Goal: Find contact information: Find contact information

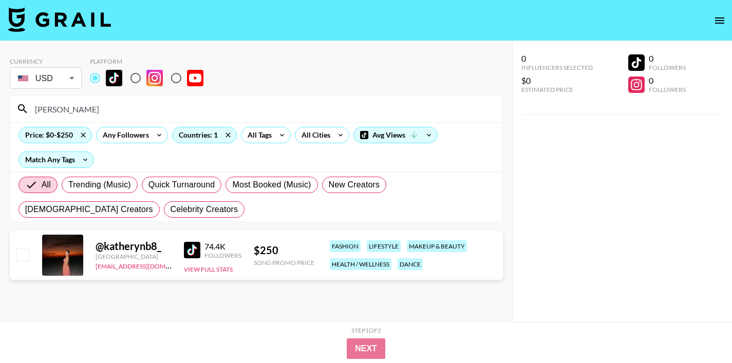
click at [62, 111] on input "[PERSON_NAME]" at bounding box center [262, 109] width 467 height 16
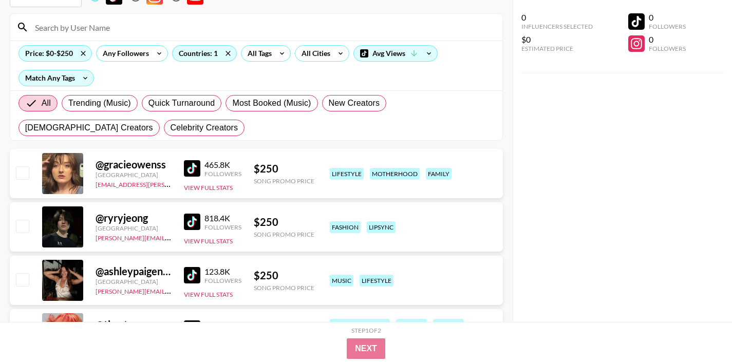
scroll to position [82, 0]
click at [186, 172] on img at bounding box center [192, 168] width 16 height 16
click at [190, 222] on img at bounding box center [192, 221] width 16 height 16
click at [192, 277] on img at bounding box center [192, 275] width 16 height 16
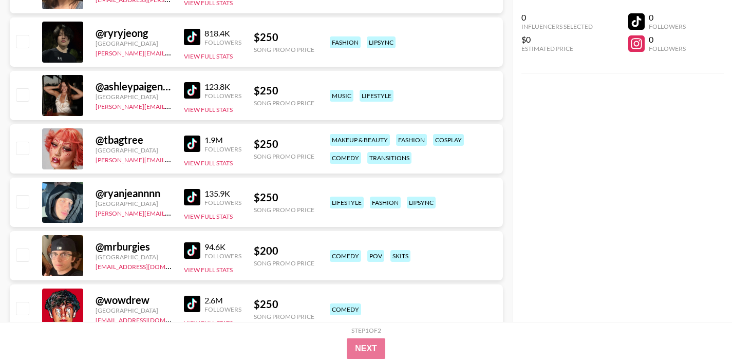
scroll to position [269, 0]
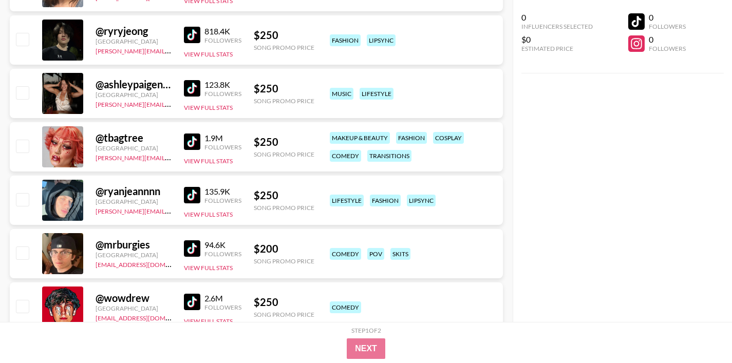
click at [194, 144] on img at bounding box center [192, 142] width 16 height 16
click at [196, 199] on img at bounding box center [192, 195] width 16 height 16
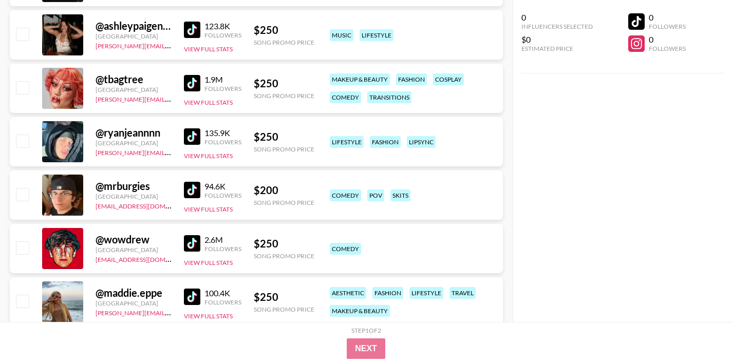
scroll to position [328, 0]
click at [193, 189] on img at bounding box center [192, 189] width 16 height 16
click at [191, 244] on img at bounding box center [192, 243] width 16 height 16
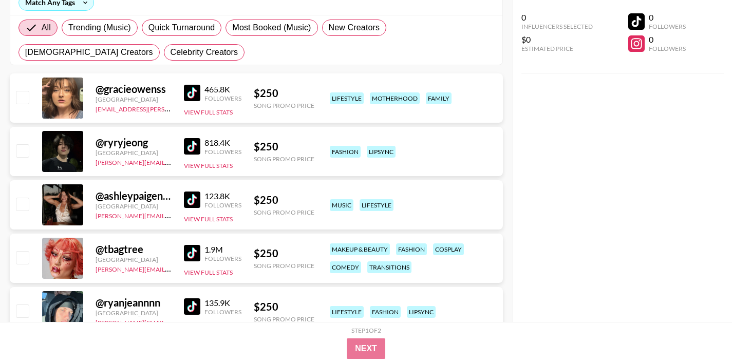
scroll to position [0, 0]
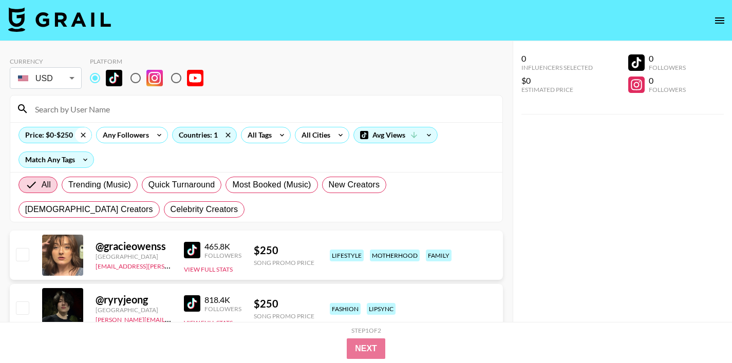
click at [81, 137] on icon at bounding box center [83, 134] width 16 height 15
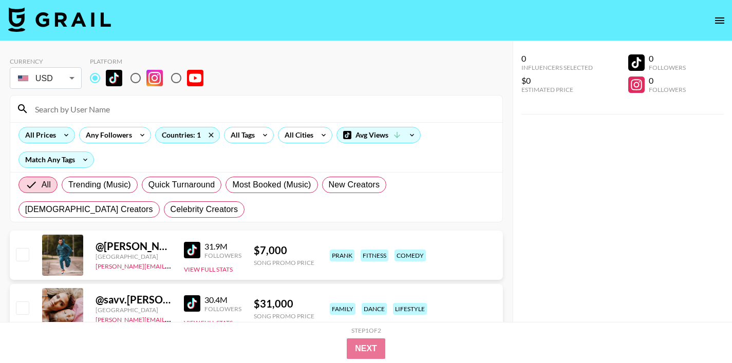
click at [63, 135] on icon at bounding box center [66, 134] width 16 height 15
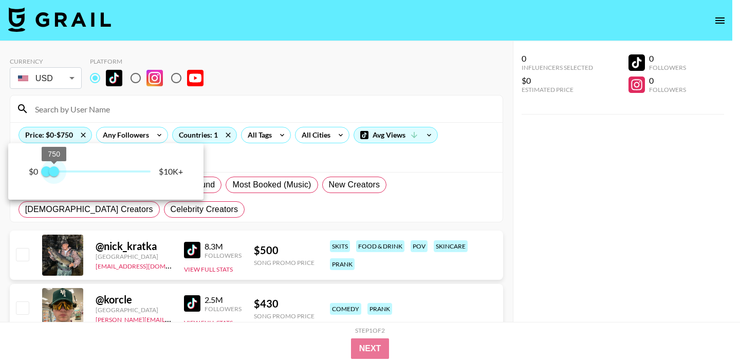
type input "500"
drag, startPoint x: 145, startPoint y: 170, endPoint x: 52, endPoint y: 174, distance: 93.0
click at [52, 174] on span "500" at bounding box center [51, 171] width 10 height 10
click at [236, 162] on div at bounding box center [370, 181] width 740 height 363
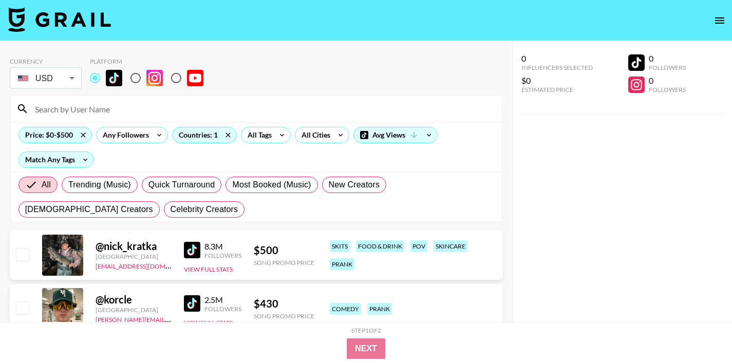
drag, startPoint x: 193, startPoint y: 248, endPoint x: 195, endPoint y: 241, distance: 7.0
click at [193, 248] on img at bounding box center [192, 250] width 16 height 16
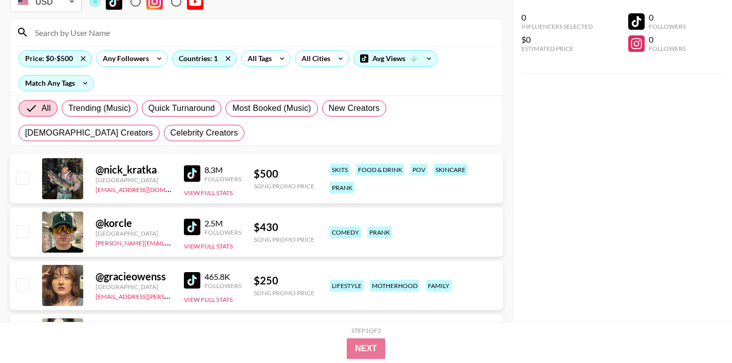
scroll to position [119, 0]
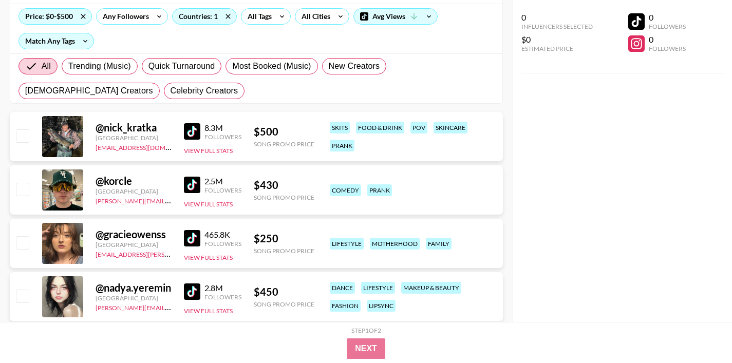
click at [193, 184] on img at bounding box center [192, 185] width 16 height 16
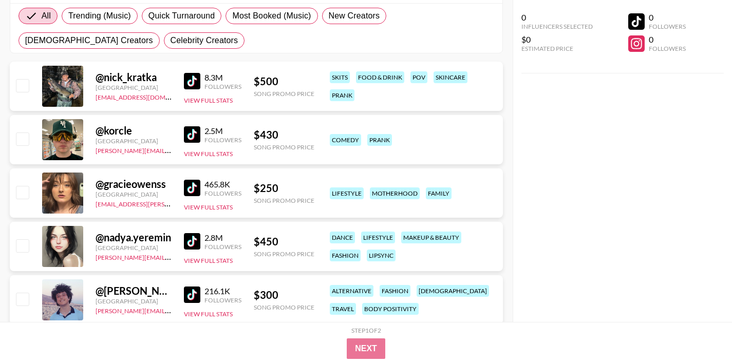
scroll to position [175, 0]
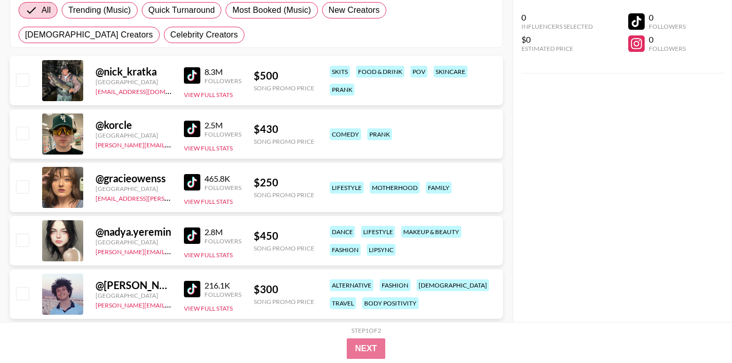
click at [189, 236] on img at bounding box center [192, 236] width 16 height 16
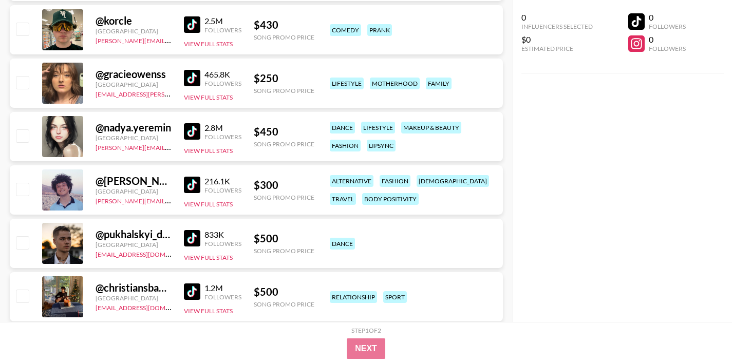
scroll to position [295, 0]
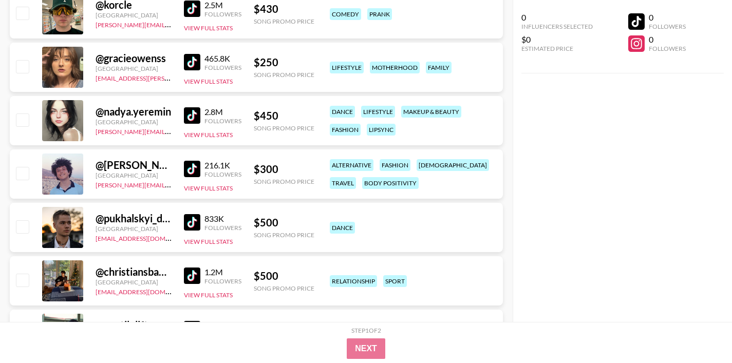
click at [193, 169] on img at bounding box center [192, 169] width 16 height 16
click at [190, 219] on img at bounding box center [192, 222] width 16 height 16
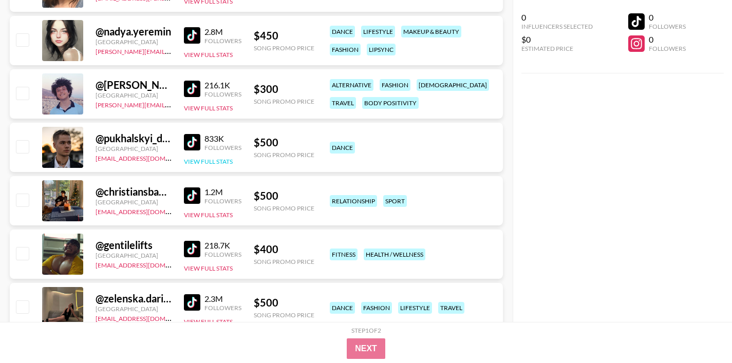
scroll to position [378, 0]
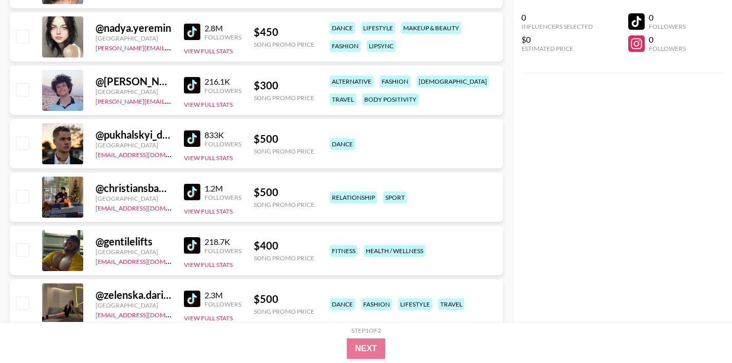
click at [187, 197] on img at bounding box center [192, 192] width 16 height 16
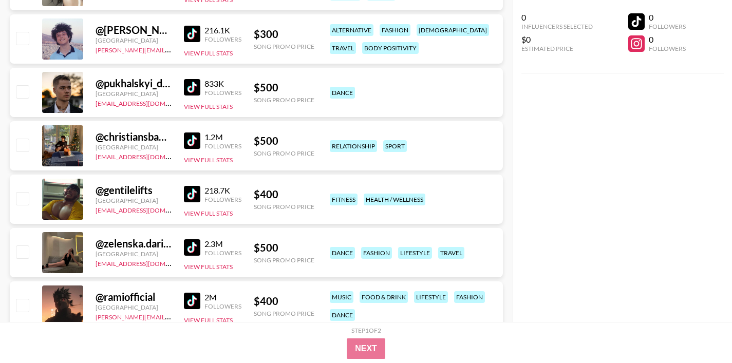
scroll to position [443, 0]
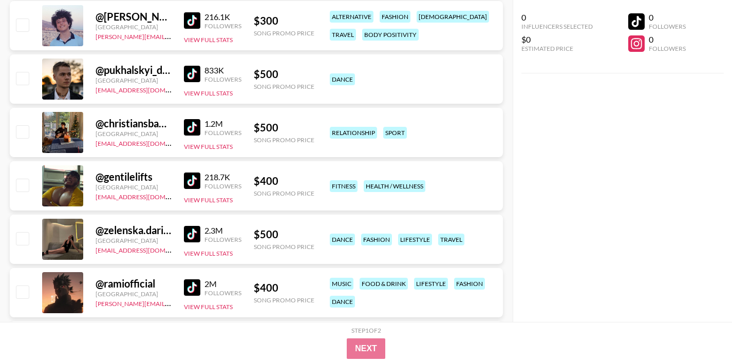
click at [190, 180] on img at bounding box center [192, 181] width 16 height 16
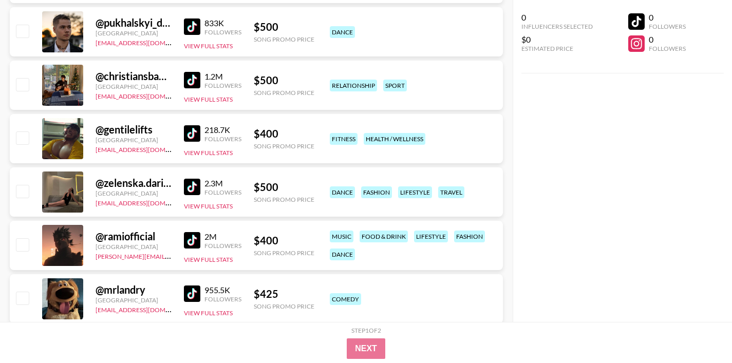
scroll to position [502, 0]
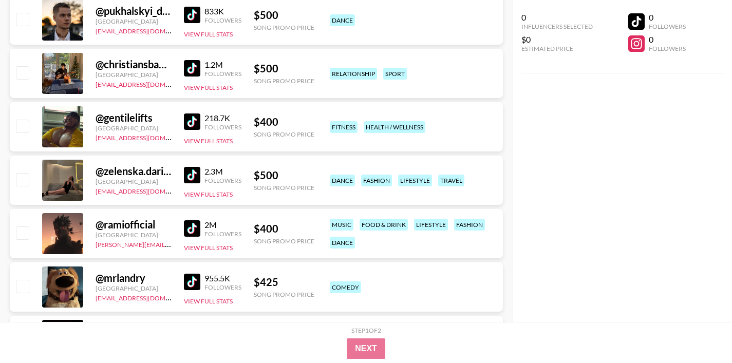
click at [190, 180] on img at bounding box center [192, 175] width 16 height 16
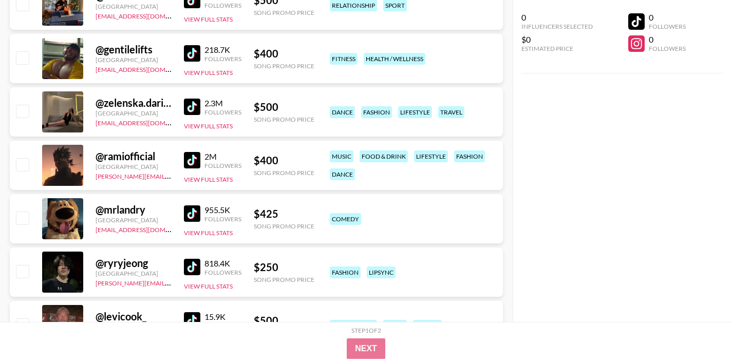
scroll to position [588, 0]
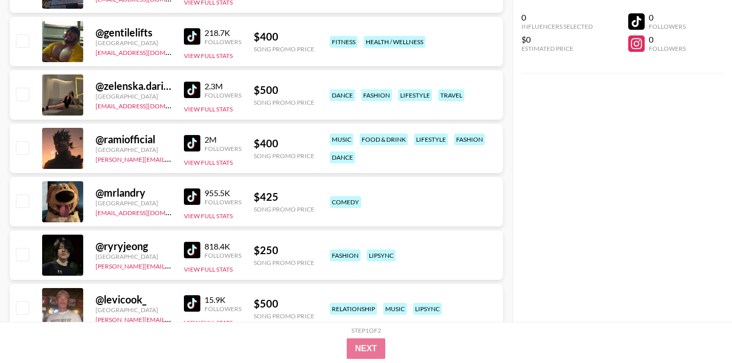
click at [196, 146] on img at bounding box center [192, 143] width 16 height 16
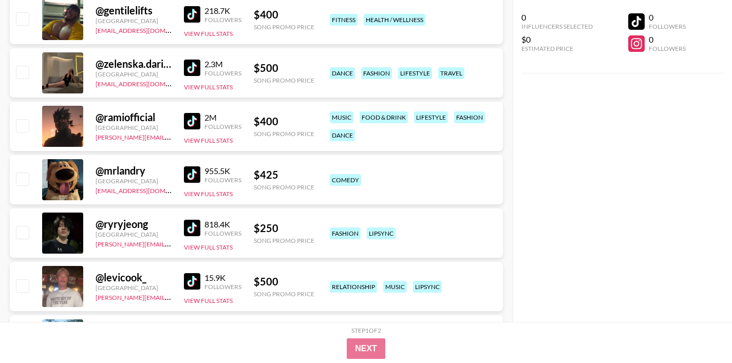
scroll to position [620, 0]
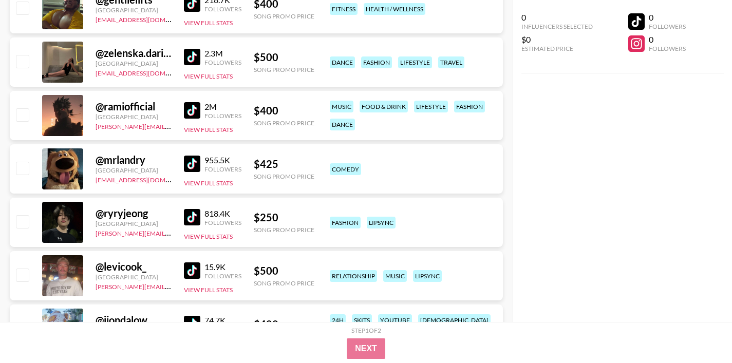
click at [192, 167] on img at bounding box center [192, 164] width 16 height 16
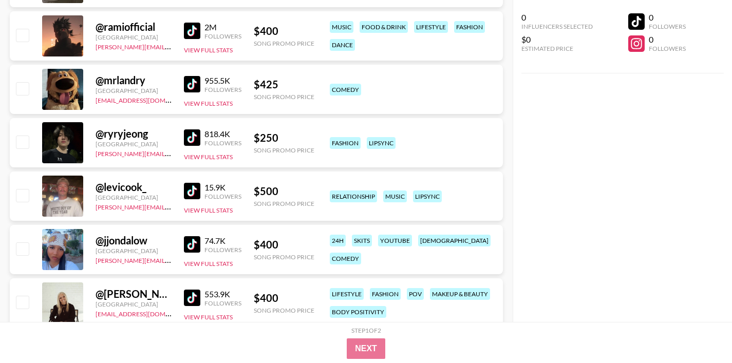
scroll to position [717, 0]
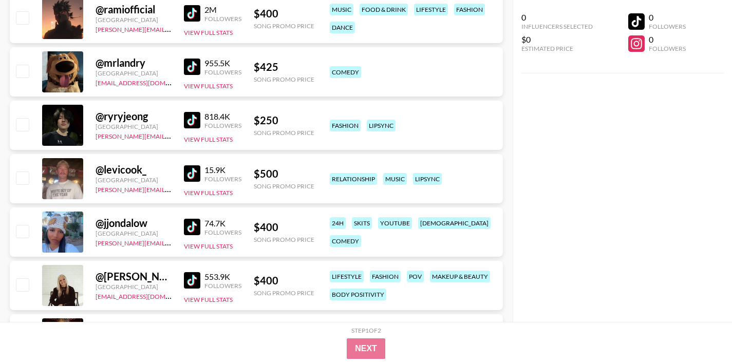
click at [190, 179] on img at bounding box center [192, 173] width 16 height 16
click at [195, 224] on img at bounding box center [192, 227] width 16 height 16
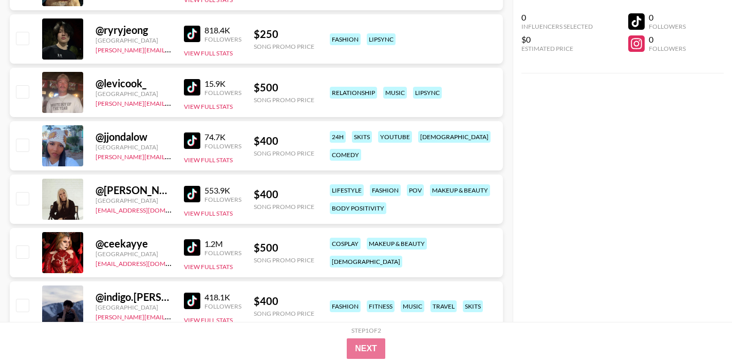
click at [190, 196] on img at bounding box center [192, 194] width 16 height 16
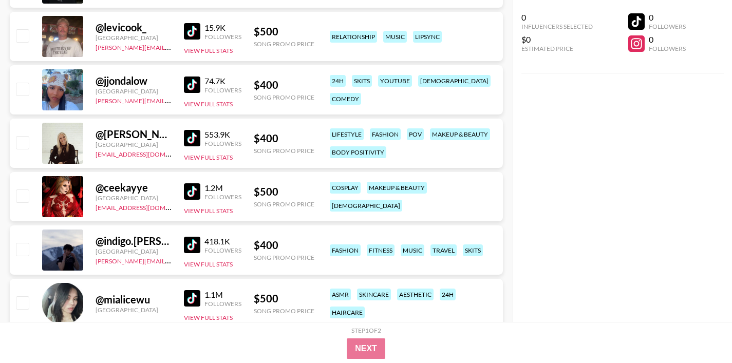
scroll to position [861, 0]
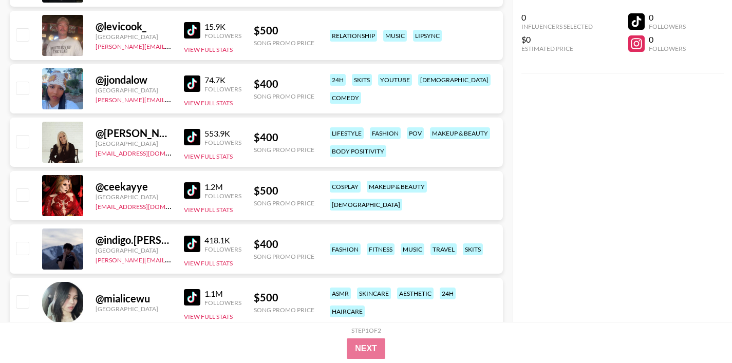
click at [188, 190] on img at bounding box center [192, 190] width 16 height 16
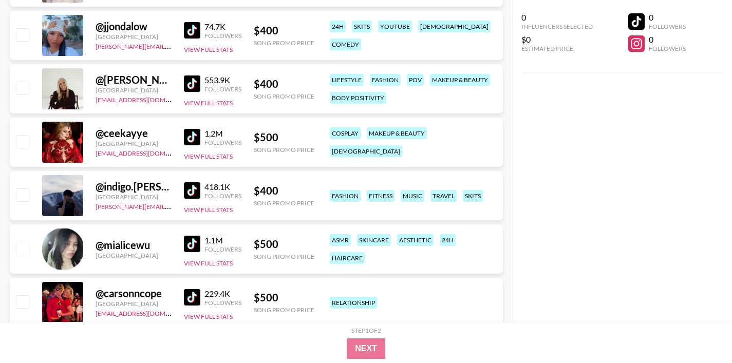
scroll to position [916, 0]
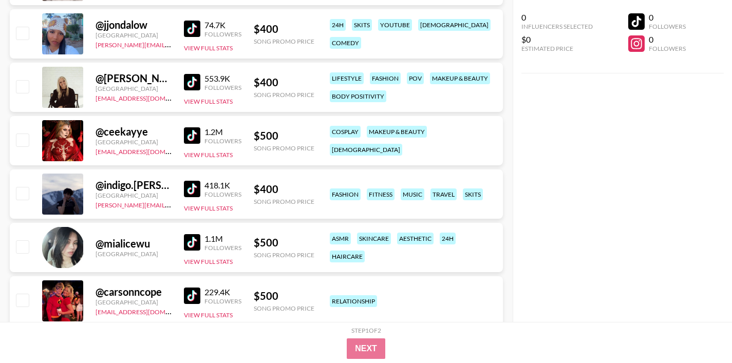
click at [194, 195] on img at bounding box center [192, 189] width 16 height 16
click at [191, 241] on img at bounding box center [192, 242] width 16 height 16
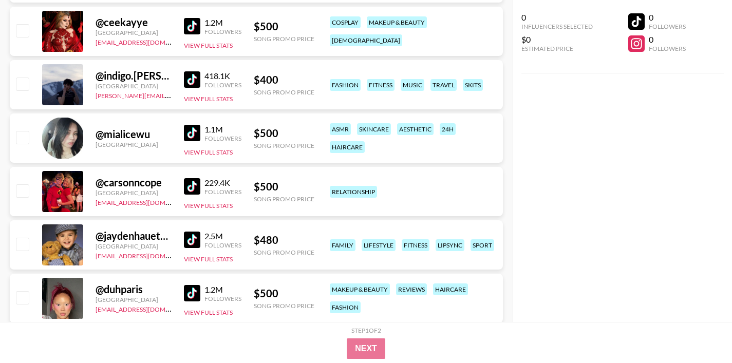
scroll to position [1028, 0]
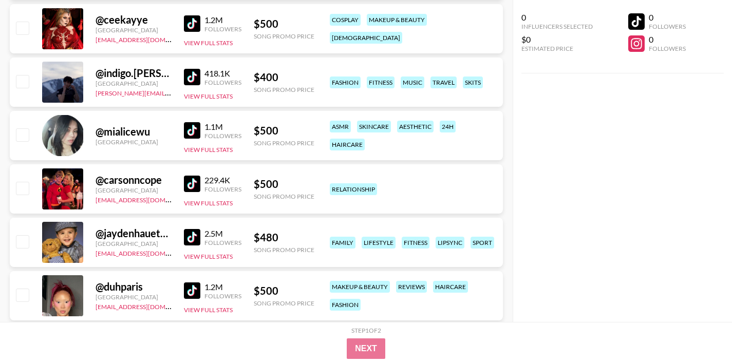
click at [193, 178] on img at bounding box center [192, 184] width 16 height 16
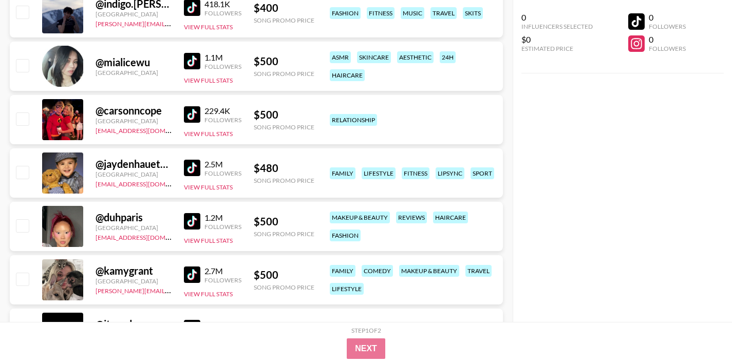
click at [192, 168] on img at bounding box center [192, 168] width 16 height 16
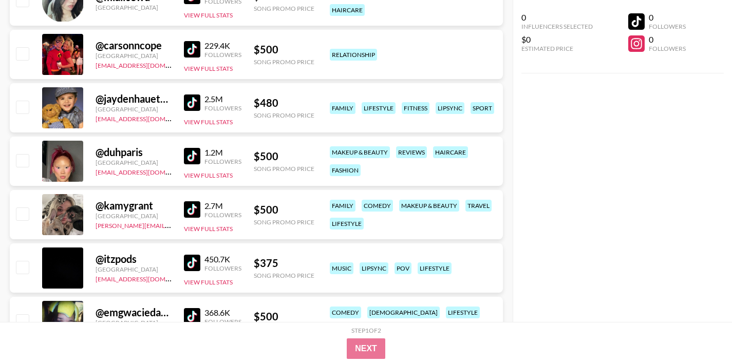
scroll to position [1177, 0]
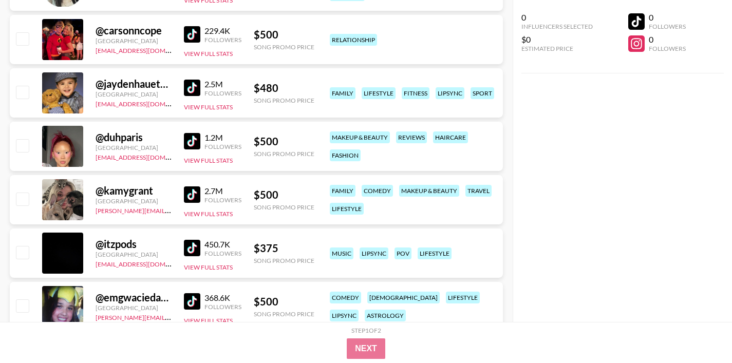
click at [194, 141] on img at bounding box center [192, 141] width 16 height 16
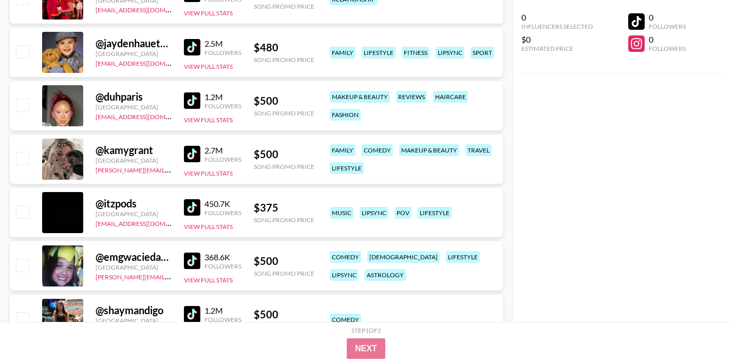
scroll to position [1223, 0]
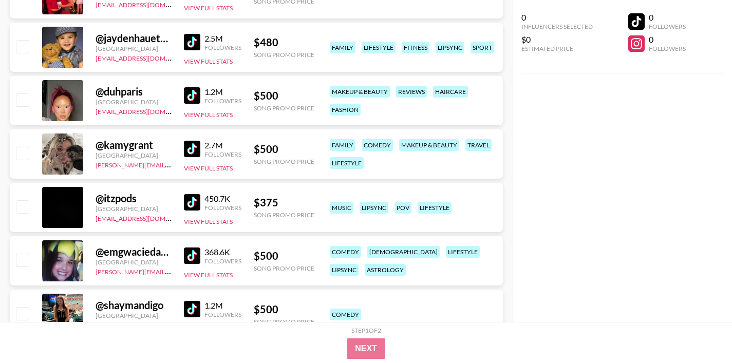
click at [194, 148] on img at bounding box center [192, 149] width 16 height 16
click at [196, 198] on img at bounding box center [192, 202] width 16 height 16
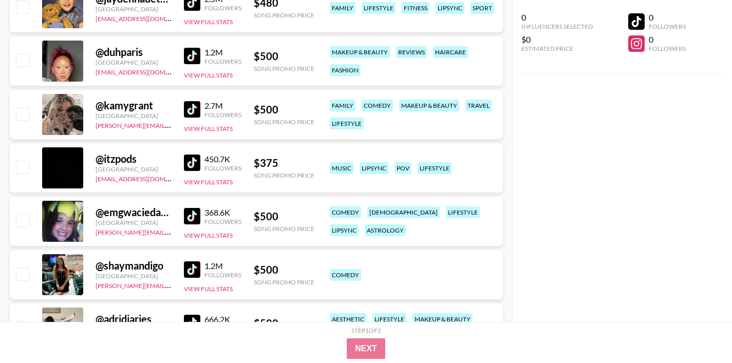
scroll to position [1282, 0]
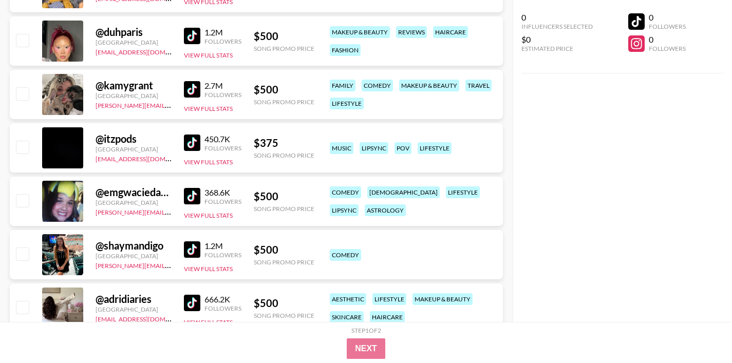
click at [187, 194] on img at bounding box center [192, 196] width 16 height 16
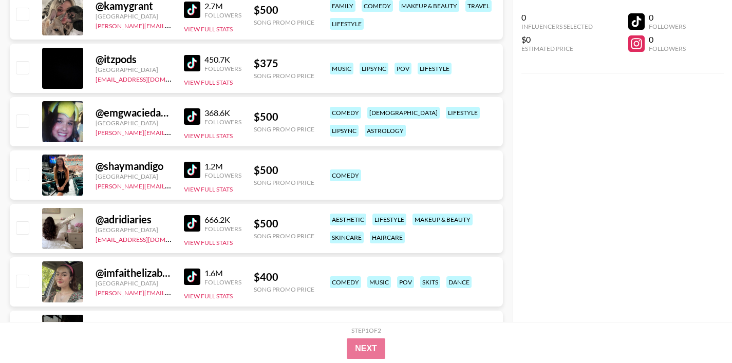
click at [190, 172] on img at bounding box center [192, 170] width 16 height 16
click at [192, 225] on img at bounding box center [192, 223] width 16 height 16
click at [190, 277] on img at bounding box center [192, 277] width 16 height 16
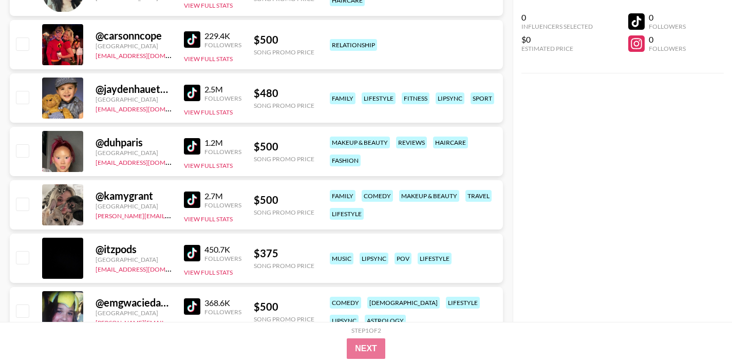
scroll to position [1133, 0]
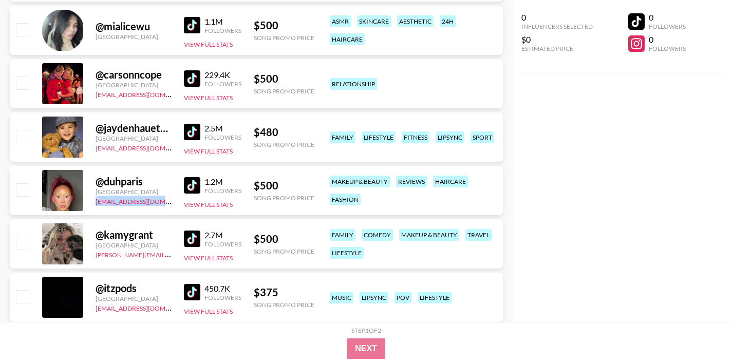
drag, startPoint x: 169, startPoint y: 200, endPoint x: 94, endPoint y: 200, distance: 75.5
click at [94, 200] on div "@ duhparis [GEOGRAPHIC_DATA] [EMAIL_ADDRESS][DOMAIN_NAME] 1.2M Followers View F…" at bounding box center [256, 190] width 493 height 49
copy link "[EMAIL_ADDRESS][DOMAIN_NAME]"
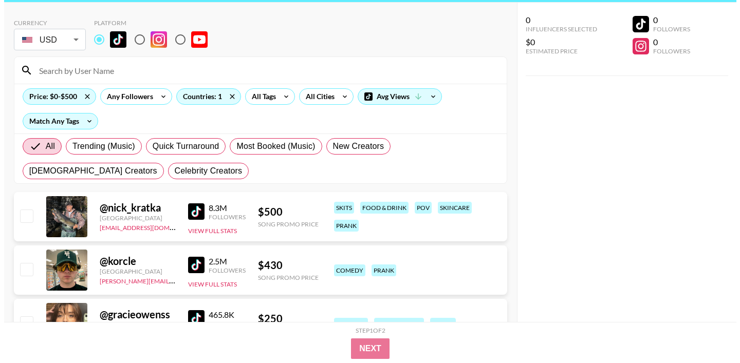
scroll to position [5, 0]
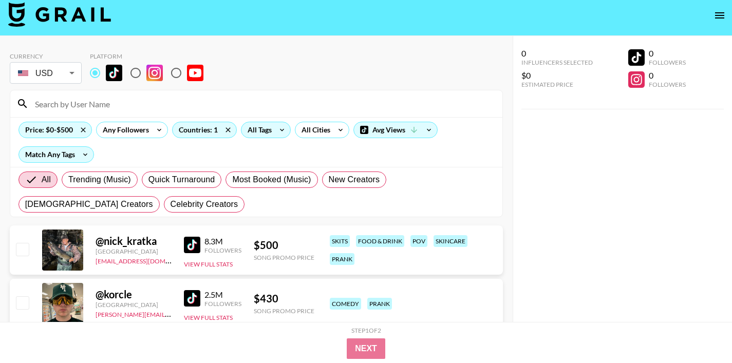
click at [272, 130] on div "All Tags" at bounding box center [257, 129] width 32 height 15
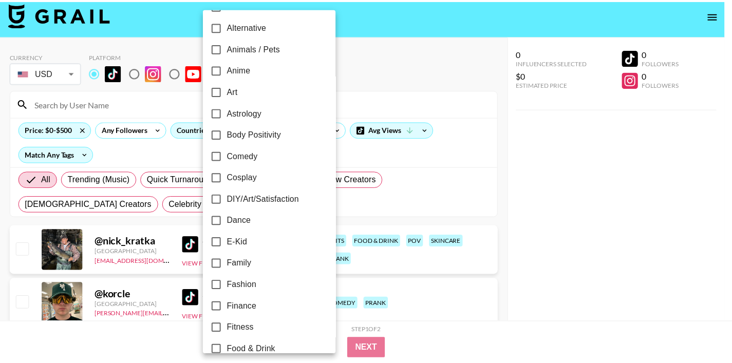
scroll to position [91, 0]
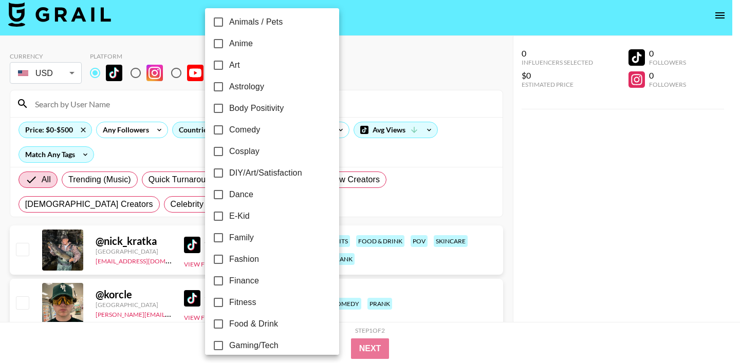
click at [370, 80] on div at bounding box center [370, 181] width 740 height 363
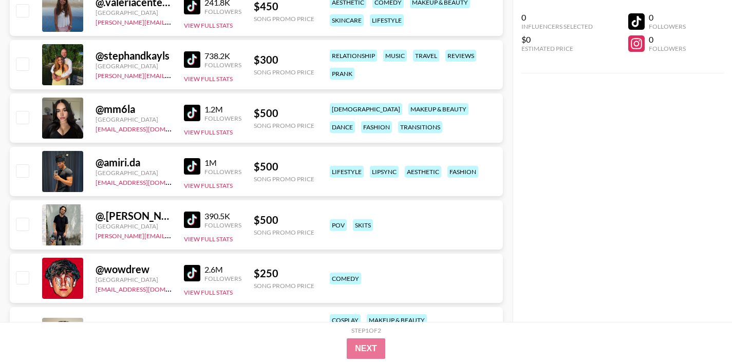
scroll to position [2813, 0]
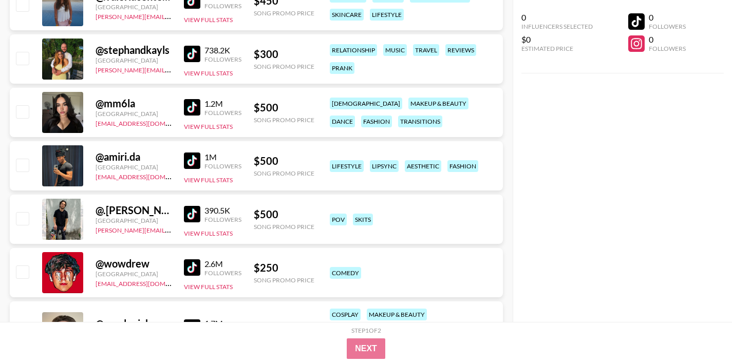
click at [197, 111] on img at bounding box center [192, 107] width 16 height 16
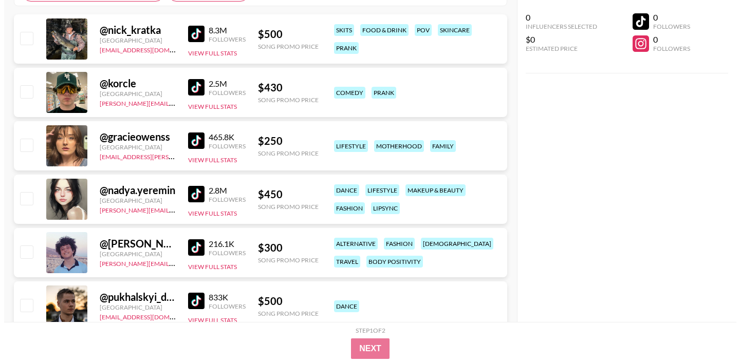
scroll to position [0, 0]
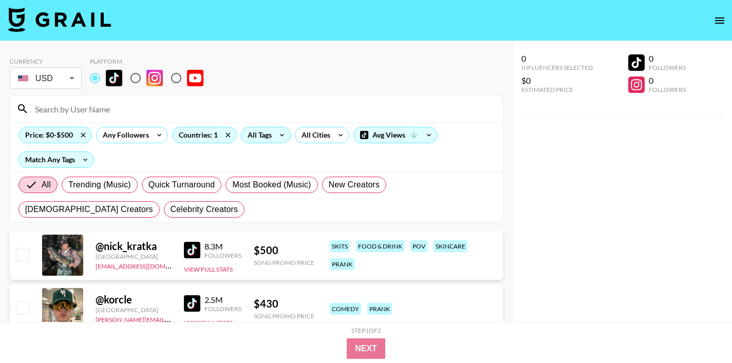
click at [262, 141] on div "All Tags" at bounding box center [257, 134] width 32 height 15
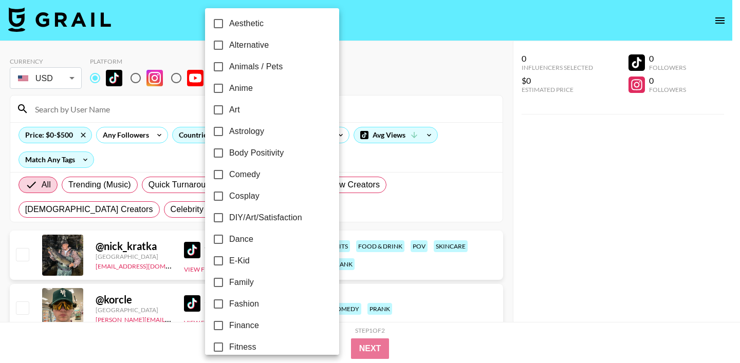
scroll to position [50, 0]
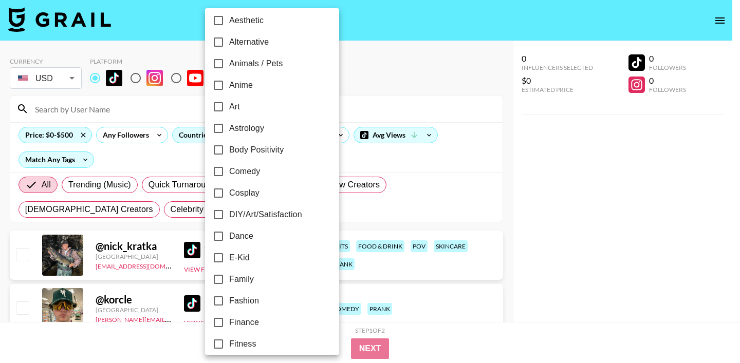
click at [223, 40] on input "Alternative" at bounding box center [218, 42] width 22 height 22
checkbox input "true"
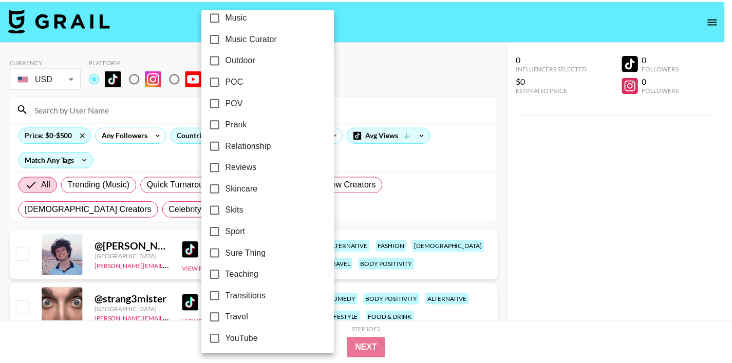
scroll to position [619, 0]
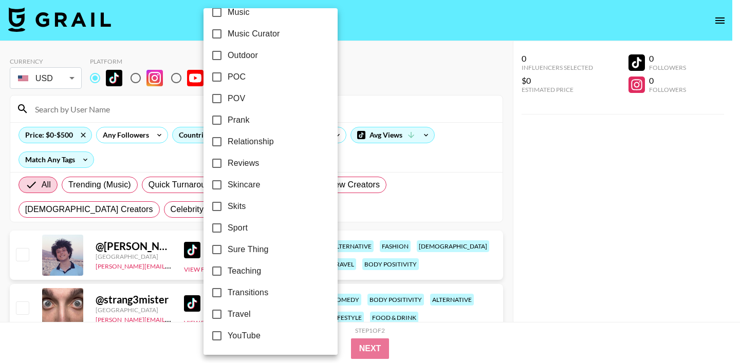
click at [344, 76] on div at bounding box center [370, 181] width 740 height 363
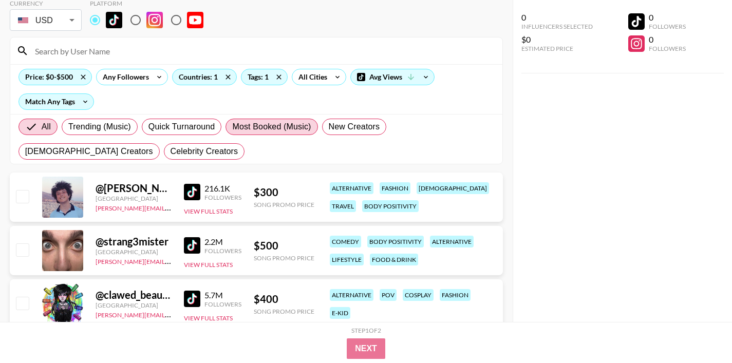
scroll to position [129, 0]
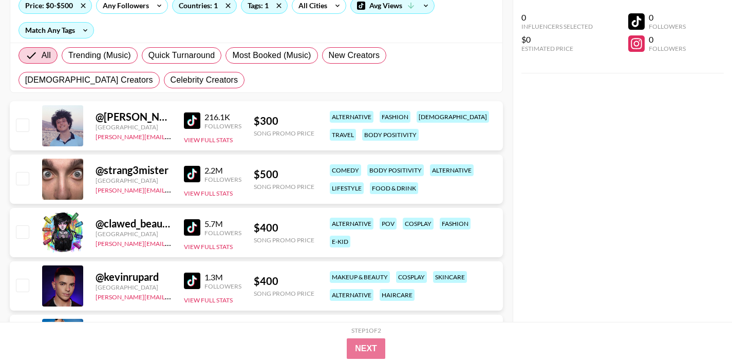
click at [195, 175] on img at bounding box center [192, 174] width 16 height 16
click at [194, 230] on img at bounding box center [192, 227] width 16 height 16
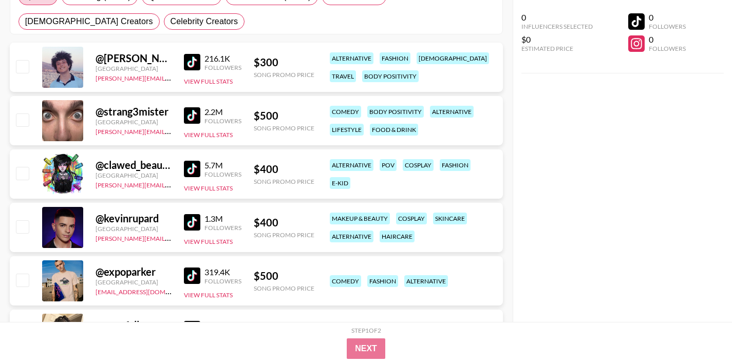
scroll to position [211, 0]
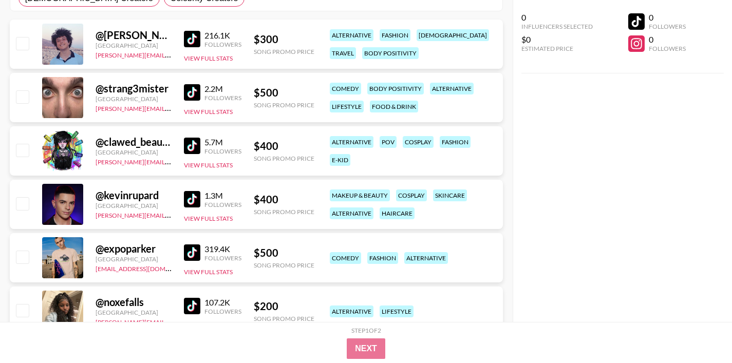
click at [193, 201] on img at bounding box center [192, 199] width 16 height 16
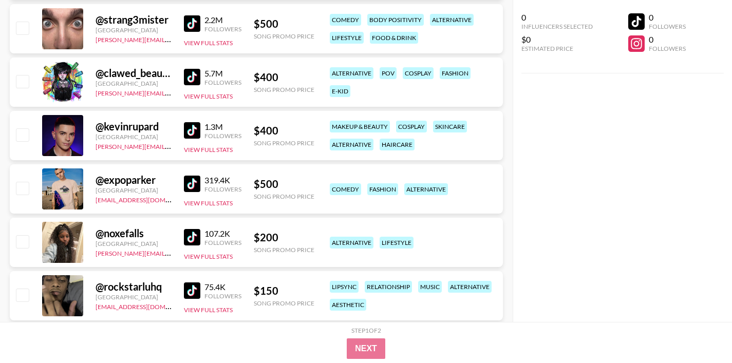
click at [198, 184] on img at bounding box center [192, 184] width 16 height 16
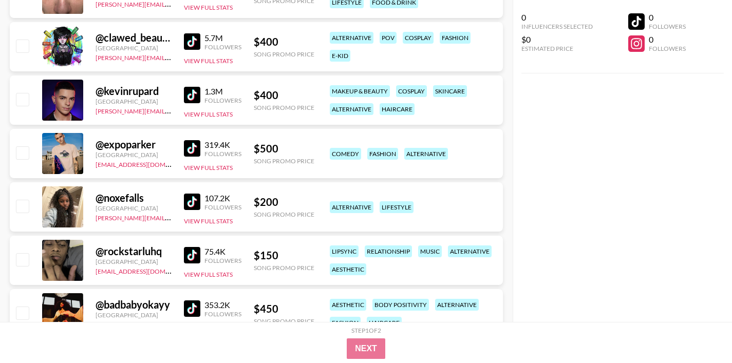
scroll to position [334, 0]
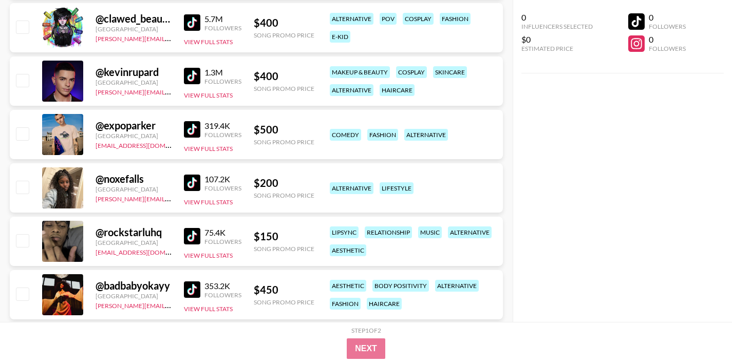
click at [197, 181] on img at bounding box center [192, 183] width 16 height 16
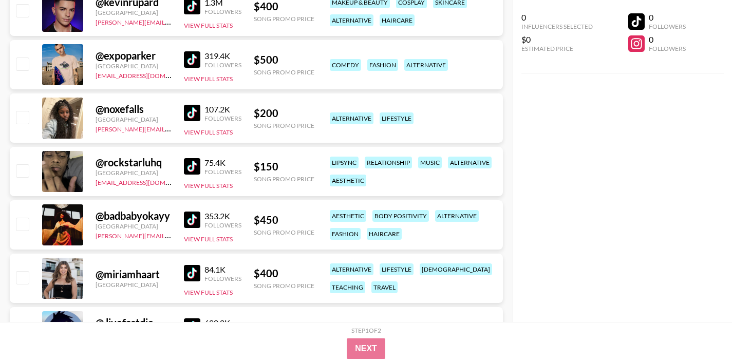
scroll to position [416, 0]
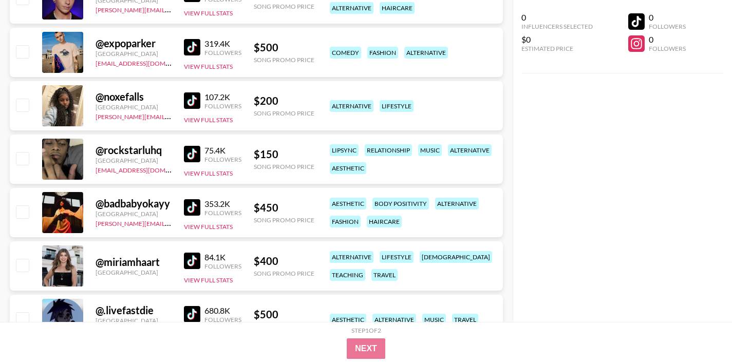
click at [192, 156] on img at bounding box center [192, 154] width 16 height 16
click at [188, 203] on img at bounding box center [192, 207] width 16 height 16
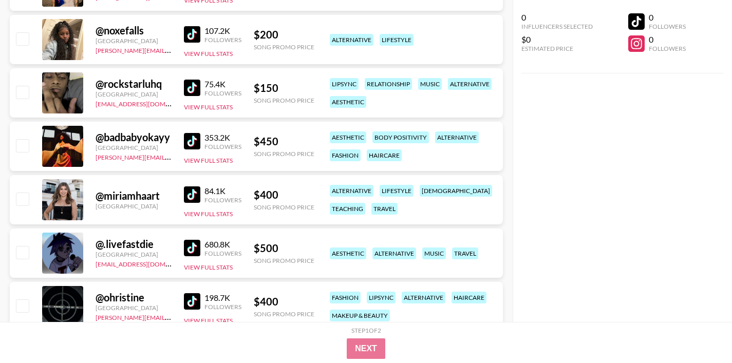
scroll to position [497, 0]
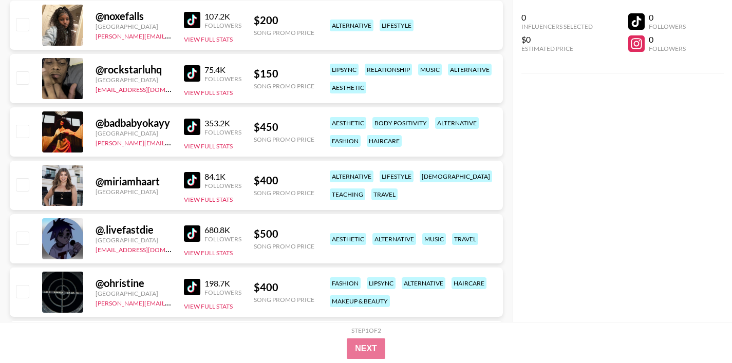
click at [195, 181] on img at bounding box center [192, 180] width 16 height 16
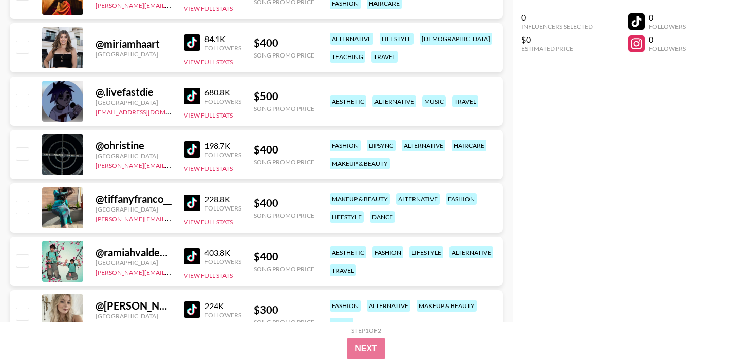
scroll to position [640, 0]
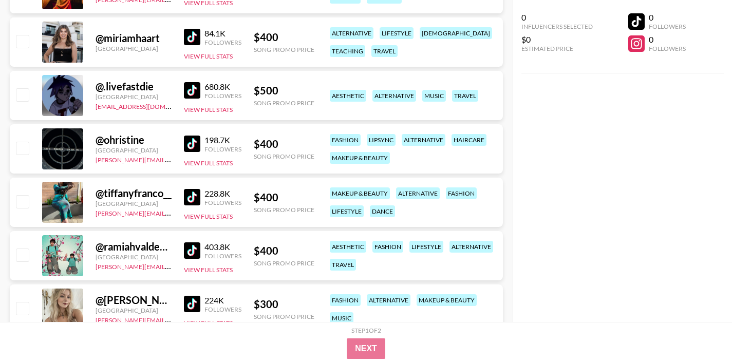
click at [192, 90] on img at bounding box center [192, 90] width 16 height 16
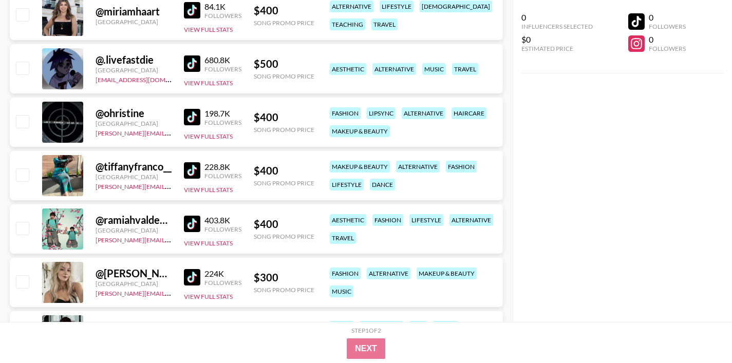
scroll to position [669, 0]
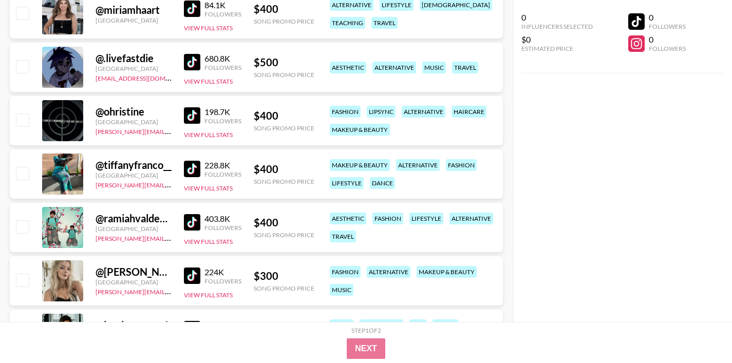
click at [201, 113] on link at bounding box center [194, 115] width 21 height 16
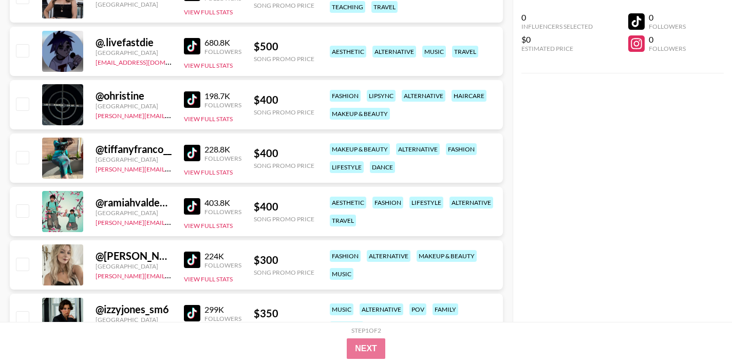
scroll to position [692, 0]
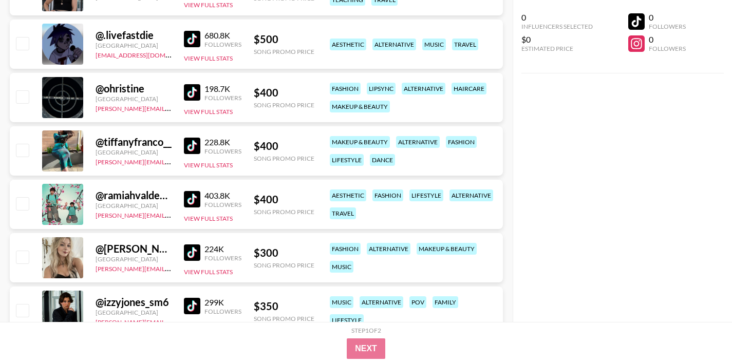
click at [194, 148] on img at bounding box center [192, 146] width 16 height 16
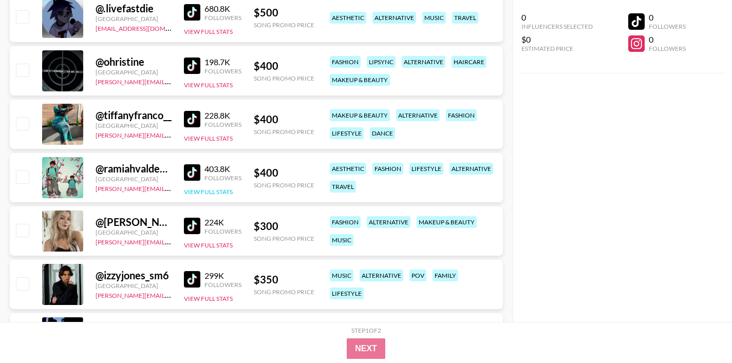
scroll to position [722, 0]
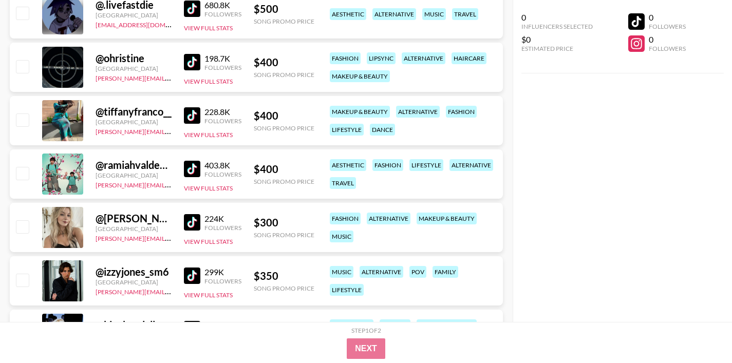
click at [194, 164] on img at bounding box center [192, 169] width 16 height 16
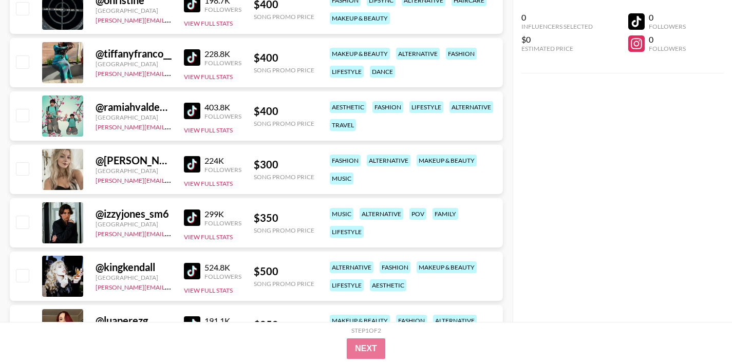
scroll to position [790, 0]
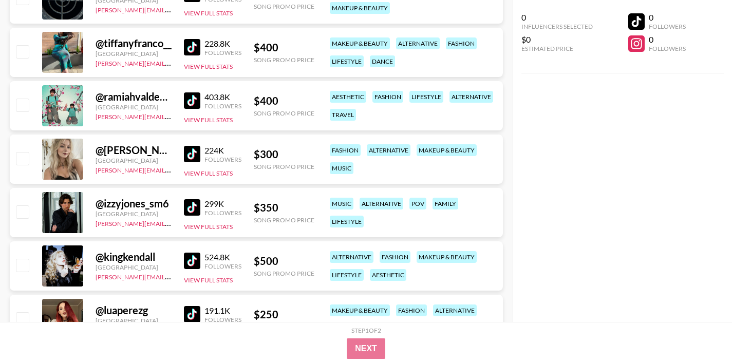
click at [188, 152] on img at bounding box center [192, 154] width 16 height 16
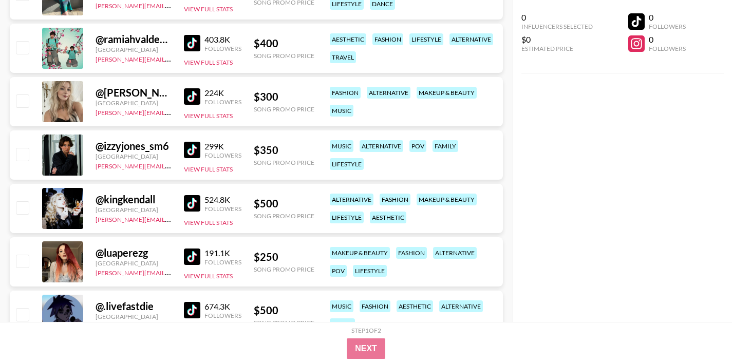
scroll to position [853, 0]
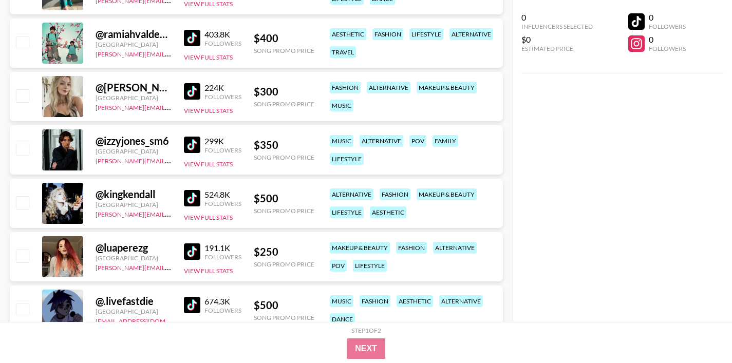
click at [193, 141] on img at bounding box center [192, 145] width 16 height 16
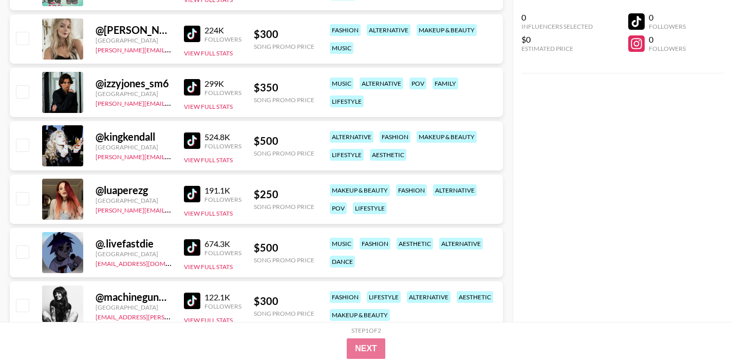
scroll to position [912, 0]
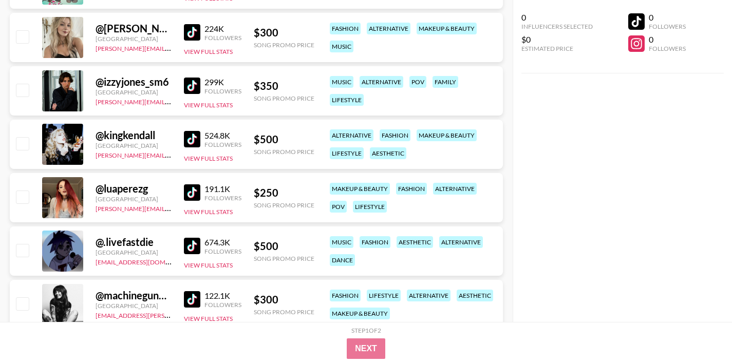
click at [192, 142] on img at bounding box center [192, 139] width 16 height 16
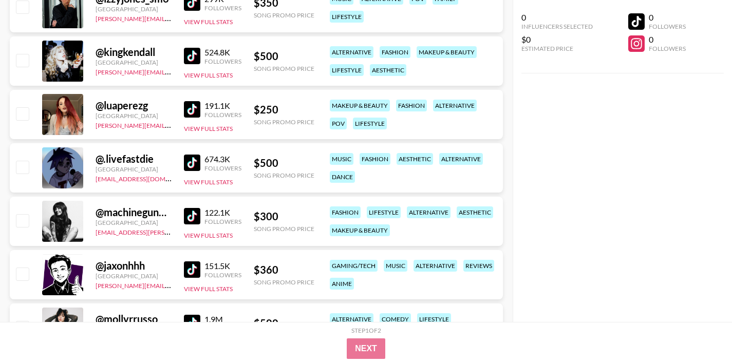
scroll to position [997, 0]
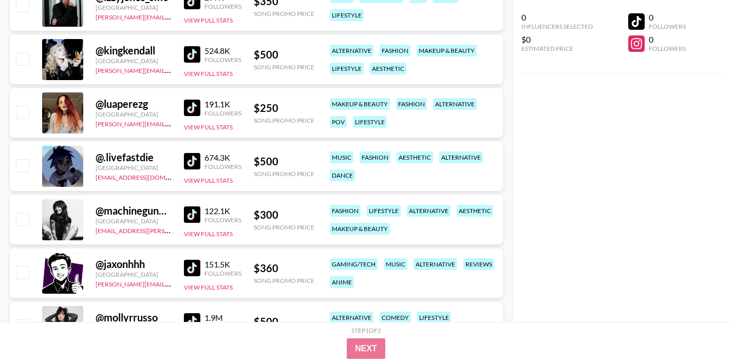
click at [191, 110] on img at bounding box center [192, 108] width 16 height 16
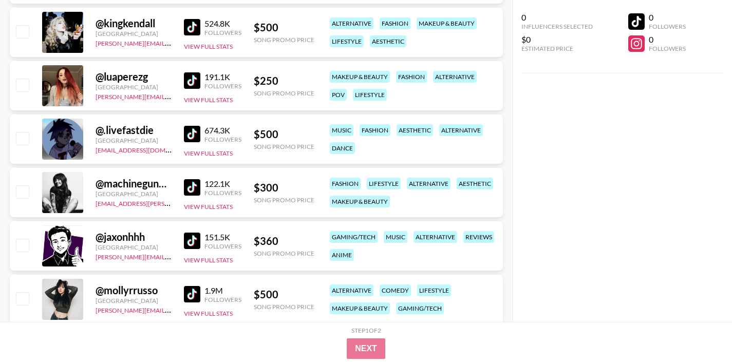
scroll to position [1027, 0]
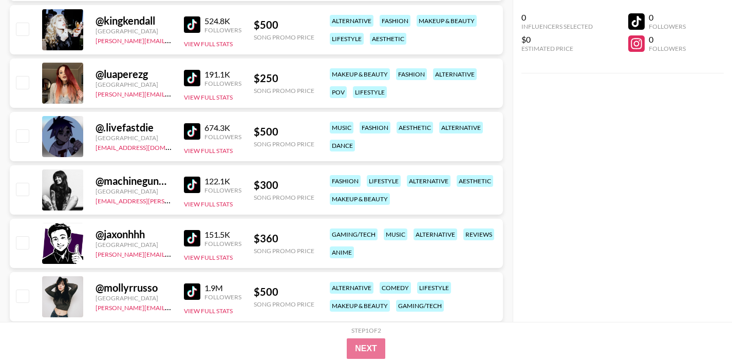
click at [201, 137] on link at bounding box center [194, 131] width 21 height 16
click at [191, 184] on img at bounding box center [192, 185] width 16 height 16
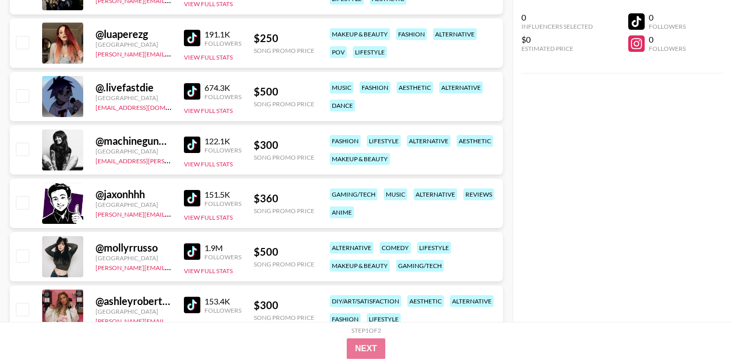
scroll to position [1080, 0]
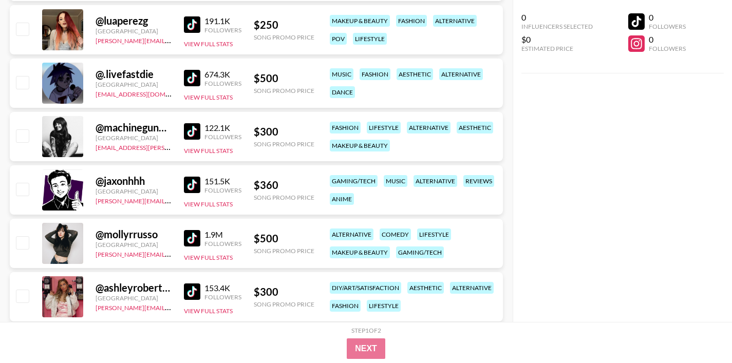
click at [185, 184] on img at bounding box center [192, 185] width 16 height 16
click at [195, 233] on img at bounding box center [192, 238] width 16 height 16
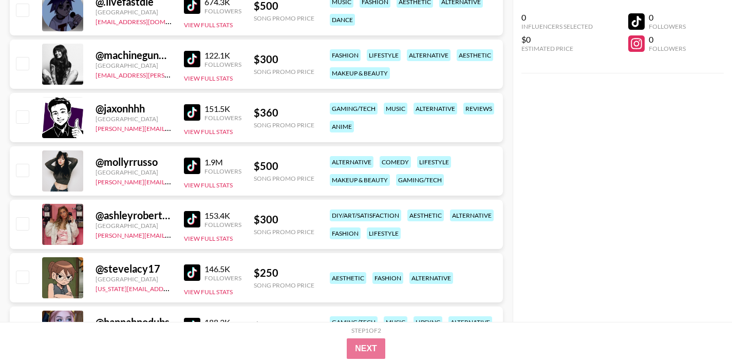
scroll to position [1153, 0]
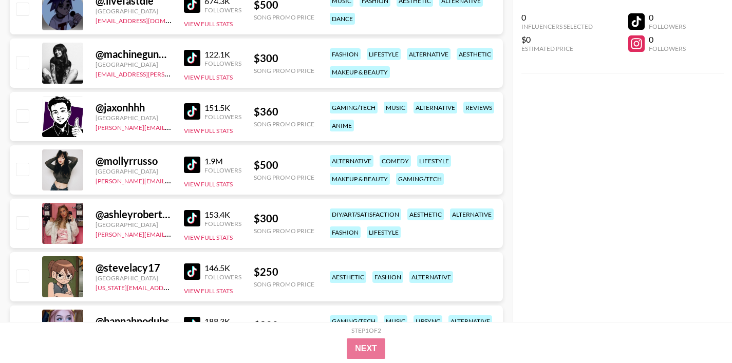
click at [193, 211] on img at bounding box center [192, 218] width 16 height 16
click at [190, 274] on img at bounding box center [192, 271] width 16 height 16
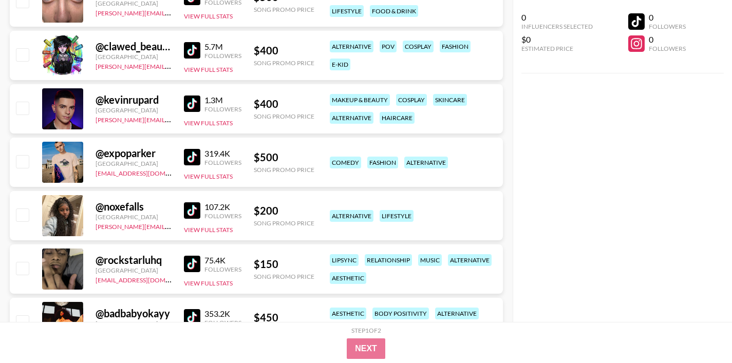
scroll to position [0, 0]
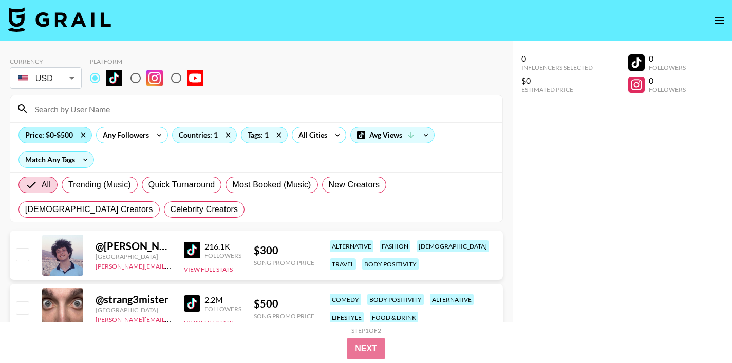
click at [73, 136] on div "Price: $0-$500" at bounding box center [55, 134] width 72 height 15
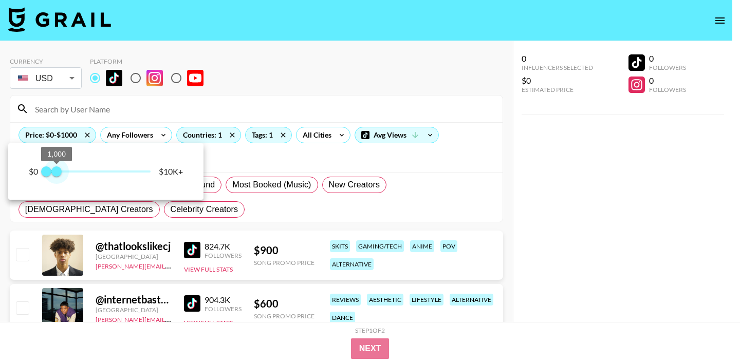
type input "750"
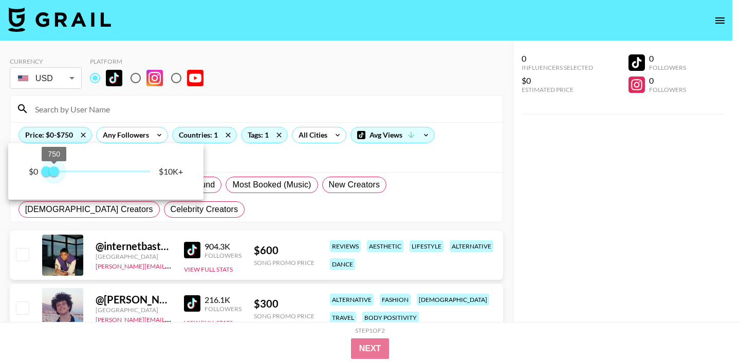
click at [55, 175] on span "750" at bounding box center [54, 171] width 10 height 10
click at [263, 165] on div at bounding box center [370, 181] width 740 height 363
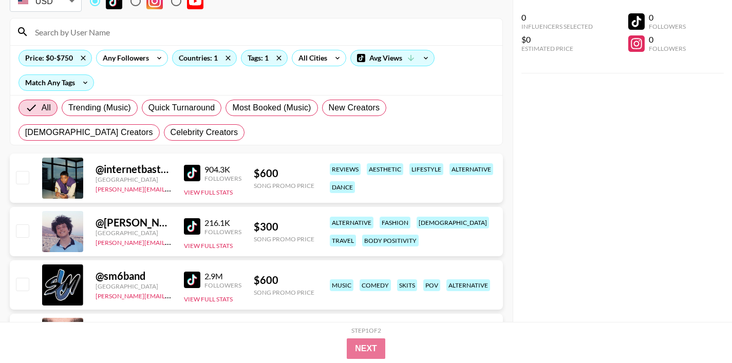
scroll to position [99, 0]
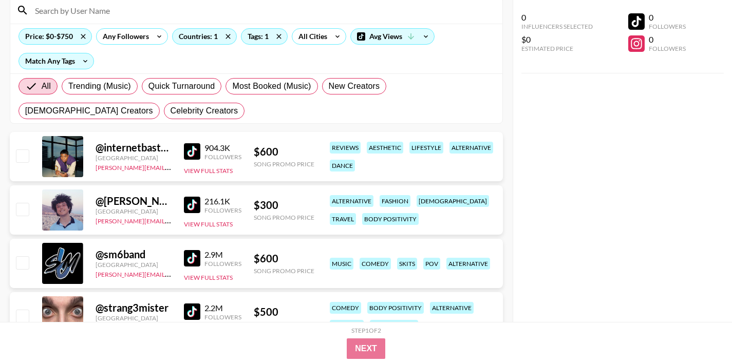
click at [192, 144] on img at bounding box center [192, 151] width 16 height 16
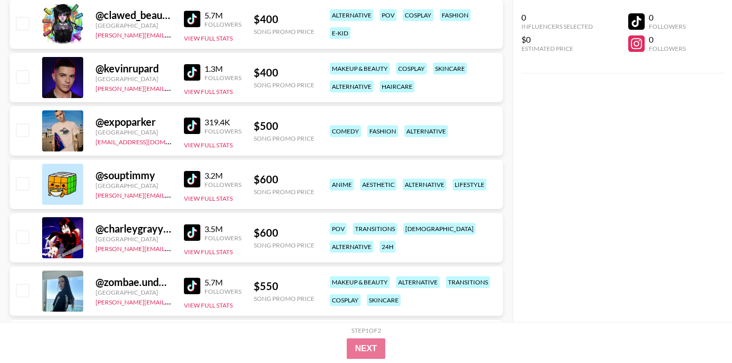
scroll to position [452, 0]
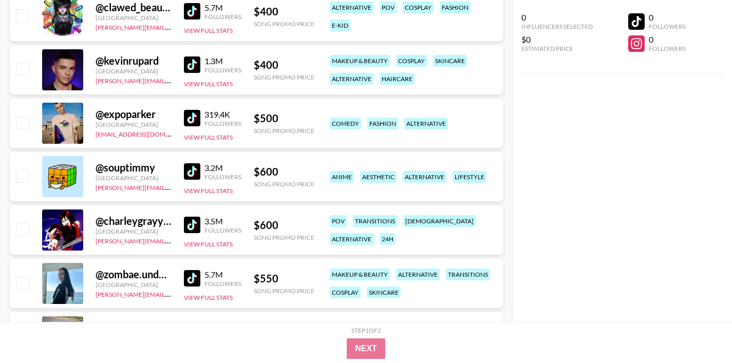
click at [190, 168] on img at bounding box center [192, 171] width 16 height 16
click at [195, 225] on img at bounding box center [192, 225] width 16 height 16
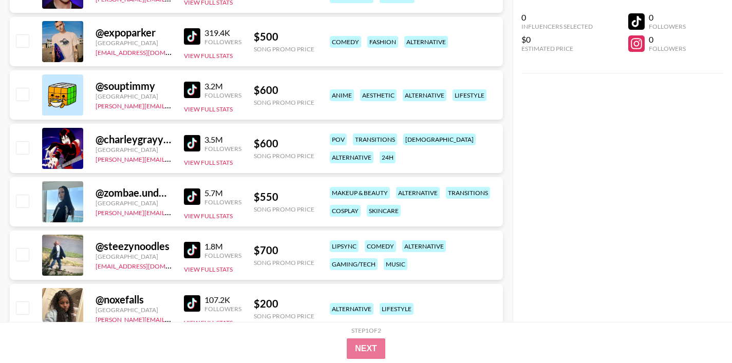
scroll to position [535, 0]
click at [195, 193] on img at bounding box center [192, 196] width 16 height 16
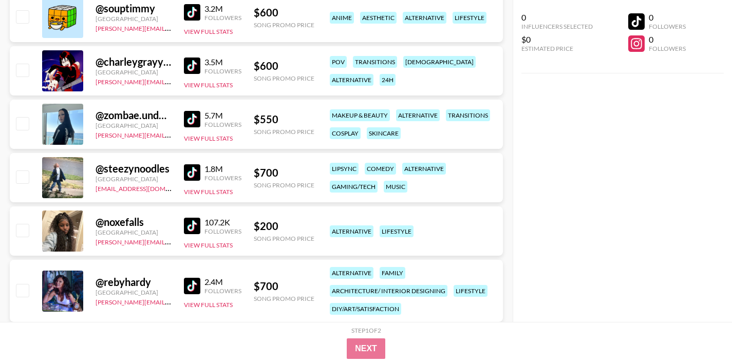
click at [192, 176] on img at bounding box center [192, 172] width 16 height 16
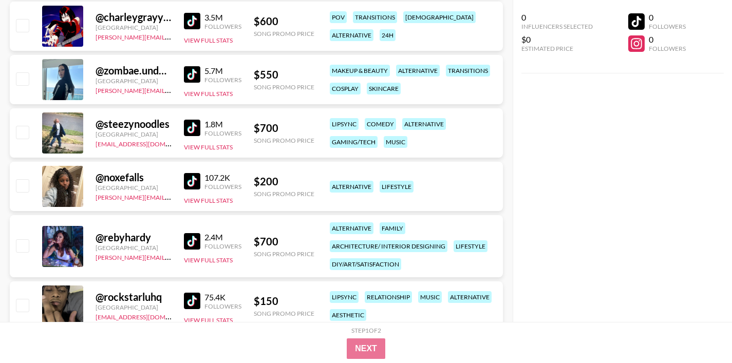
scroll to position [661, 0]
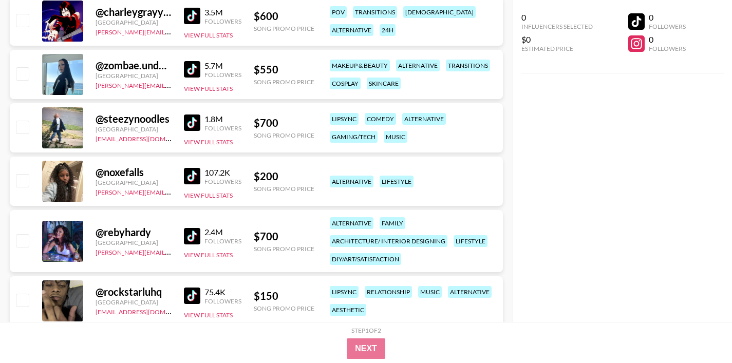
click at [194, 174] on img at bounding box center [192, 176] width 16 height 16
click at [193, 234] on img at bounding box center [192, 236] width 16 height 16
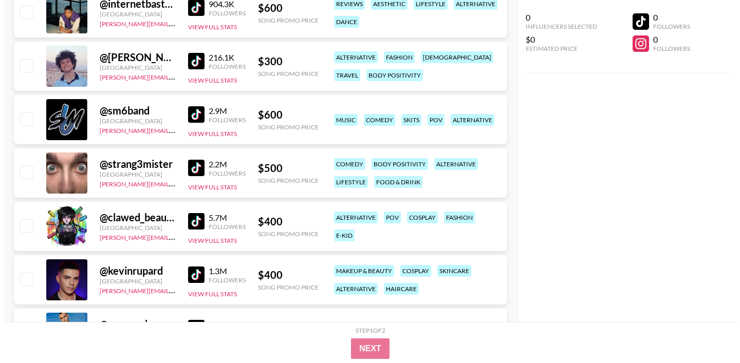
scroll to position [0, 0]
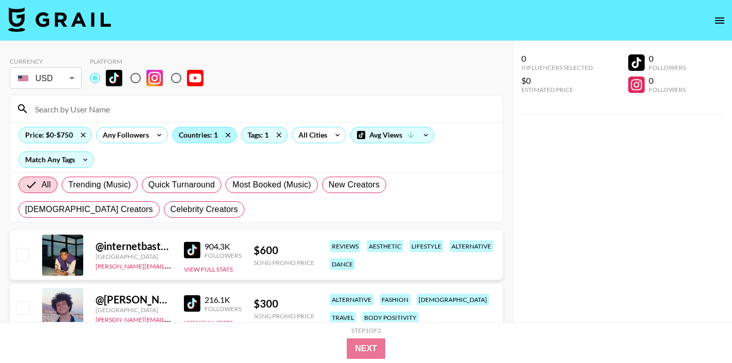
click at [210, 135] on div "Countries: 1" at bounding box center [205, 134] width 64 height 15
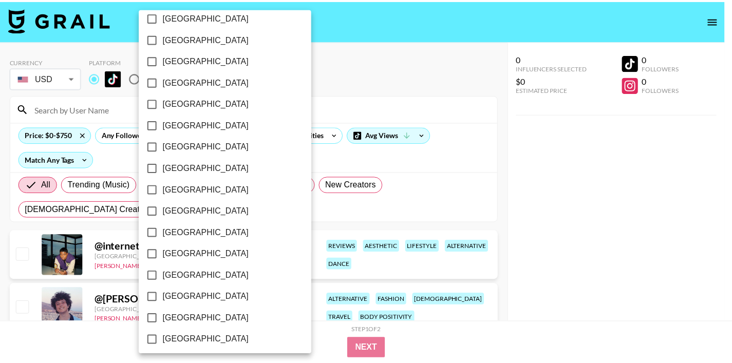
scroll to position [835, 0]
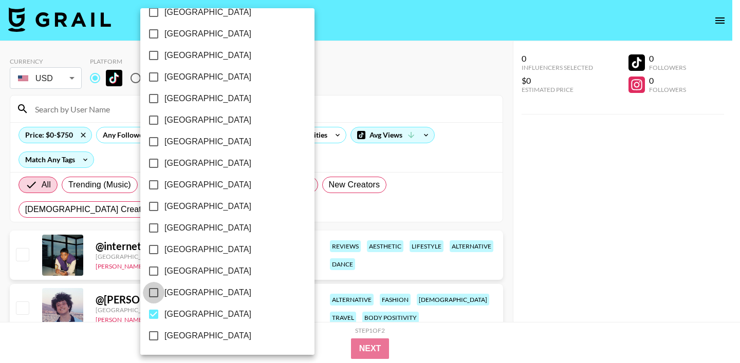
click at [152, 295] on input "[GEOGRAPHIC_DATA]" at bounding box center [154, 293] width 22 height 22
checkbox input "true"
click at [151, 317] on input "[GEOGRAPHIC_DATA]" at bounding box center [154, 315] width 22 height 22
checkbox input "false"
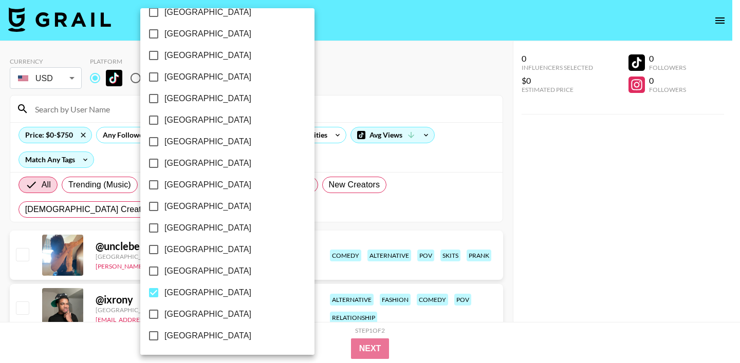
click at [431, 115] on div at bounding box center [370, 181] width 740 height 363
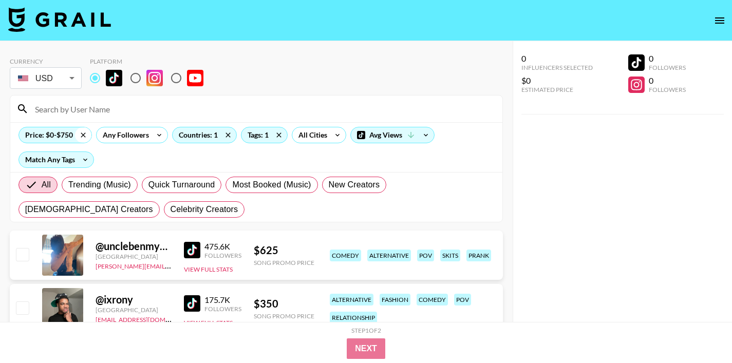
click at [83, 135] on icon at bounding box center [83, 134] width 5 height 5
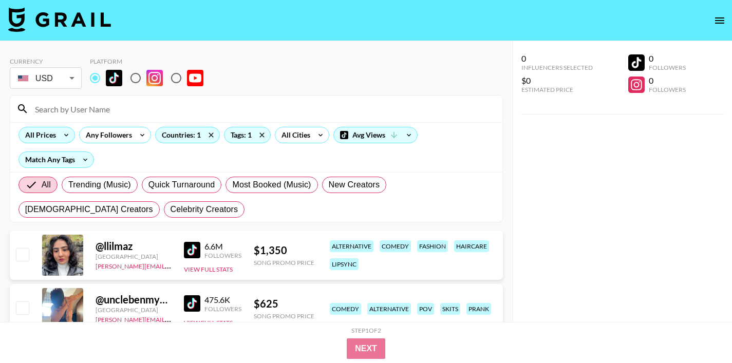
click at [70, 132] on icon at bounding box center [66, 134] width 16 height 15
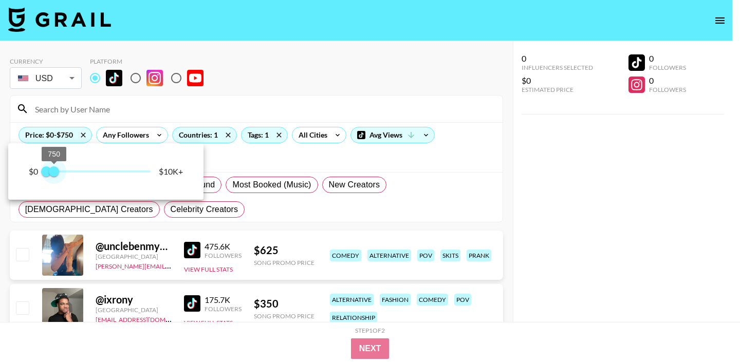
type input "500"
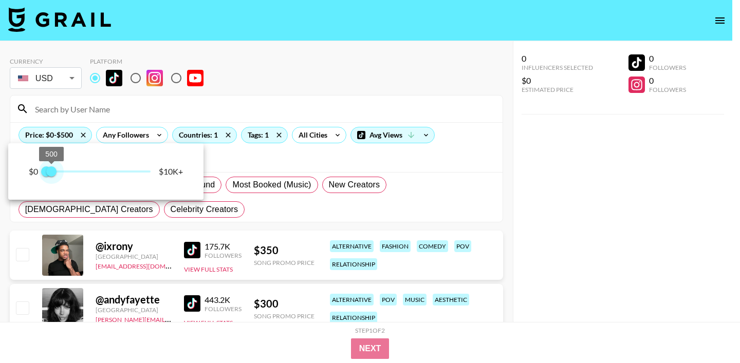
drag, startPoint x: 155, startPoint y: 174, endPoint x: 52, endPoint y: 175, distance: 102.2
click at [52, 175] on span "500" at bounding box center [51, 171] width 10 height 10
click at [274, 168] on div at bounding box center [370, 181] width 740 height 363
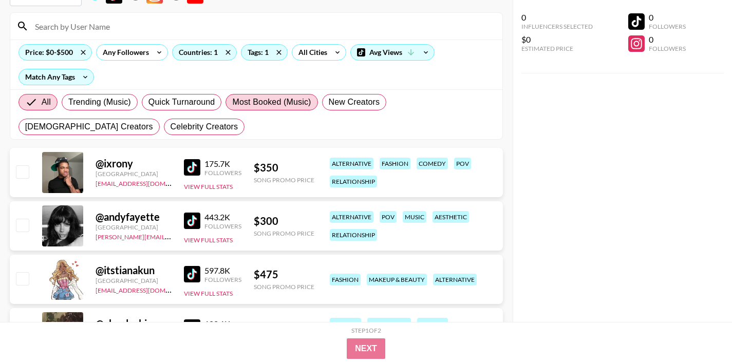
scroll to position [92, 0]
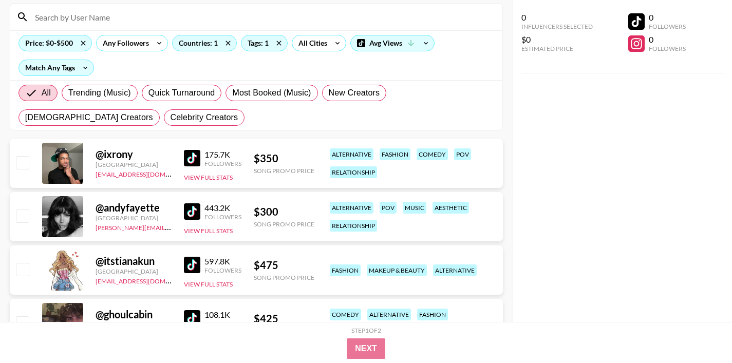
click at [191, 159] on img at bounding box center [192, 158] width 16 height 16
click at [192, 219] on img at bounding box center [192, 211] width 16 height 16
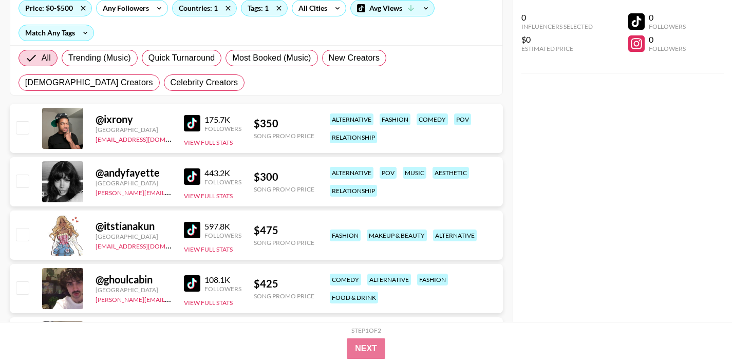
scroll to position [137, 0]
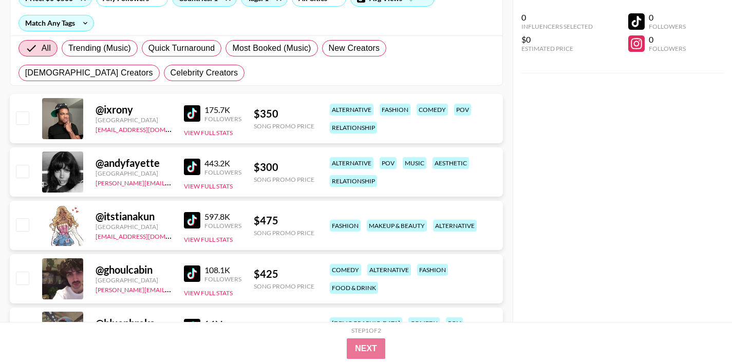
click at [188, 215] on img at bounding box center [192, 220] width 16 height 16
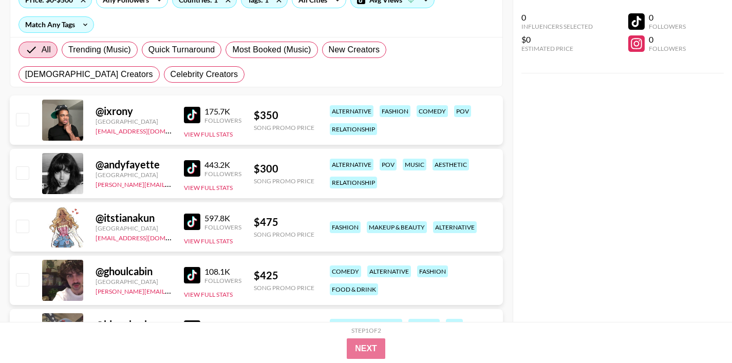
click at [201, 272] on link at bounding box center [194, 275] width 21 height 16
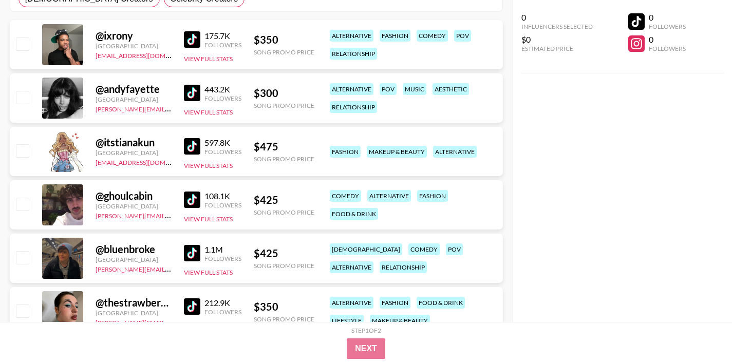
scroll to position [224, 0]
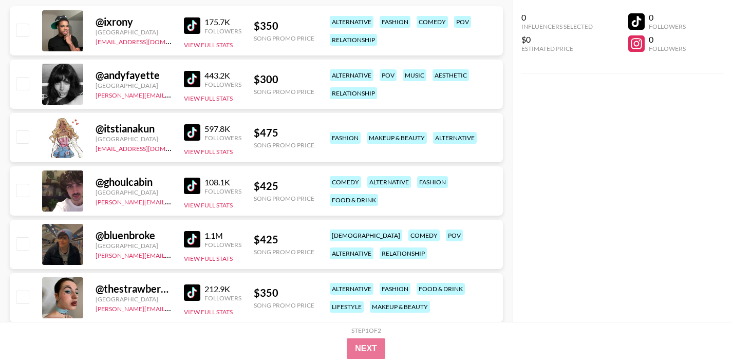
click at [193, 241] on img at bounding box center [192, 239] width 16 height 16
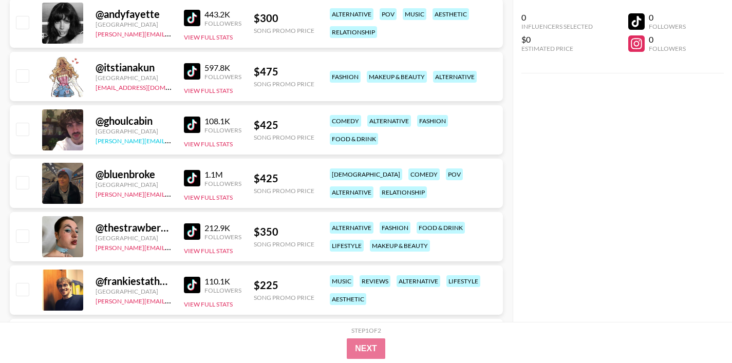
scroll to position [300, 0]
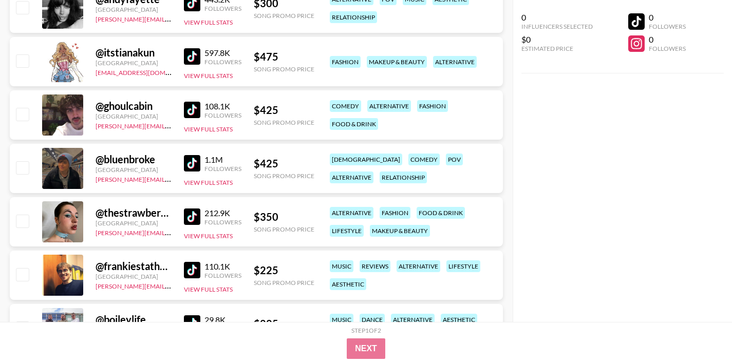
click at [188, 215] on img at bounding box center [192, 217] width 16 height 16
click at [187, 270] on img at bounding box center [192, 270] width 16 height 16
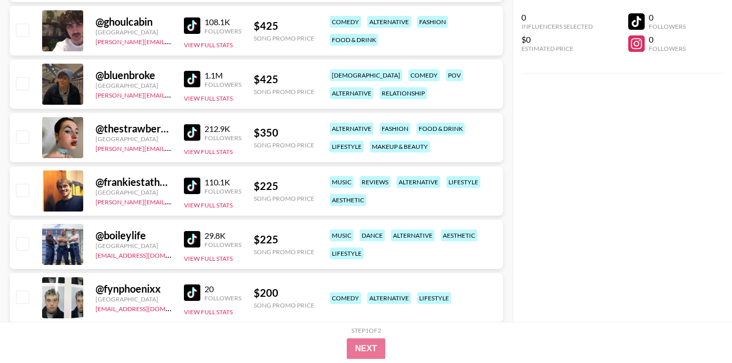
scroll to position [414, 0]
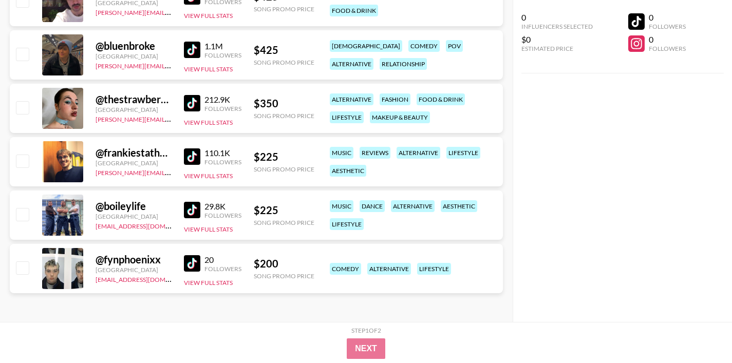
click at [195, 257] on img at bounding box center [192, 263] width 16 height 16
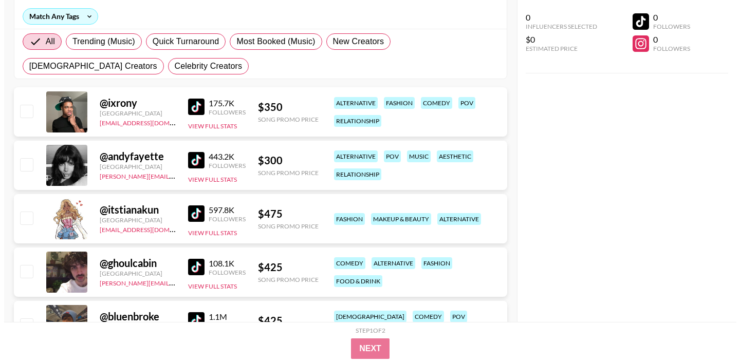
scroll to position [0, 0]
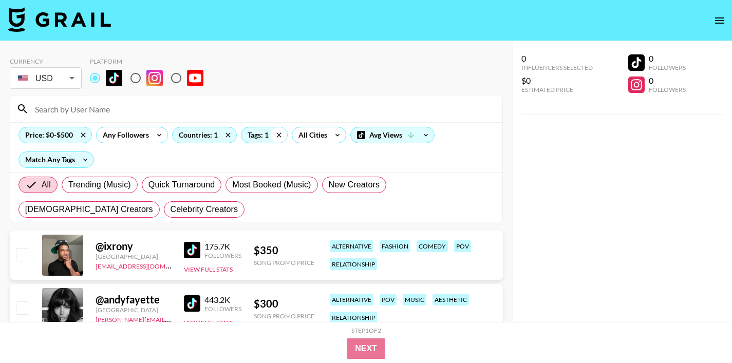
click at [277, 137] on icon at bounding box center [278, 134] width 5 height 5
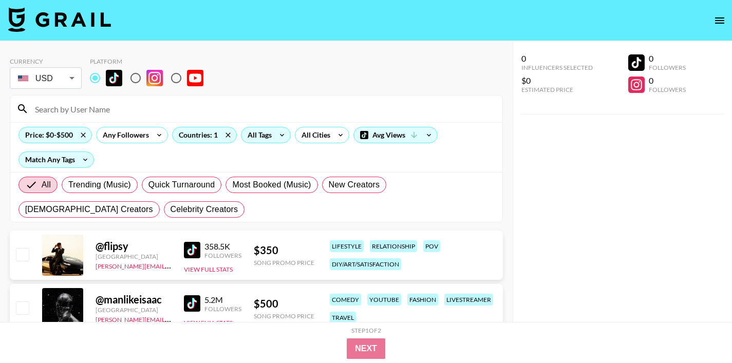
click at [269, 136] on div "All Tags" at bounding box center [257, 134] width 32 height 15
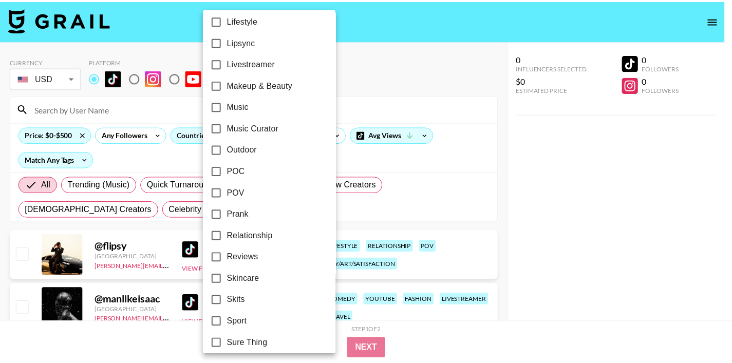
scroll to position [520, 0]
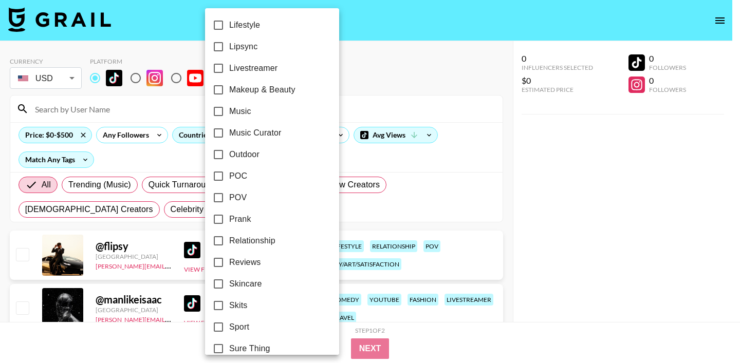
click at [218, 111] on input "Music" at bounding box center [218, 112] width 22 height 22
checkbox input "true"
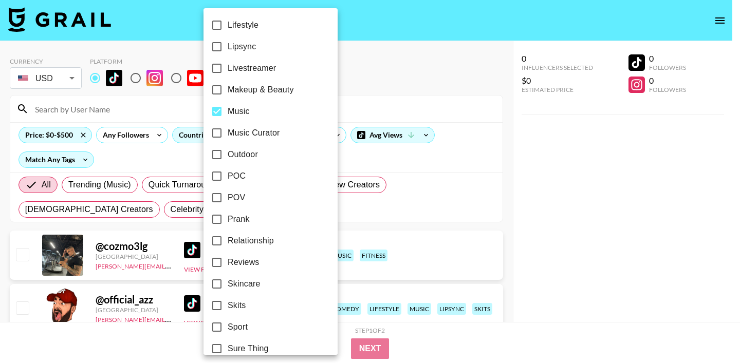
click at [216, 134] on input "Music Curator" at bounding box center [217, 133] width 22 height 22
checkbox input "true"
click at [405, 96] on div at bounding box center [370, 181] width 740 height 363
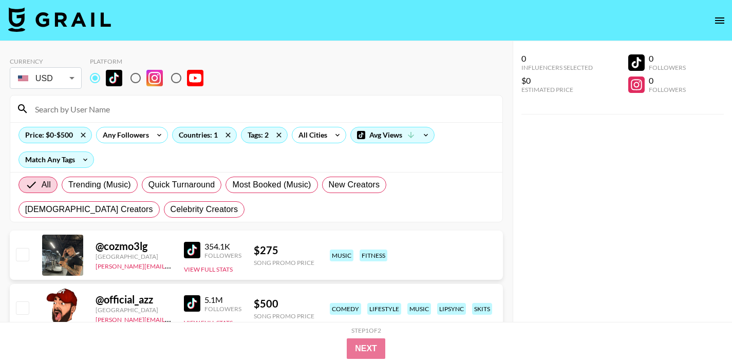
click at [186, 248] on img at bounding box center [192, 250] width 16 height 16
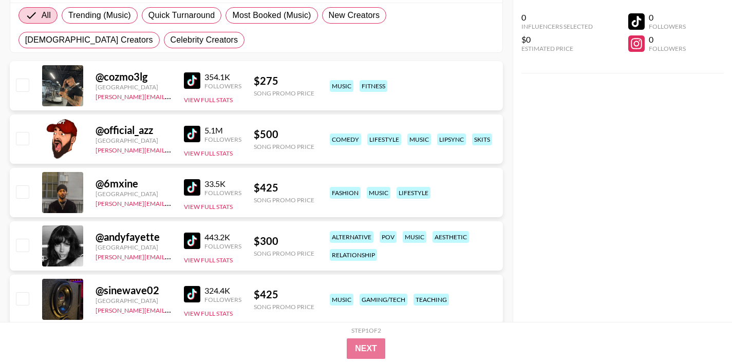
click at [191, 138] on img at bounding box center [192, 134] width 16 height 16
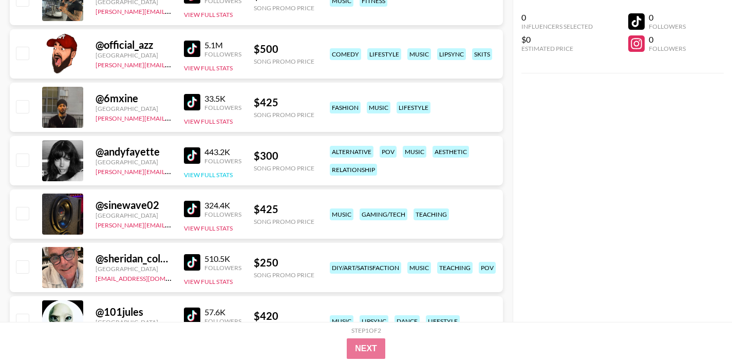
scroll to position [256, 0]
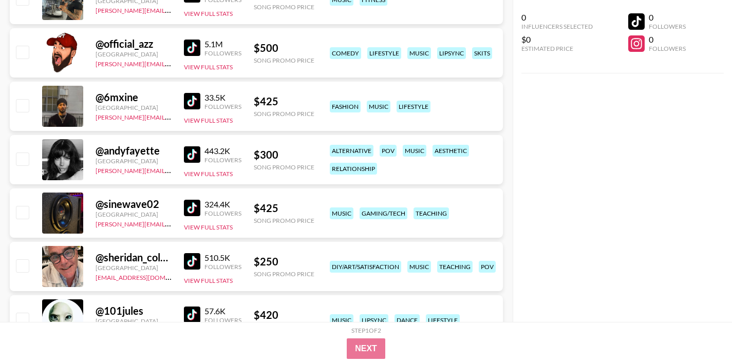
click at [189, 208] on img at bounding box center [192, 208] width 16 height 16
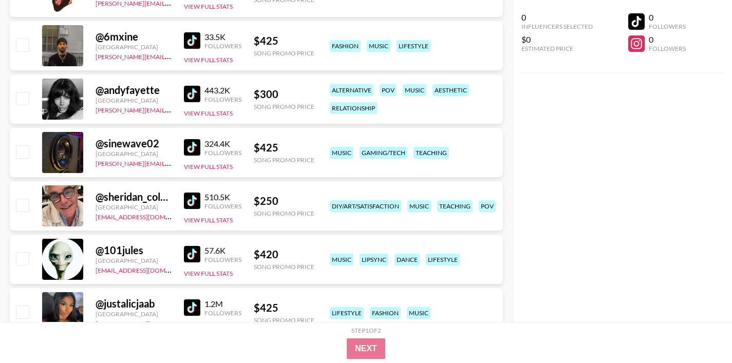
scroll to position [317, 0]
click at [194, 253] on img at bounding box center [192, 253] width 16 height 16
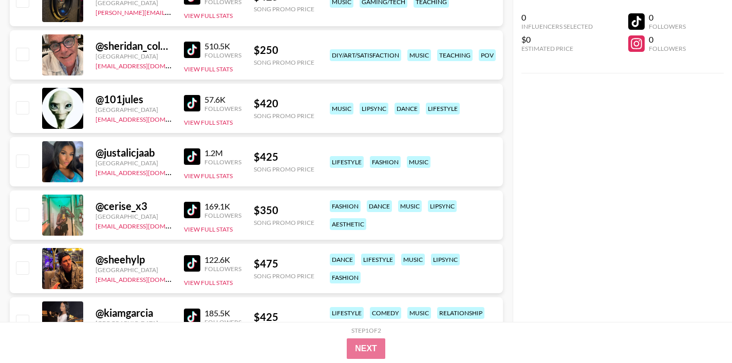
scroll to position [485, 0]
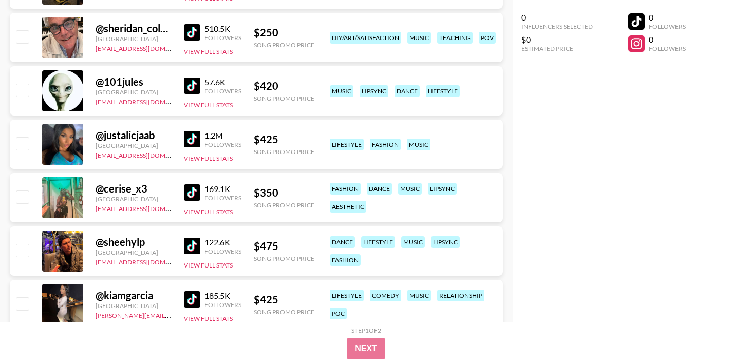
click at [191, 140] on img at bounding box center [192, 139] width 16 height 16
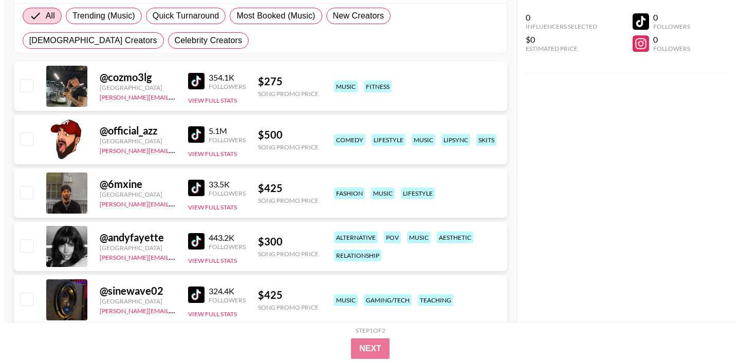
scroll to position [0, 0]
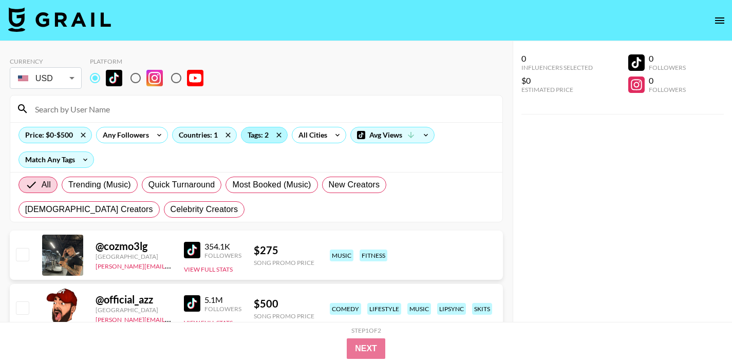
click at [263, 134] on div "Tags: 2" at bounding box center [264, 134] width 46 height 15
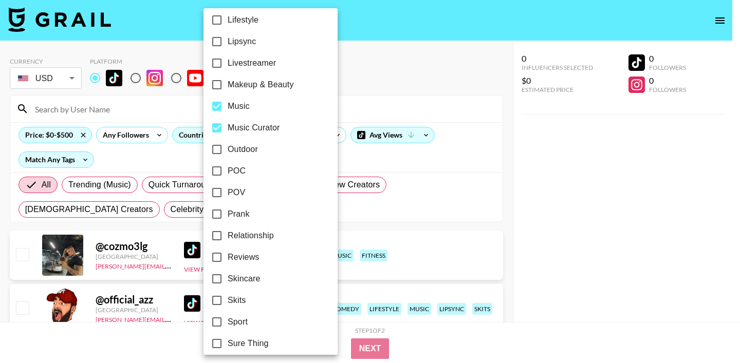
scroll to position [619, 0]
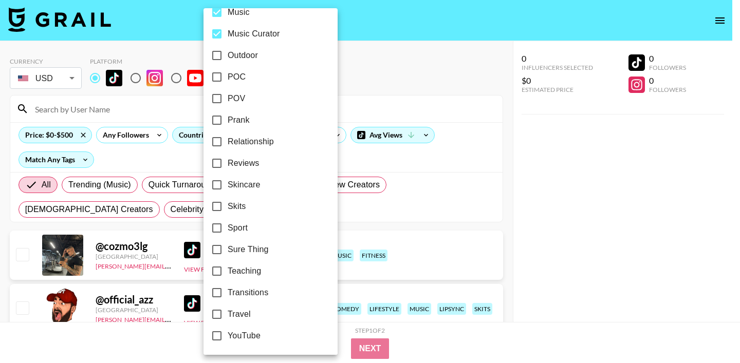
click at [214, 14] on input "Music" at bounding box center [217, 13] width 22 height 22
checkbox input "false"
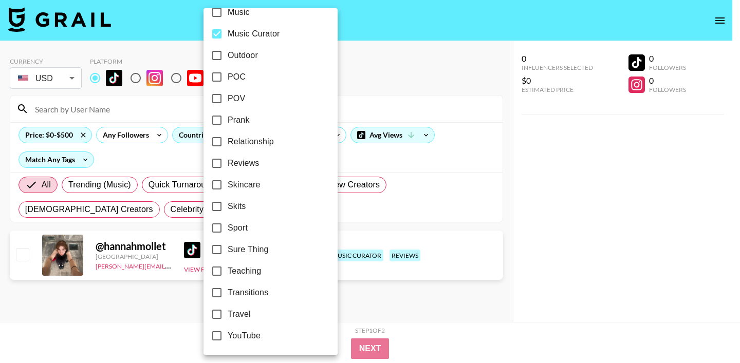
click at [375, 49] on div at bounding box center [370, 181] width 740 height 363
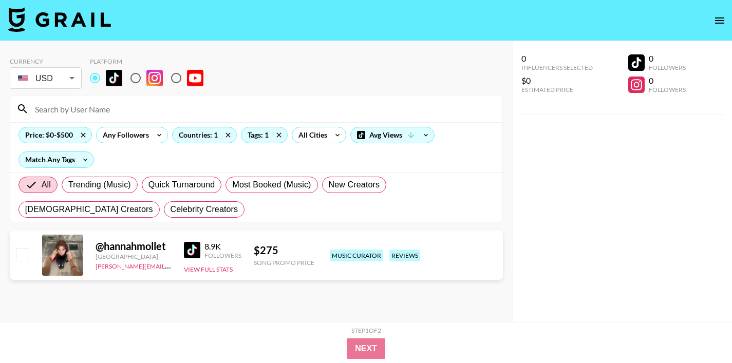
click at [195, 251] on img at bounding box center [192, 250] width 16 height 16
click at [213, 137] on div "Countries: 1" at bounding box center [205, 134] width 64 height 15
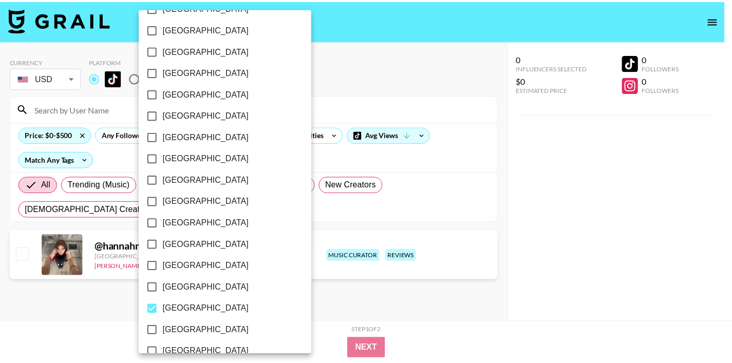
scroll to position [835, 0]
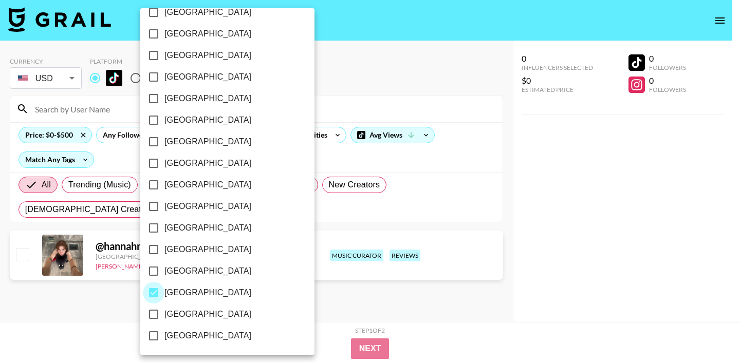
click at [151, 294] on input "[GEOGRAPHIC_DATA]" at bounding box center [154, 293] width 22 height 22
checkbox input "false"
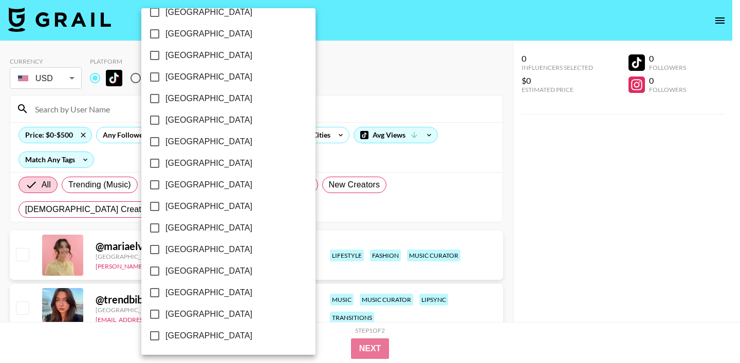
click at [334, 157] on div at bounding box center [370, 181] width 740 height 363
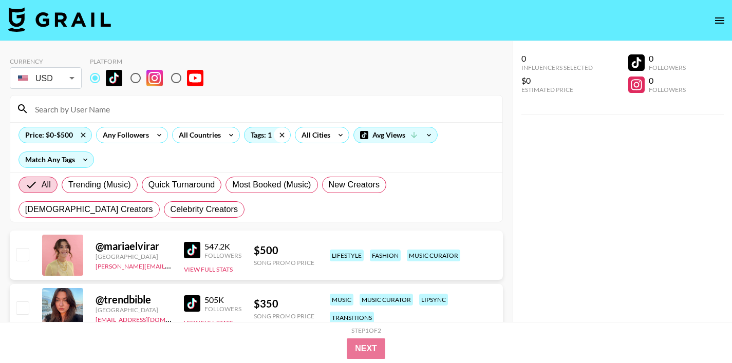
click at [282, 136] on icon at bounding box center [282, 134] width 16 height 15
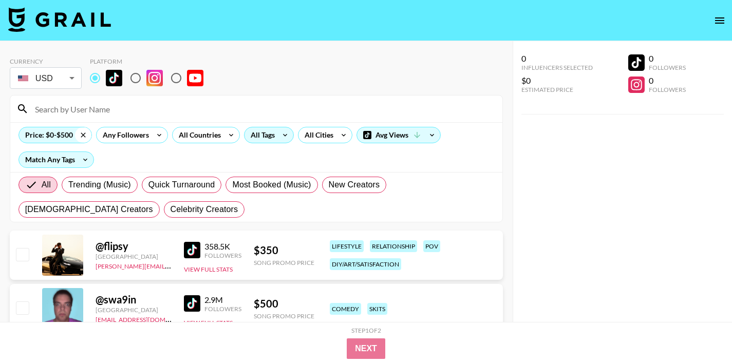
click at [85, 135] on icon at bounding box center [83, 134] width 16 height 15
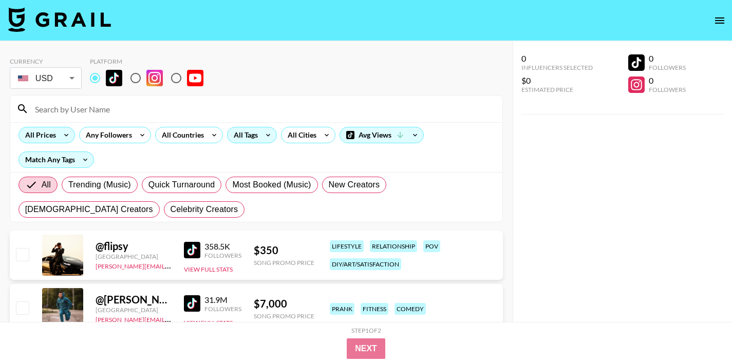
click at [172, 103] on input at bounding box center [262, 109] width 467 height 16
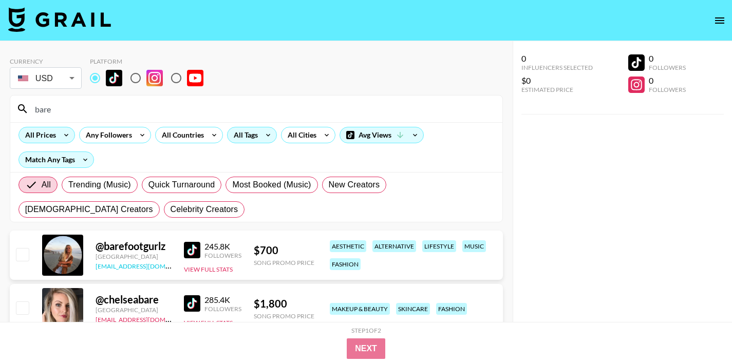
click at [130, 267] on link "[EMAIL_ADDRESS][DOMAIN_NAME]" at bounding box center [147, 265] width 103 height 10
click at [65, 104] on input "bare" at bounding box center [262, 109] width 467 height 16
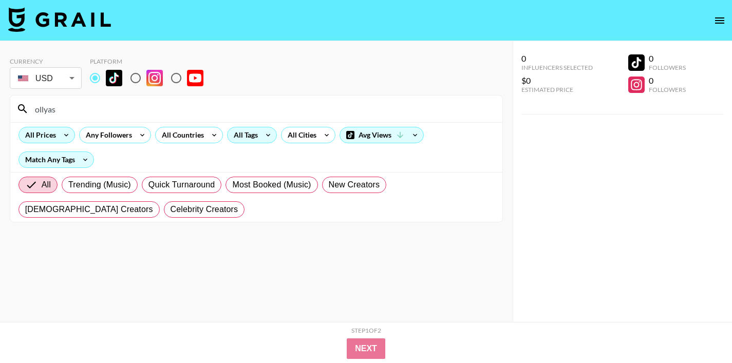
click at [81, 107] on input "ollyas" at bounding box center [262, 109] width 467 height 16
click at [63, 107] on input "[PERSON_NAME]" at bounding box center [262, 109] width 467 height 16
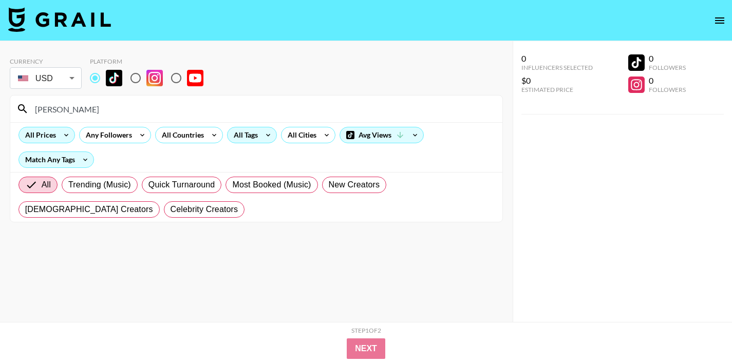
click at [63, 107] on input "[PERSON_NAME]" at bounding box center [262, 109] width 467 height 16
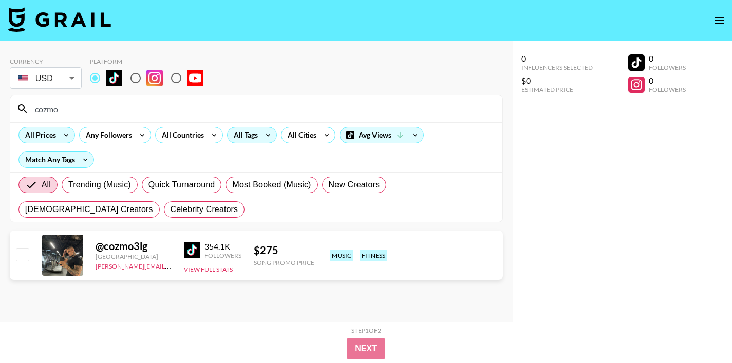
click at [68, 111] on input "cozmo" at bounding box center [262, 109] width 467 height 16
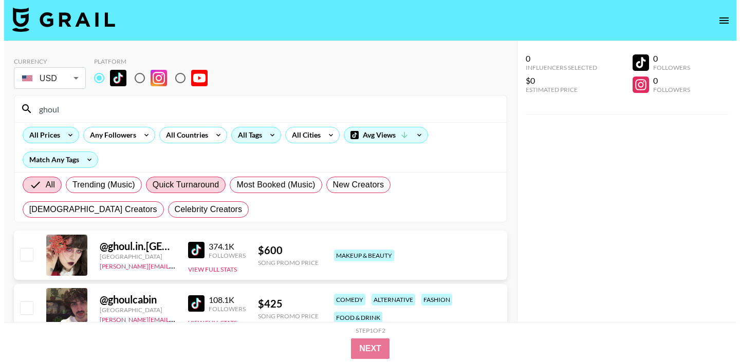
scroll to position [41, 0]
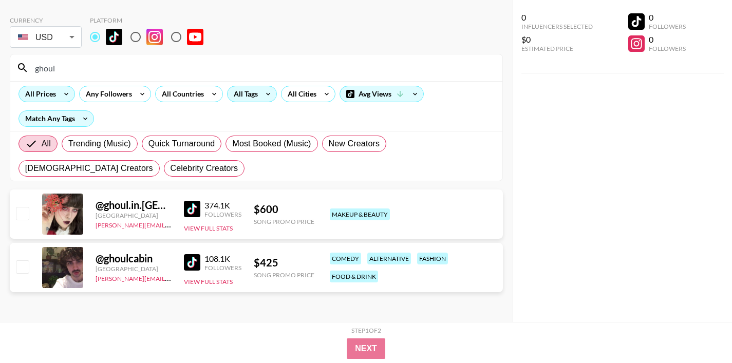
click at [81, 71] on input "ghoul" at bounding box center [262, 68] width 467 height 16
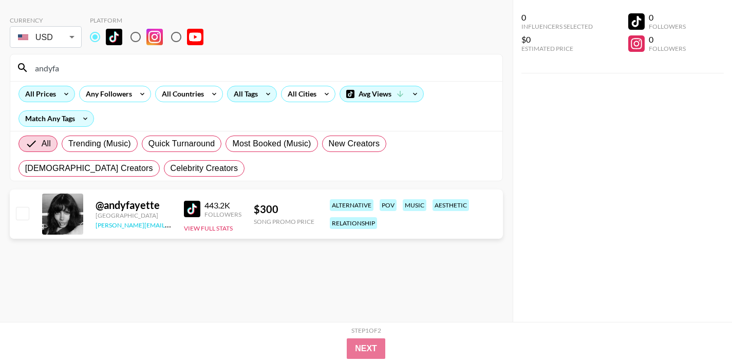
type input "andyfa"
click at [70, 68] on input "andyfa" at bounding box center [262, 68] width 467 height 16
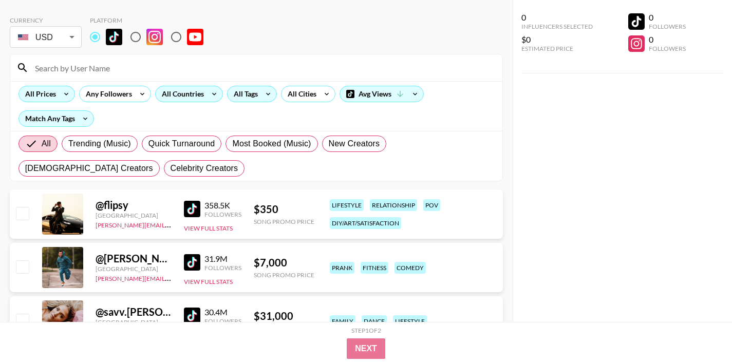
click at [187, 94] on div "All Countries" at bounding box center [181, 93] width 50 height 15
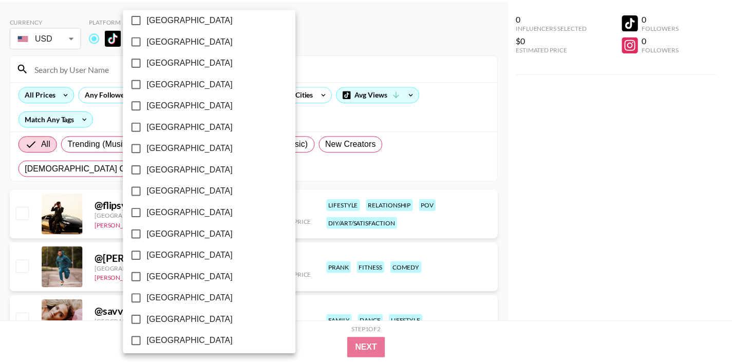
scroll to position [835, 0]
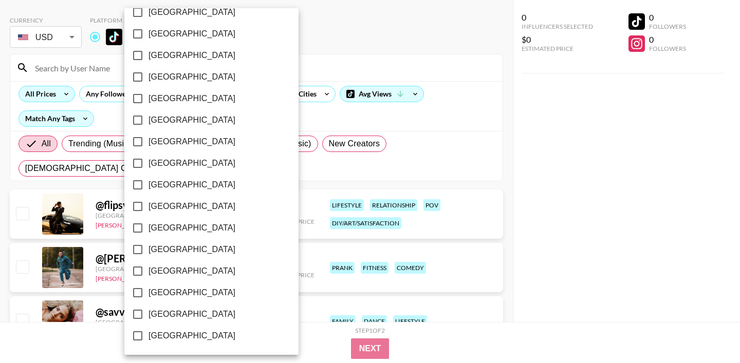
click at [131, 295] on input "[GEOGRAPHIC_DATA]" at bounding box center [138, 293] width 22 height 22
checkbox input "true"
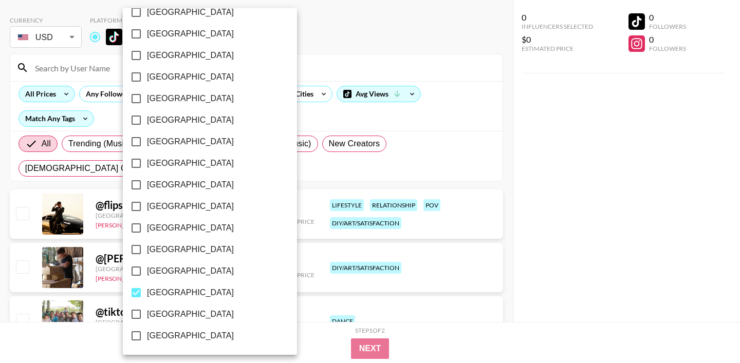
click at [359, 68] on div at bounding box center [370, 181] width 740 height 363
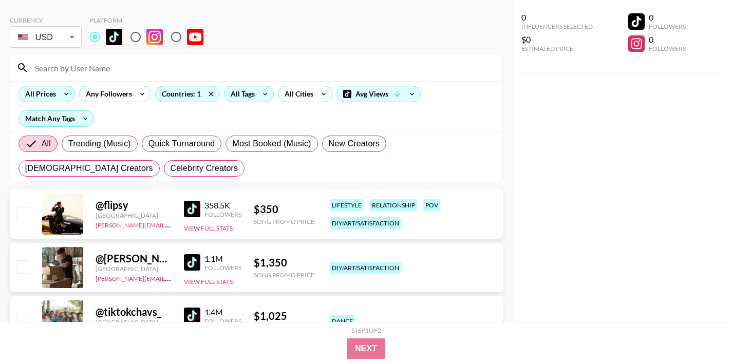
click at [262, 102] on div "All Prices Any Followers Countries: 1 All Tags All Cities Avg Views Match Any T…" at bounding box center [256, 106] width 492 height 50
click at [259, 94] on icon at bounding box center [265, 93] width 16 height 15
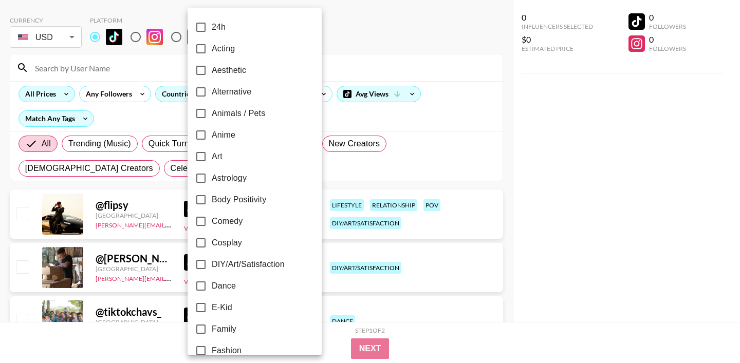
click at [203, 282] on input "Dance" at bounding box center [201, 286] width 22 height 22
checkbox input "true"
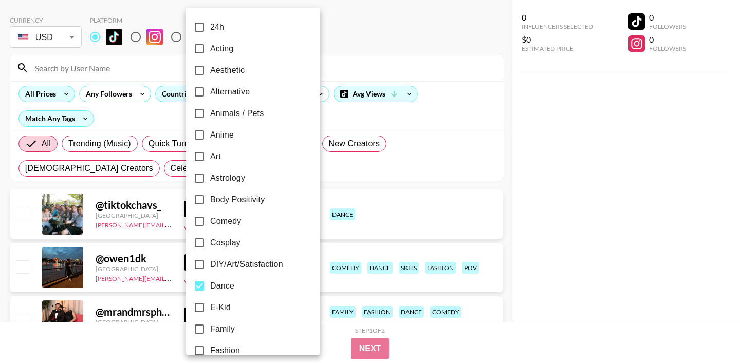
click at [461, 131] on div at bounding box center [370, 181] width 740 height 363
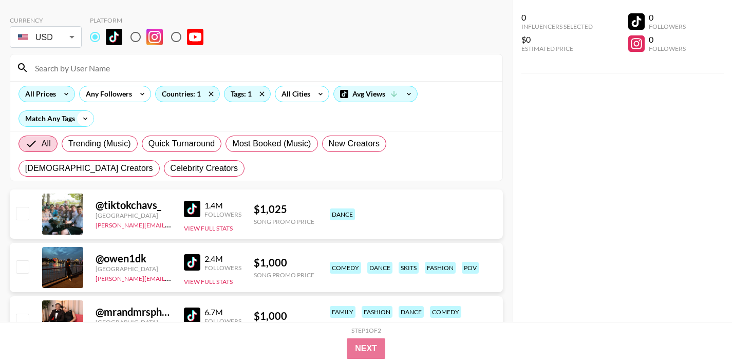
click at [79, 120] on icon at bounding box center [85, 118] width 16 height 15
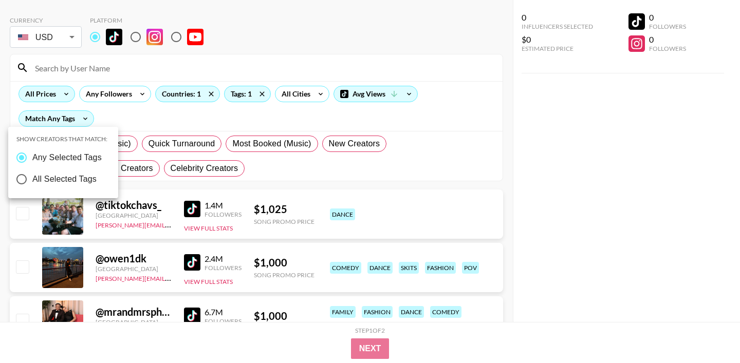
click at [112, 115] on div at bounding box center [370, 181] width 740 height 363
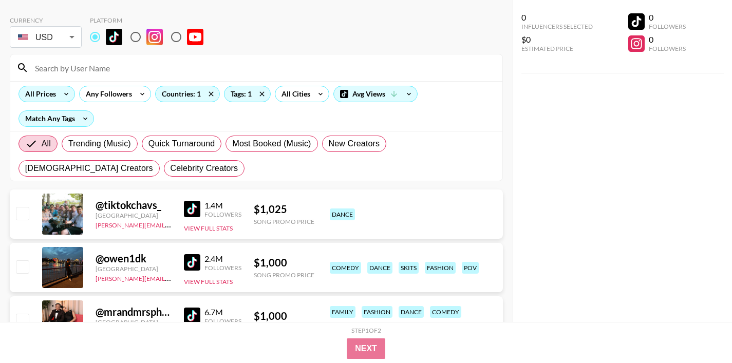
click at [67, 97] on icon at bounding box center [66, 93] width 16 height 15
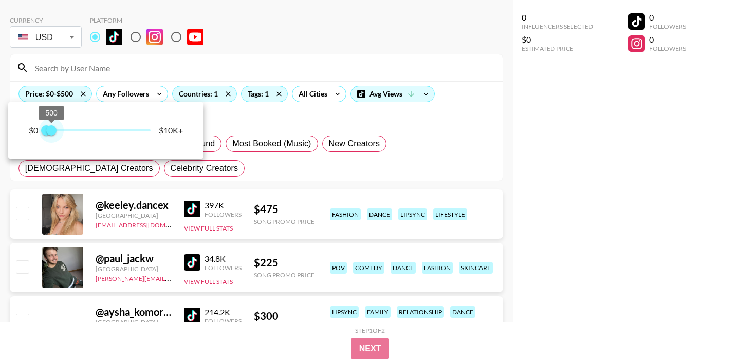
type input "250"
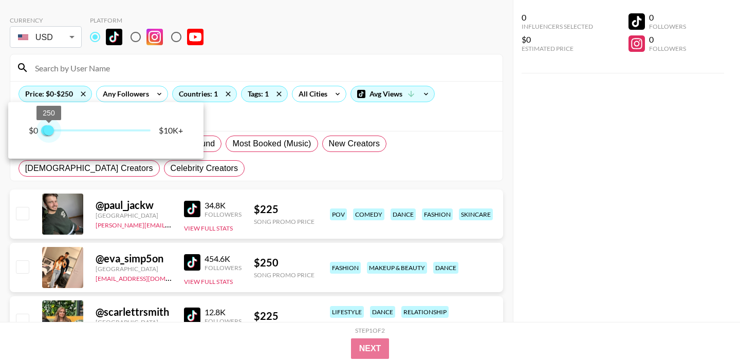
drag, startPoint x: 148, startPoint y: 132, endPoint x: 48, endPoint y: 132, distance: 100.1
click at [48, 132] on span "250" at bounding box center [49, 130] width 10 height 10
click at [285, 119] on div at bounding box center [370, 181] width 740 height 363
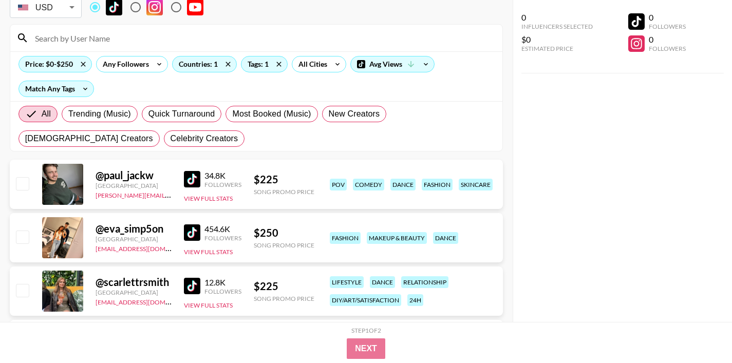
scroll to position [71, 0]
click at [188, 173] on img at bounding box center [192, 178] width 16 height 16
click at [195, 233] on img at bounding box center [192, 232] width 16 height 16
click at [80, 86] on icon at bounding box center [85, 88] width 16 height 15
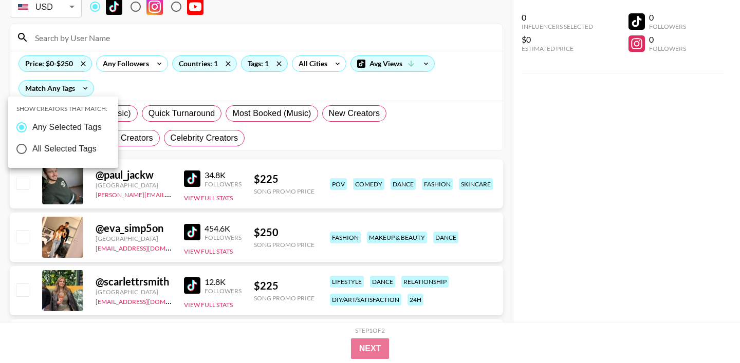
click at [137, 85] on div at bounding box center [370, 181] width 740 height 363
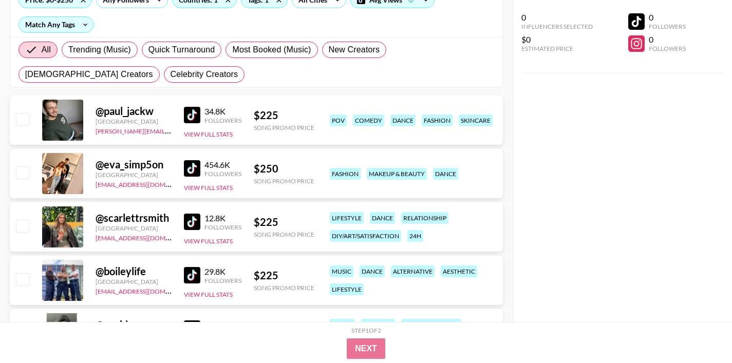
scroll to position [145, 0]
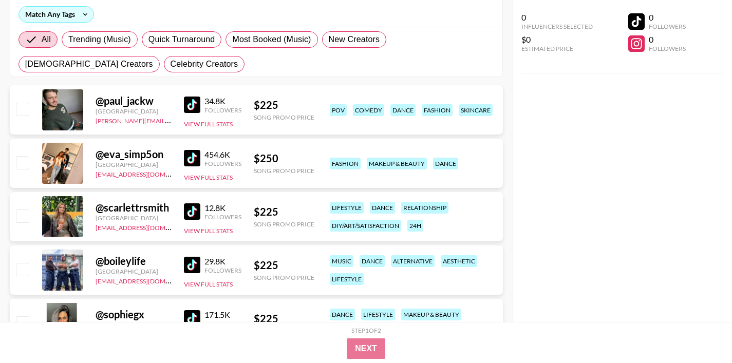
click at [190, 208] on img at bounding box center [192, 211] width 16 height 16
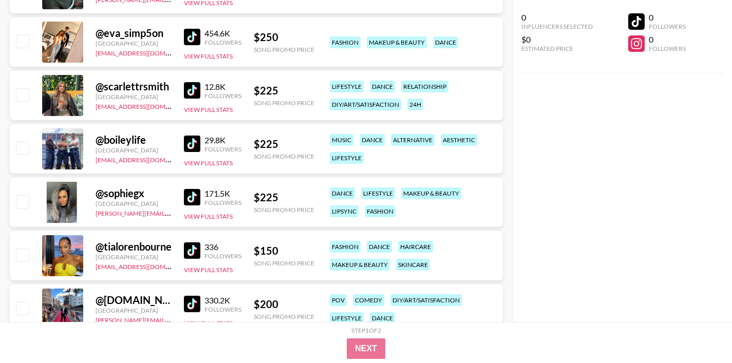
scroll to position [272, 0]
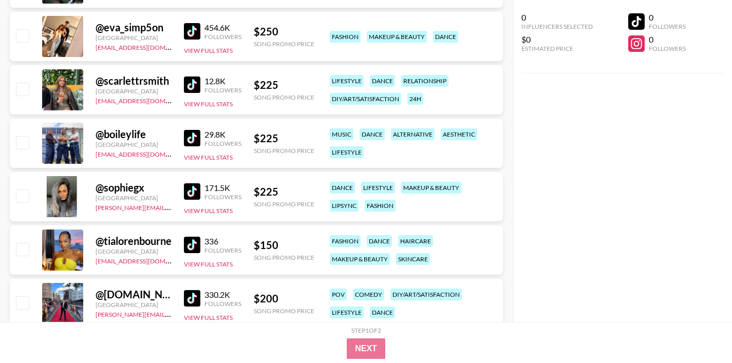
click at [185, 190] on img at bounding box center [192, 191] width 16 height 16
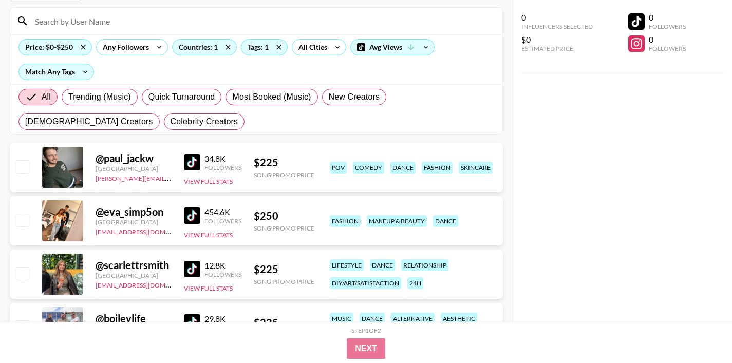
scroll to position [73, 0]
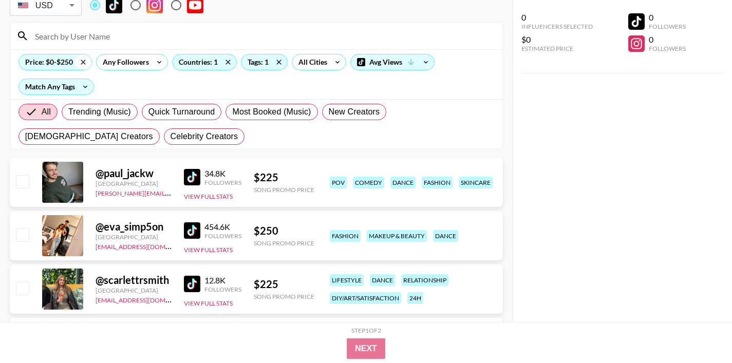
click at [77, 64] on icon at bounding box center [83, 61] width 16 height 15
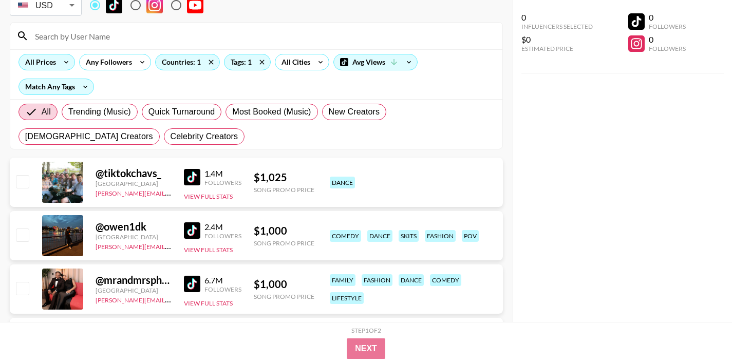
click at [67, 61] on icon at bounding box center [66, 62] width 4 height 3
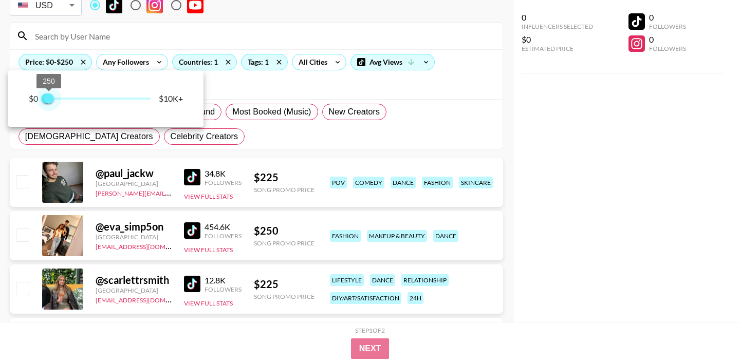
type input "500"
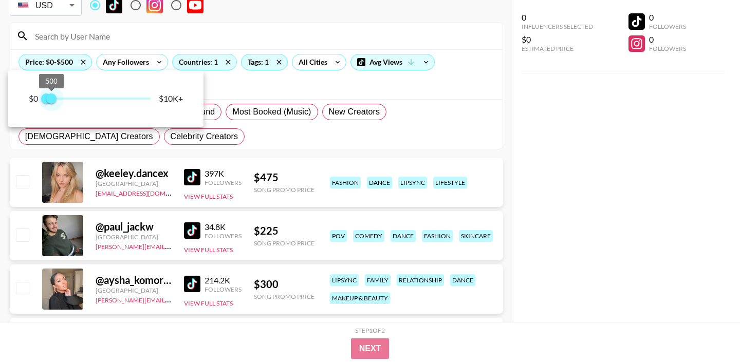
drag, startPoint x: 149, startPoint y: 97, endPoint x: 53, endPoint y: 101, distance: 96.7
click at [53, 101] on span "500" at bounding box center [51, 98] width 10 height 10
click at [281, 91] on div at bounding box center [370, 181] width 740 height 363
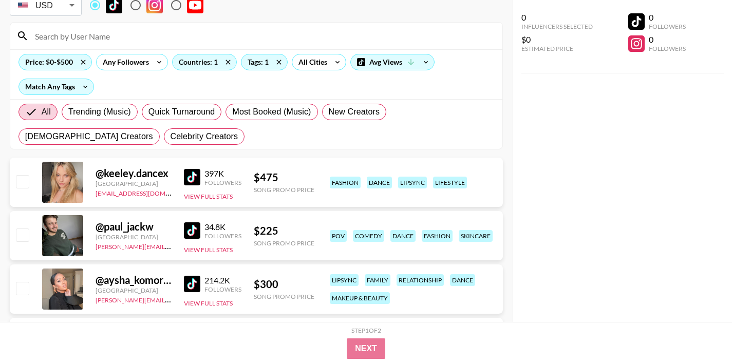
click at [186, 181] on img at bounding box center [192, 177] width 16 height 16
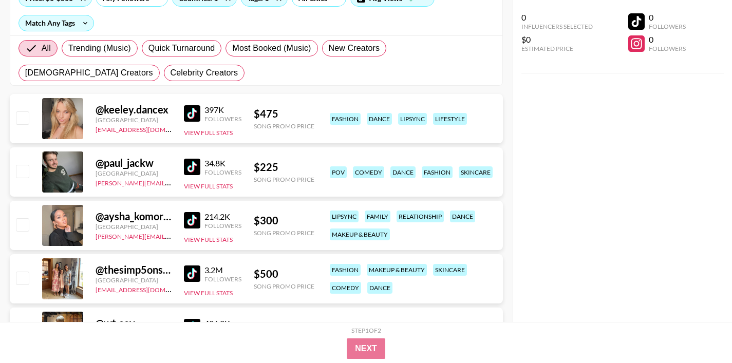
scroll to position [137, 0]
click at [195, 222] on img at bounding box center [192, 220] width 16 height 16
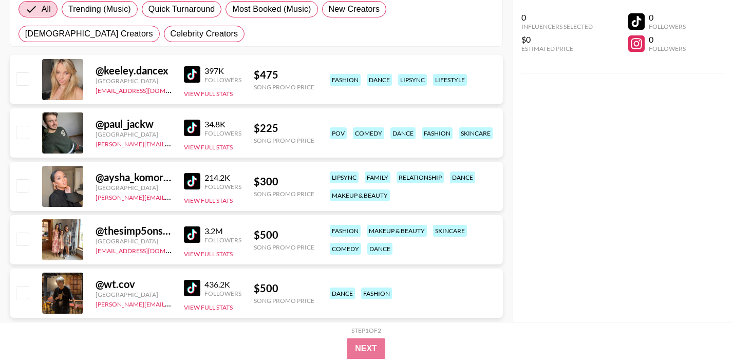
scroll to position [178, 0]
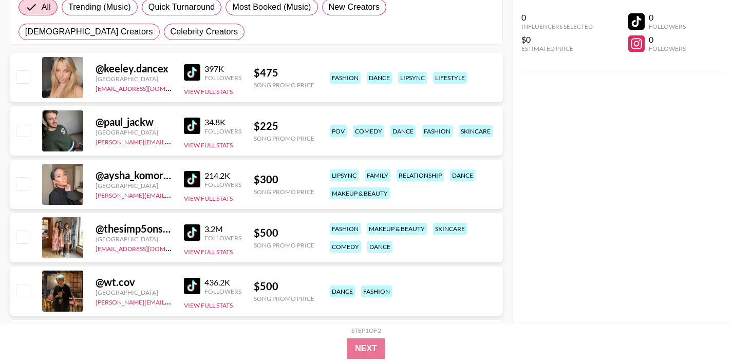
click at [195, 226] on img at bounding box center [192, 232] width 16 height 16
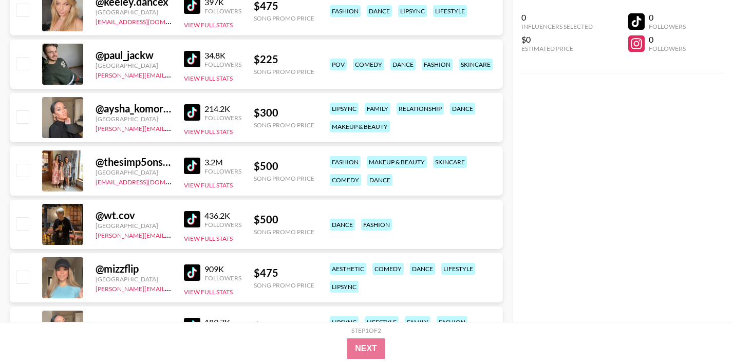
scroll to position [248, 0]
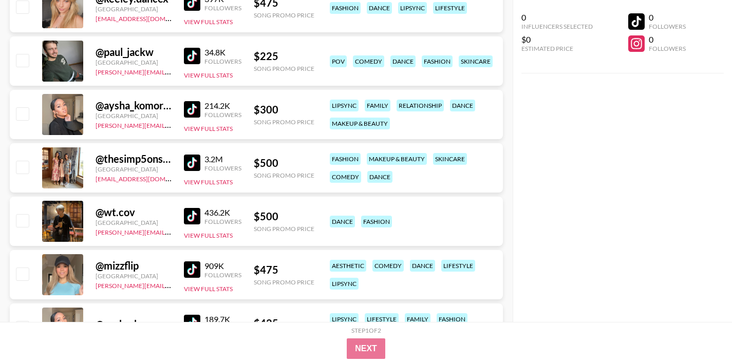
click at [190, 216] on img at bounding box center [192, 216] width 16 height 16
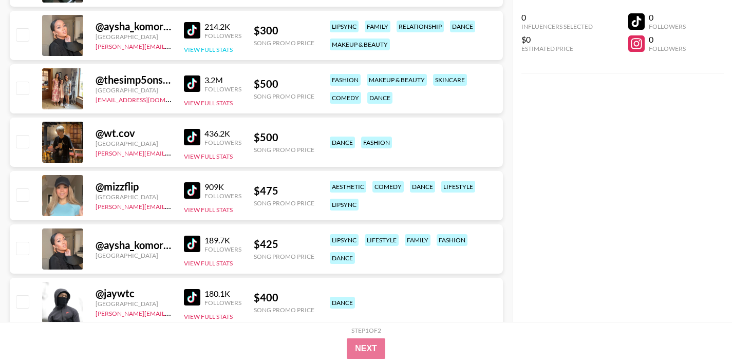
scroll to position [330, 0]
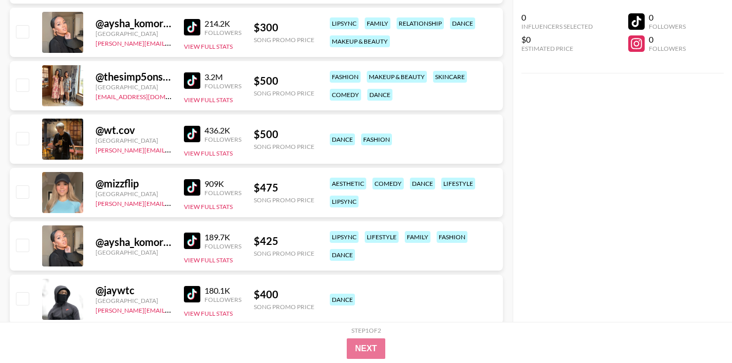
click at [187, 186] on img at bounding box center [192, 187] width 16 height 16
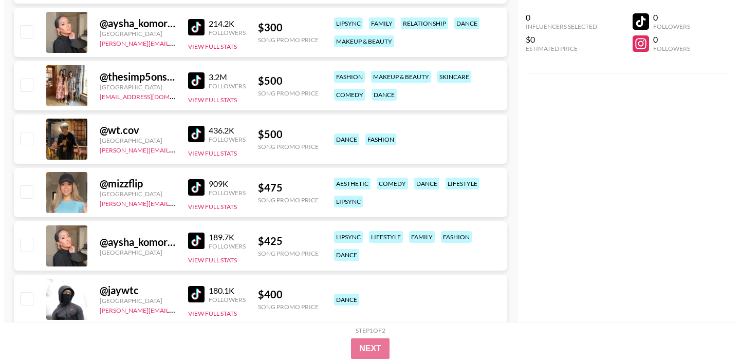
scroll to position [0, 0]
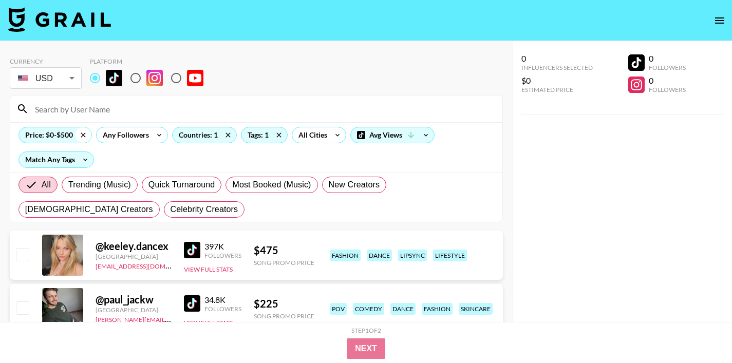
click at [86, 133] on icon at bounding box center [83, 134] width 16 height 15
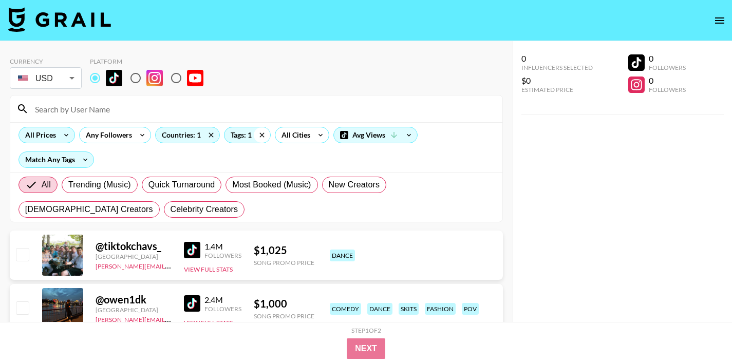
click at [262, 135] on icon at bounding box center [262, 134] width 16 height 15
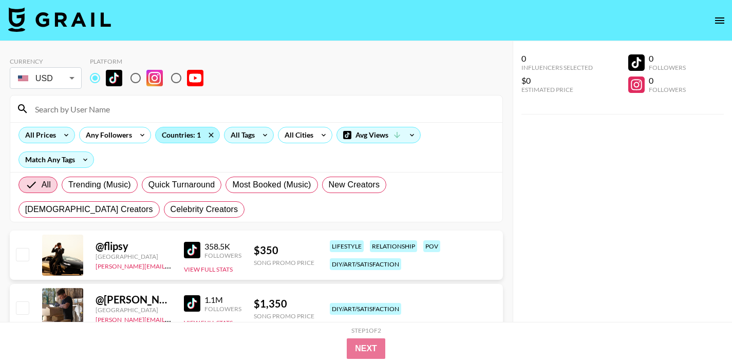
click at [197, 134] on div "Countries: 1" at bounding box center [188, 134] width 64 height 15
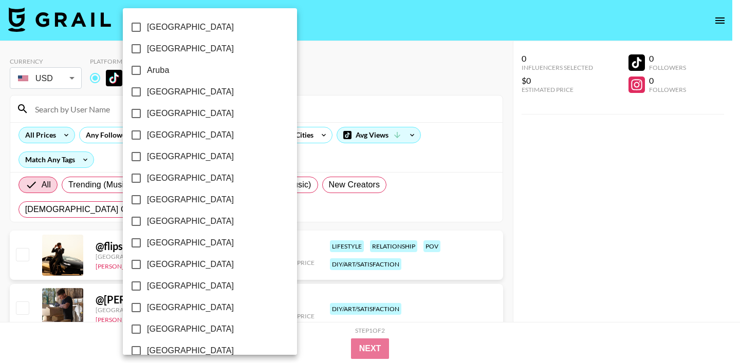
click at [138, 180] on input "[GEOGRAPHIC_DATA]" at bounding box center [136, 178] width 22 height 22
checkbox input "true"
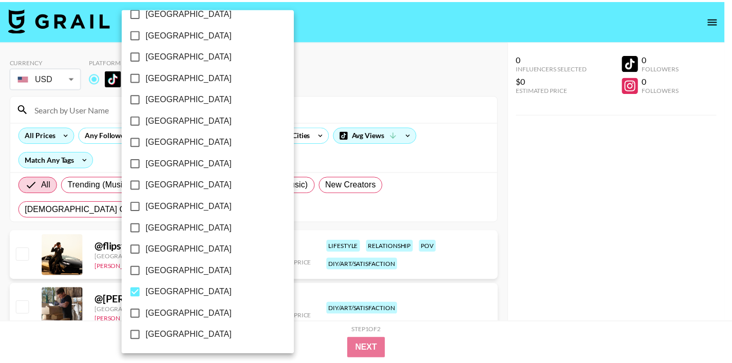
scroll to position [833, 0]
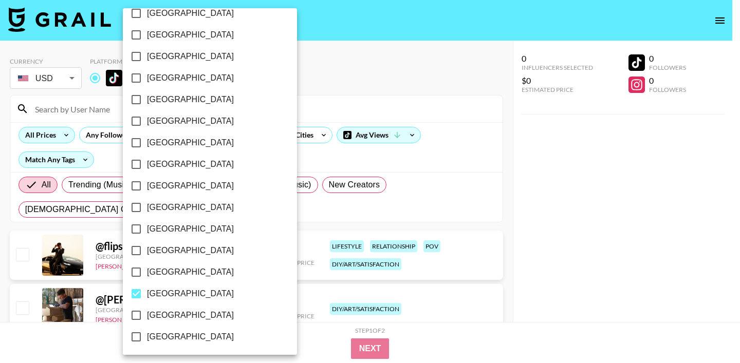
click at [137, 298] on input "[GEOGRAPHIC_DATA]" at bounding box center [136, 294] width 22 height 22
checkbox input "false"
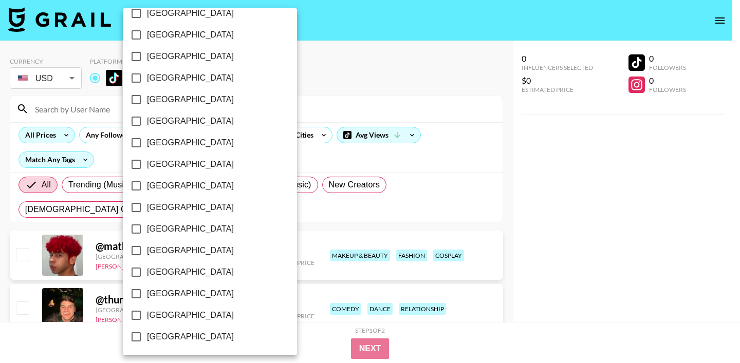
click at [300, 159] on div at bounding box center [370, 181] width 740 height 363
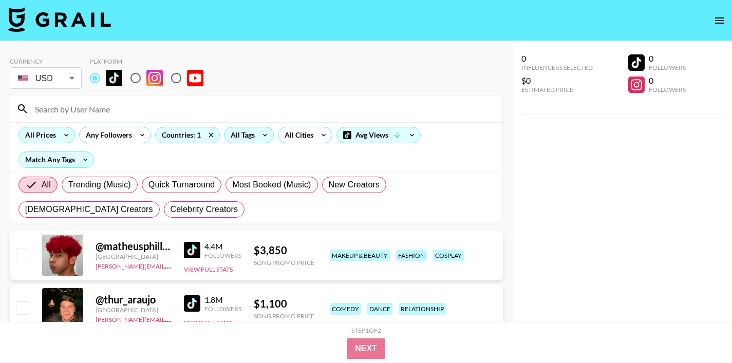
click at [58, 131] on icon at bounding box center [66, 134] width 16 height 15
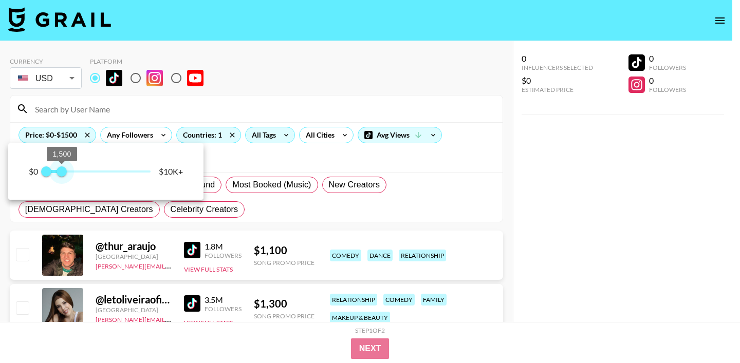
type input "1250"
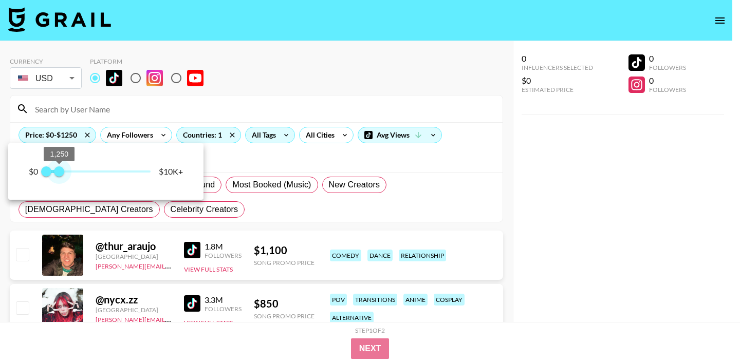
drag, startPoint x: 149, startPoint y: 173, endPoint x: 60, endPoint y: 180, distance: 89.6
click at [60, 177] on span "1,250" at bounding box center [59, 171] width 10 height 10
click at [334, 160] on div at bounding box center [370, 181] width 740 height 363
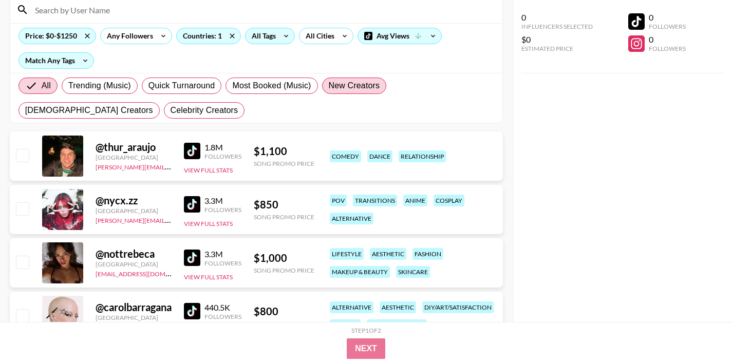
scroll to position [141, 0]
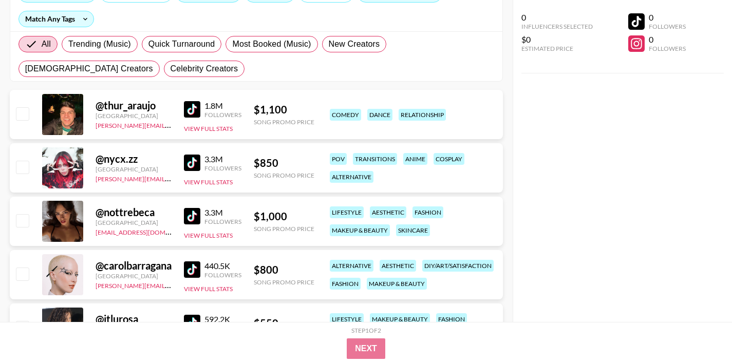
click at [191, 113] on img at bounding box center [192, 109] width 16 height 16
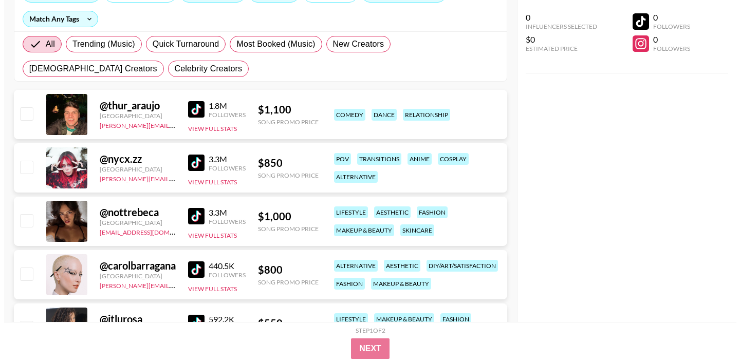
scroll to position [11, 0]
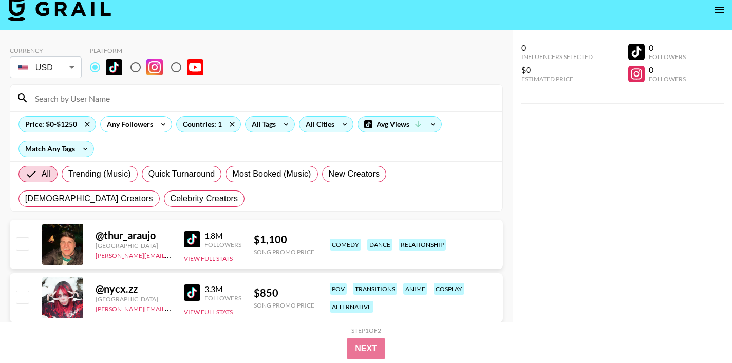
click at [331, 127] on div "All Cities" at bounding box center [317, 124] width 37 height 15
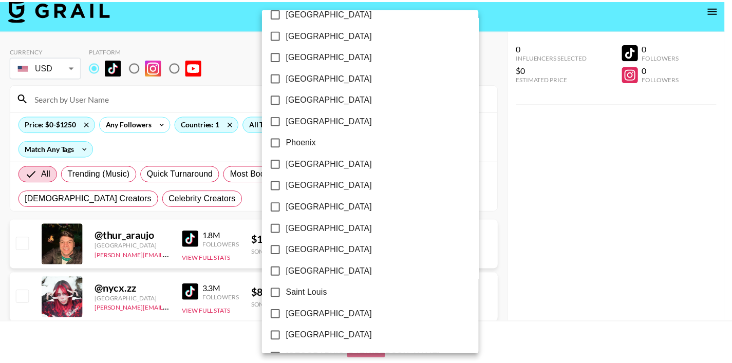
scroll to position [1144, 0]
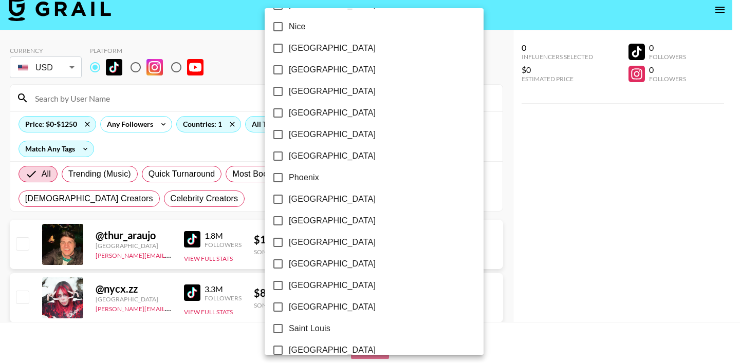
click at [458, 113] on div at bounding box center [370, 181] width 740 height 363
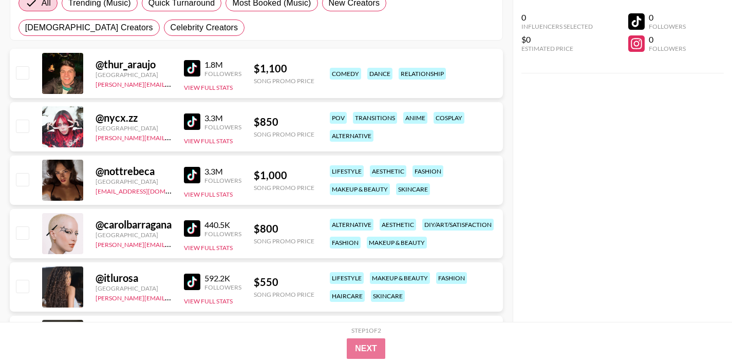
scroll to position [184, 0]
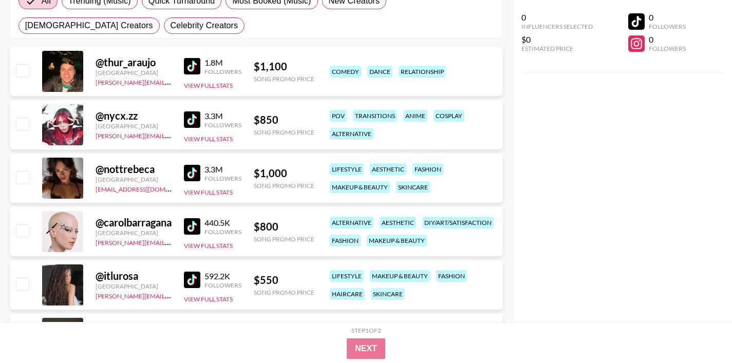
click at [194, 119] on img at bounding box center [192, 119] width 16 height 16
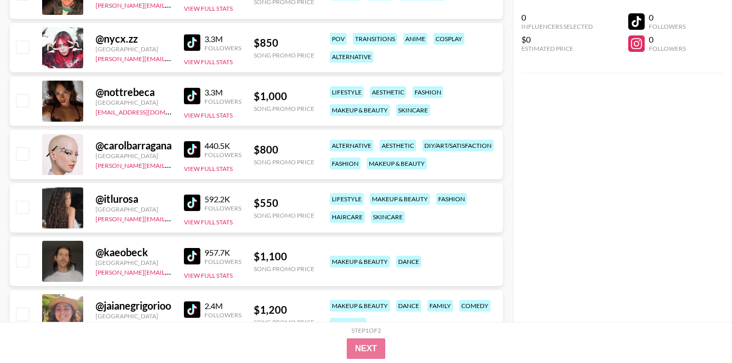
scroll to position [262, 0]
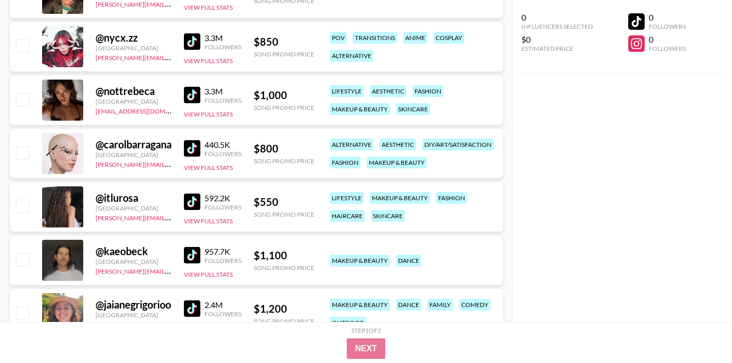
click at [189, 201] on img at bounding box center [192, 202] width 16 height 16
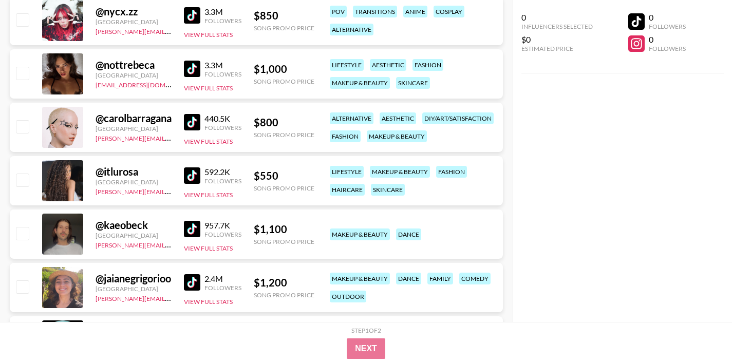
scroll to position [309, 0]
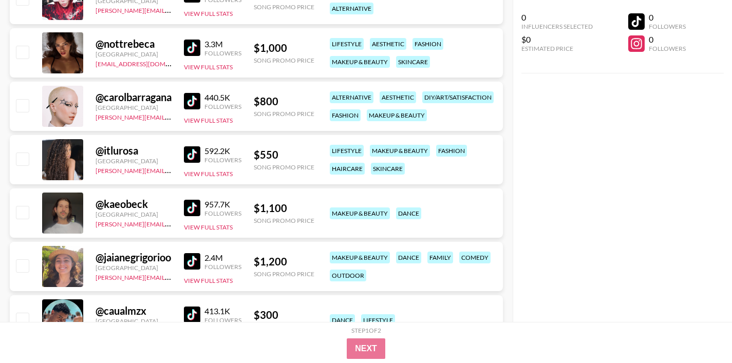
click at [194, 155] on img at bounding box center [192, 154] width 16 height 16
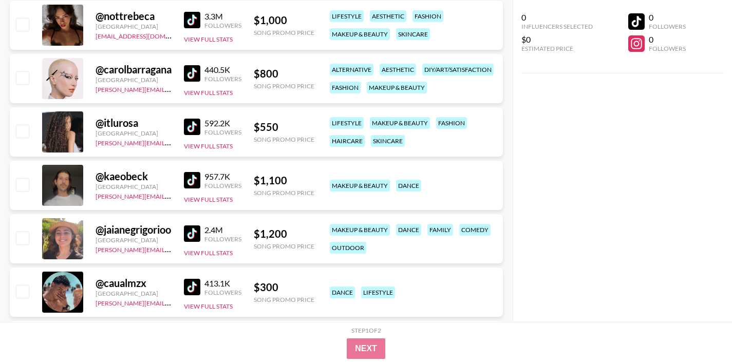
scroll to position [359, 0]
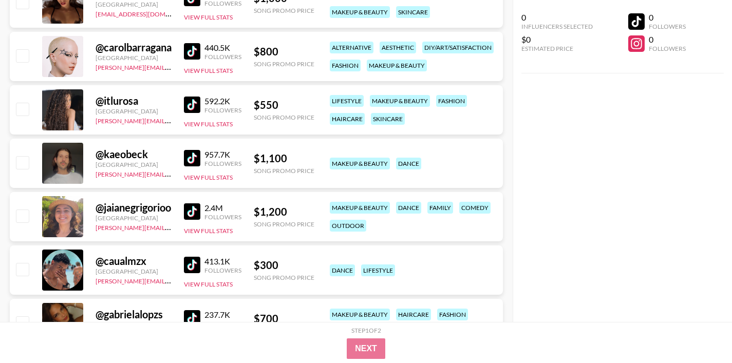
click at [187, 213] on img at bounding box center [192, 211] width 16 height 16
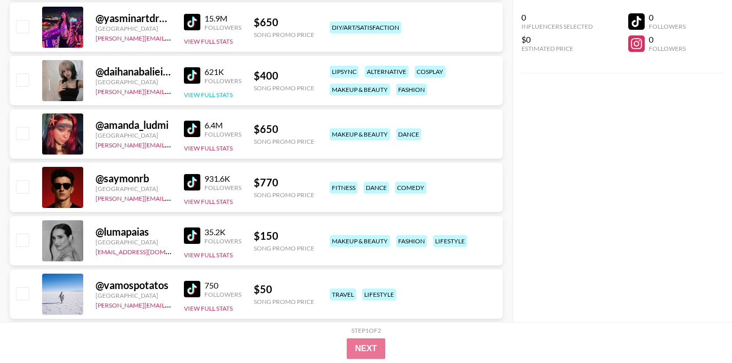
scroll to position [761, 0]
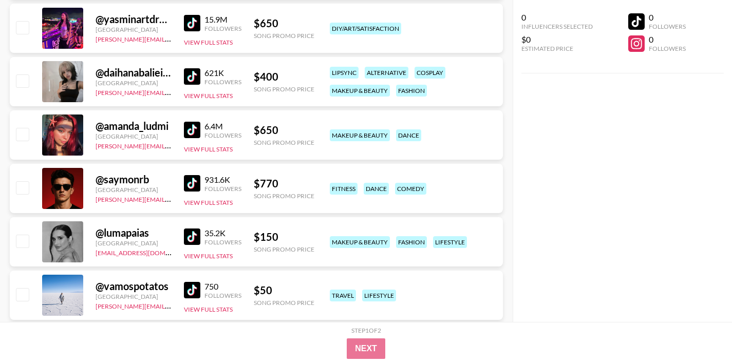
click at [194, 82] on img at bounding box center [192, 76] width 16 height 16
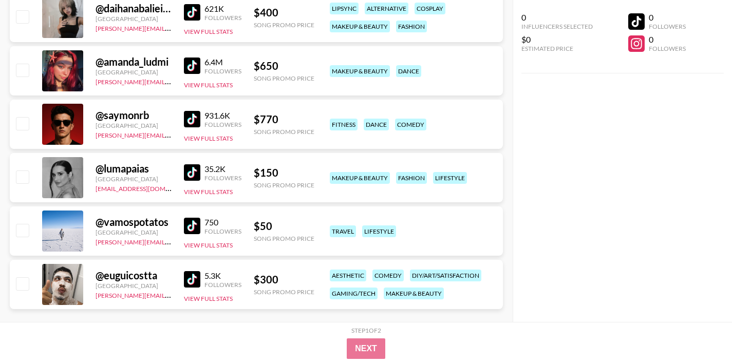
scroll to position [841, 0]
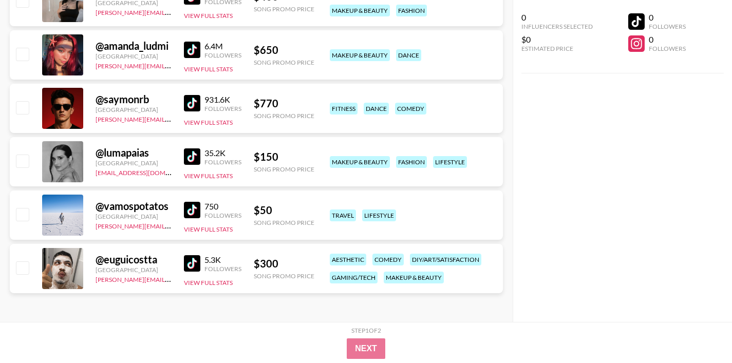
click at [191, 264] on img at bounding box center [192, 263] width 16 height 16
click at [200, 209] on img at bounding box center [192, 210] width 16 height 16
click at [197, 158] on img at bounding box center [192, 156] width 16 height 16
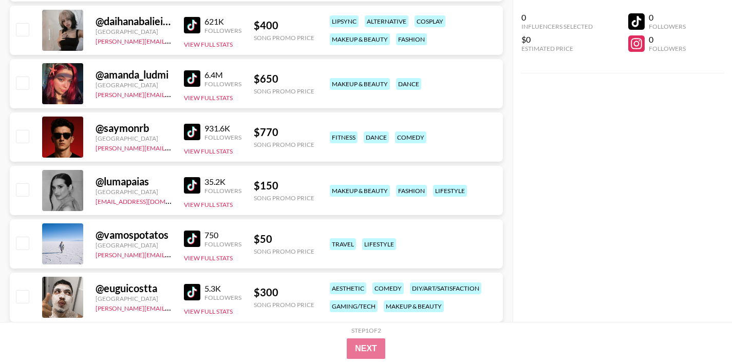
scroll to position [799, 0]
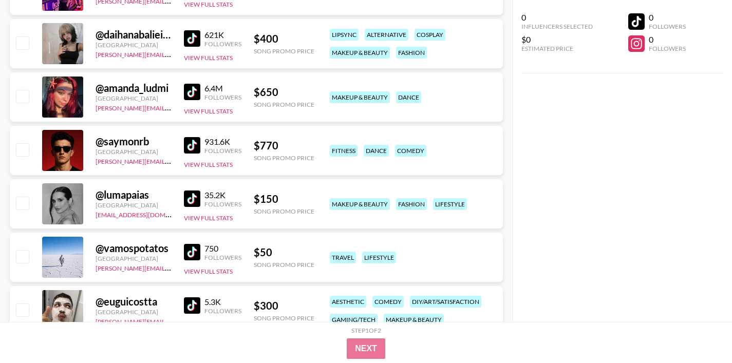
click at [192, 142] on img at bounding box center [192, 145] width 16 height 16
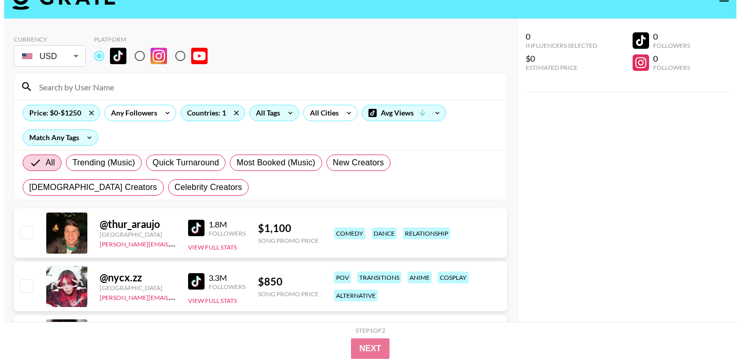
scroll to position [0, 0]
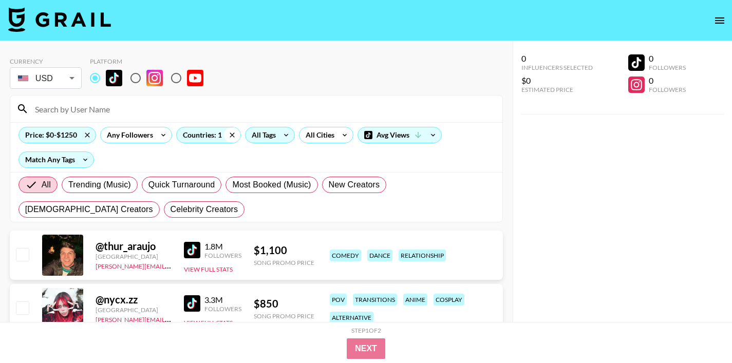
click at [233, 136] on icon at bounding box center [232, 134] width 5 height 5
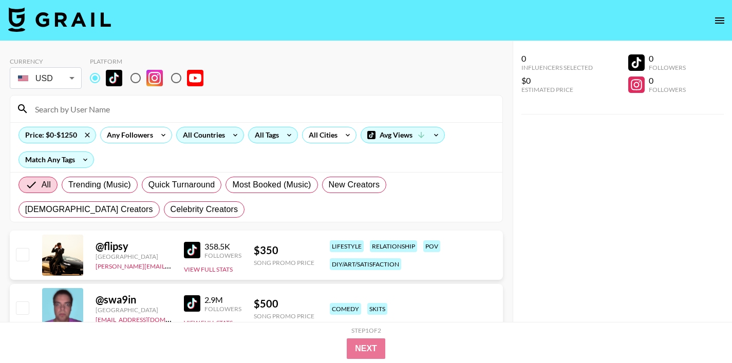
click at [217, 137] on div "All Countries" at bounding box center [202, 134] width 50 height 15
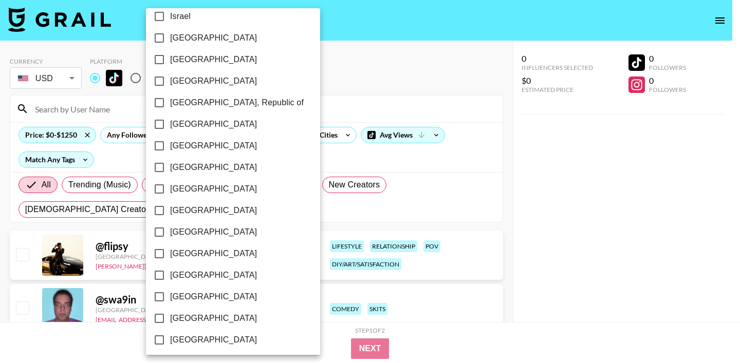
scroll to position [835, 0]
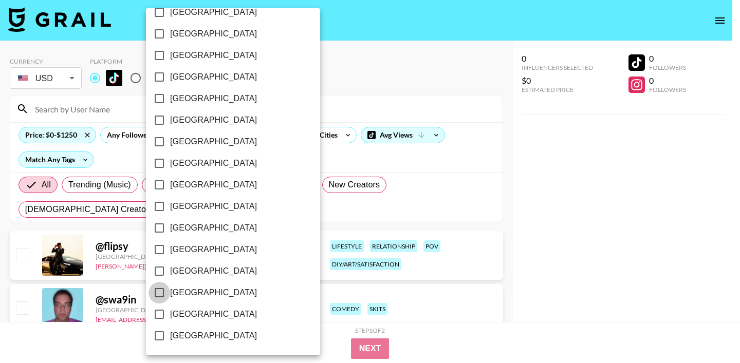
click at [158, 293] on input "[GEOGRAPHIC_DATA]" at bounding box center [159, 293] width 22 height 22
checkbox input "true"
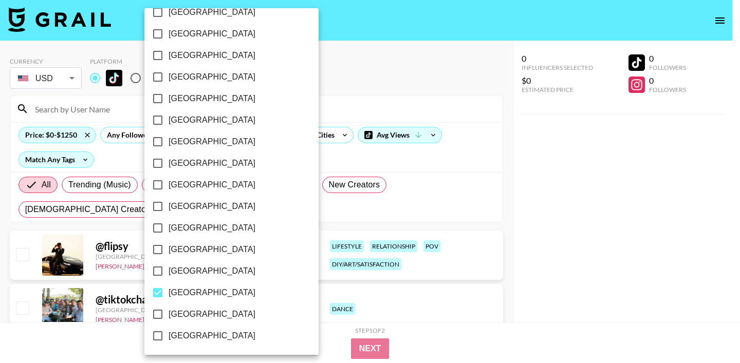
click at [299, 161] on div at bounding box center [370, 181] width 740 height 363
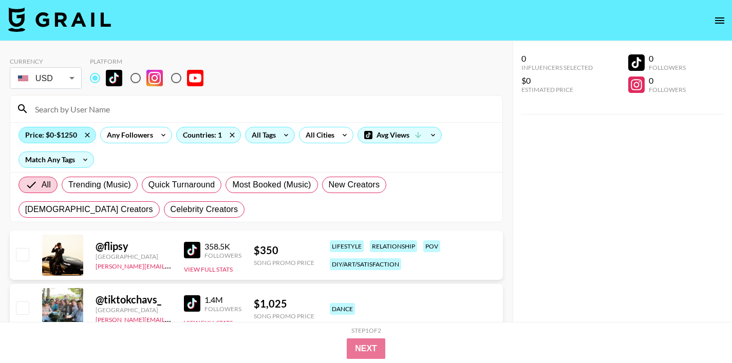
click at [73, 134] on div "Price: $0-$1250" at bounding box center [57, 134] width 77 height 15
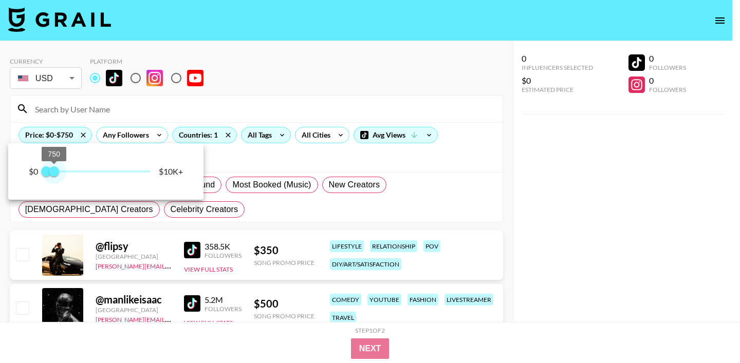
type input "500"
click at [52, 172] on span "500" at bounding box center [51, 171] width 10 height 10
click at [266, 160] on div at bounding box center [370, 181] width 740 height 363
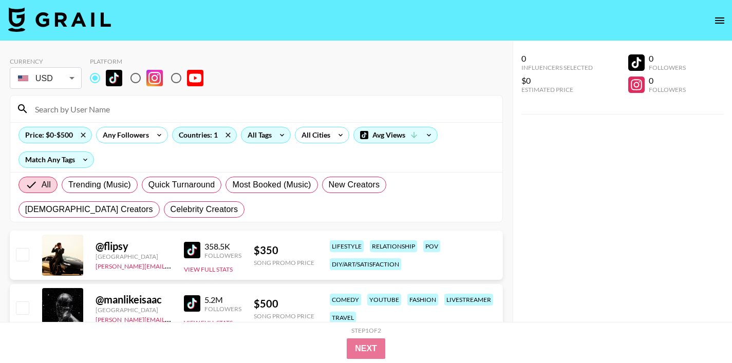
click at [270, 135] on div "All Tags" at bounding box center [257, 134] width 32 height 15
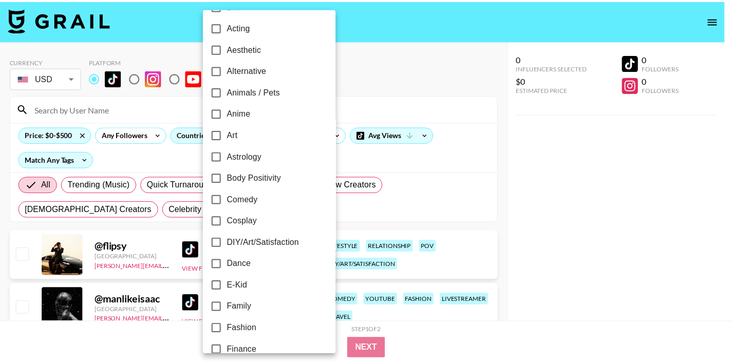
scroll to position [22, 0]
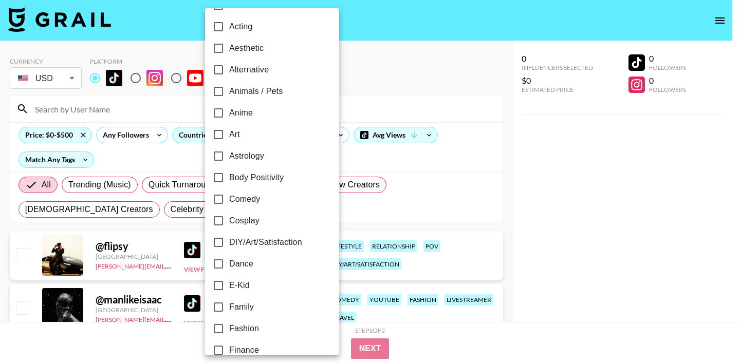
click at [218, 200] on input "Comedy" at bounding box center [218, 199] width 22 height 22
checkbox input "true"
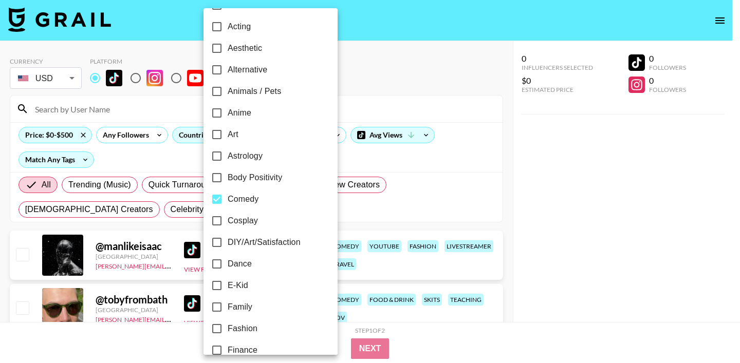
click at [349, 164] on div at bounding box center [370, 181] width 740 height 363
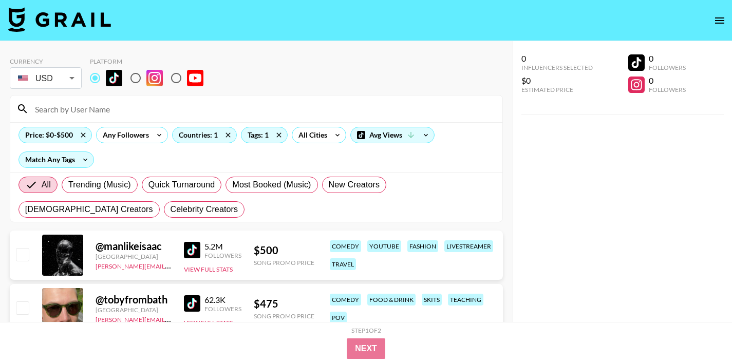
click at [191, 257] on img at bounding box center [192, 250] width 16 height 16
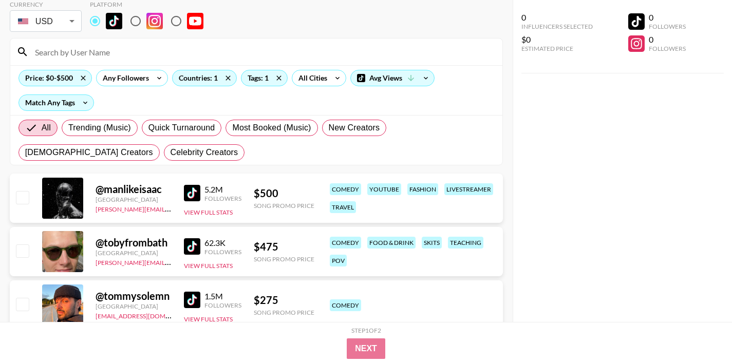
scroll to position [119, 0]
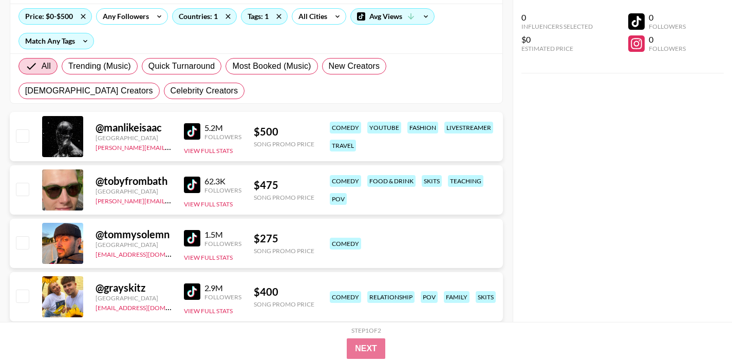
click at [195, 184] on img at bounding box center [192, 185] width 16 height 16
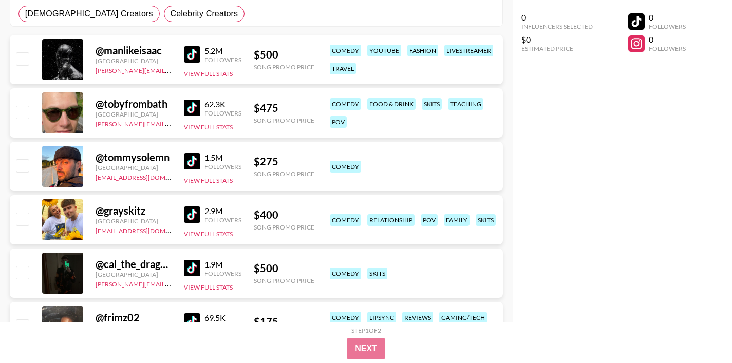
scroll to position [216, 0]
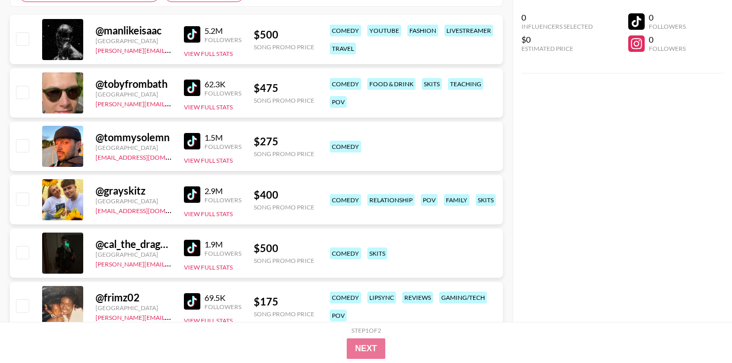
click at [190, 145] on img at bounding box center [192, 141] width 16 height 16
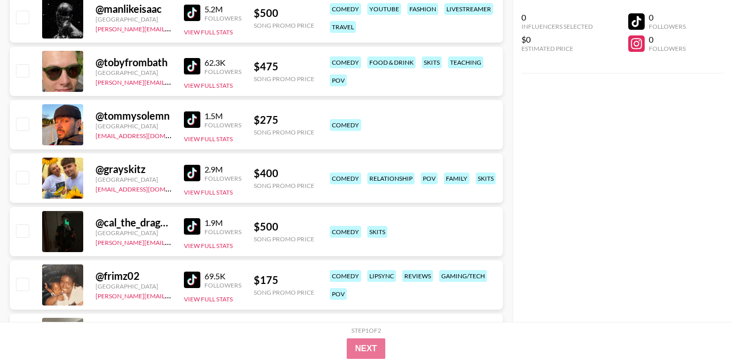
scroll to position [244, 0]
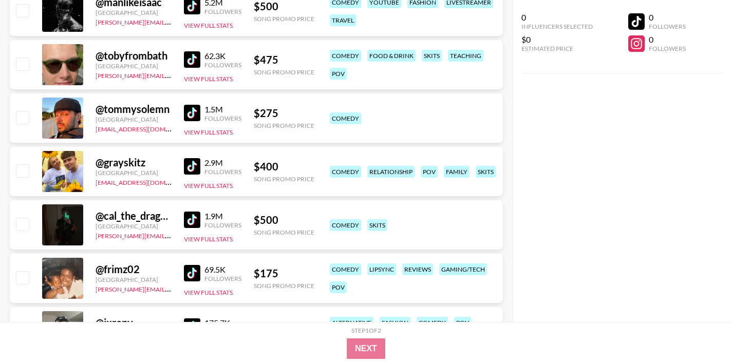
click at [191, 175] on div "2.9M Followers View Full Stats" at bounding box center [213, 172] width 58 height 36
click at [192, 162] on img at bounding box center [192, 166] width 16 height 16
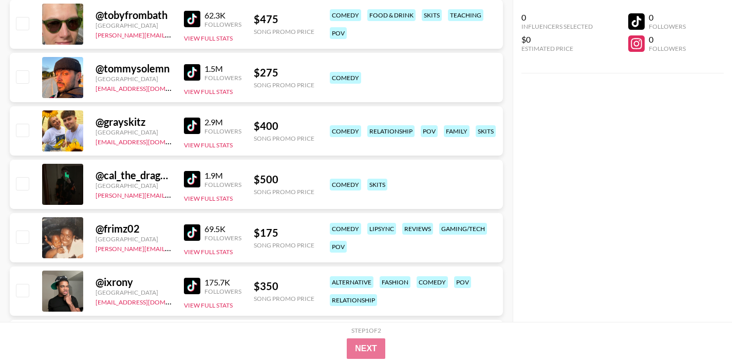
scroll to position [286, 0]
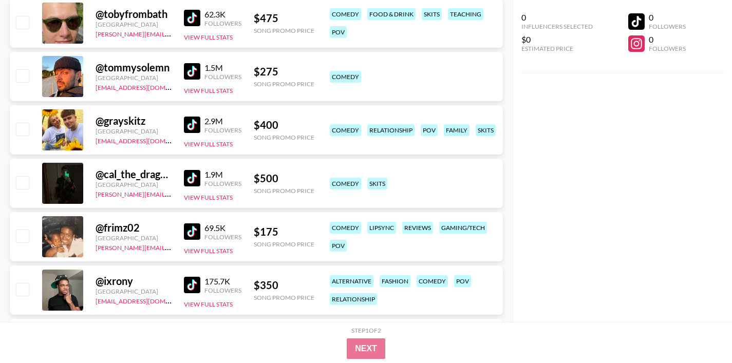
click at [190, 179] on img at bounding box center [192, 178] width 16 height 16
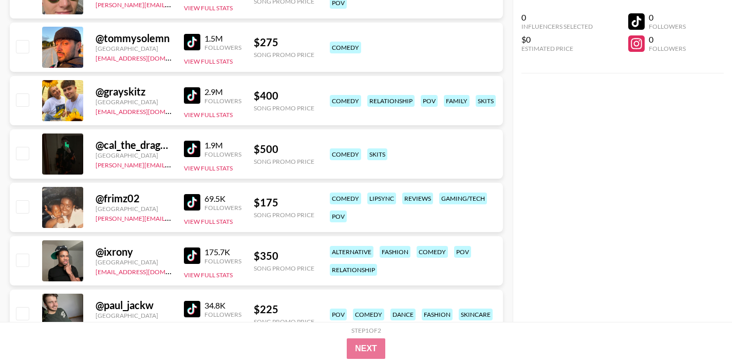
scroll to position [324, 0]
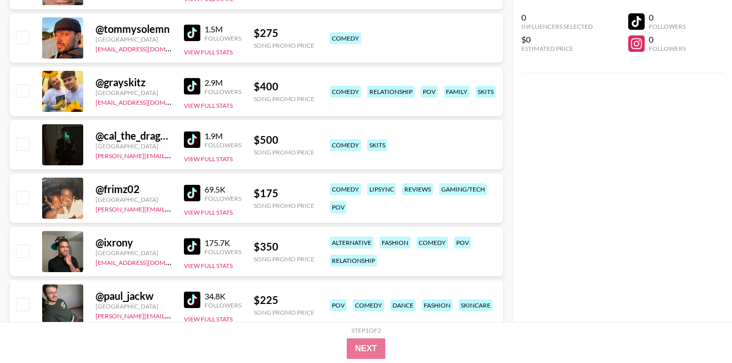
click at [187, 196] on img at bounding box center [192, 193] width 16 height 16
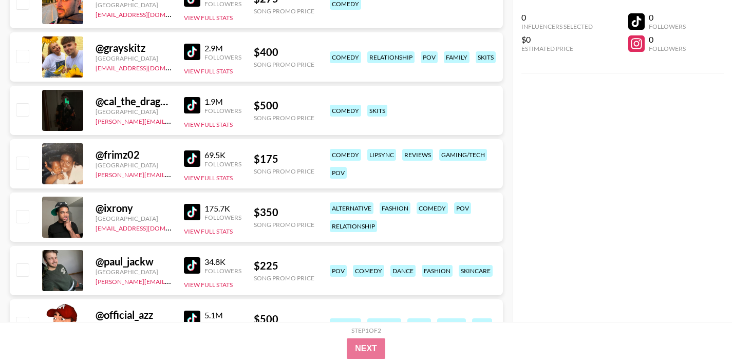
scroll to position [374, 0]
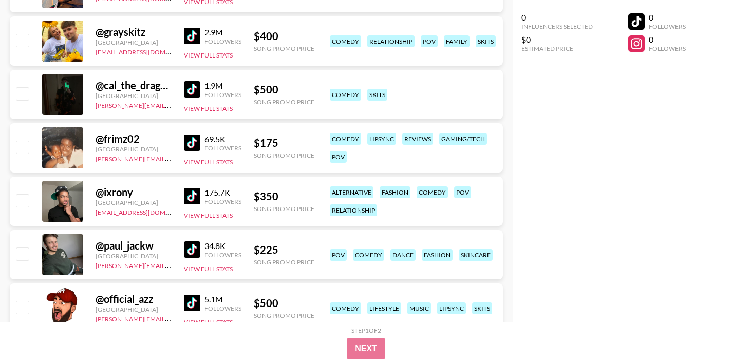
click at [196, 199] on img at bounding box center [192, 196] width 16 height 16
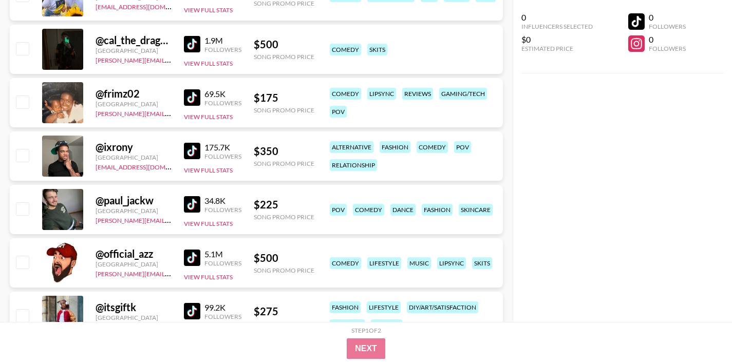
click at [192, 201] on img at bounding box center [192, 204] width 16 height 16
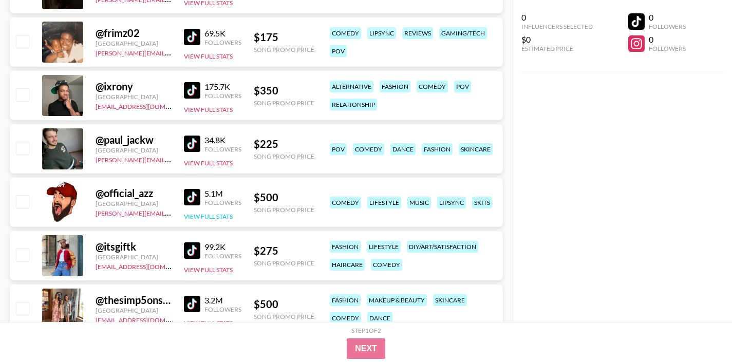
scroll to position [492, 0]
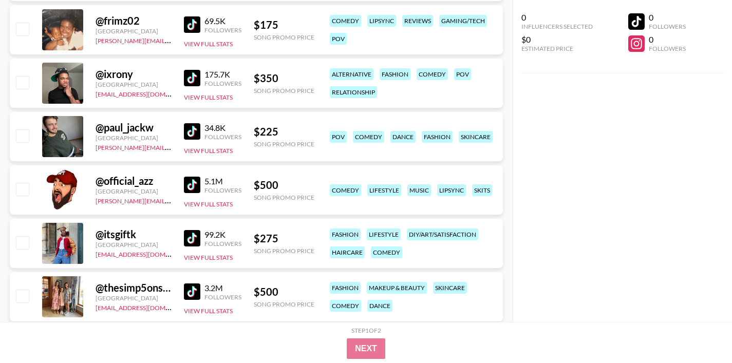
click at [193, 186] on img at bounding box center [192, 185] width 16 height 16
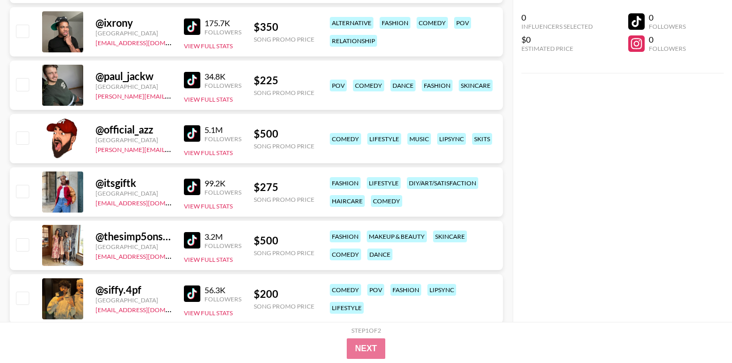
scroll to position [545, 0]
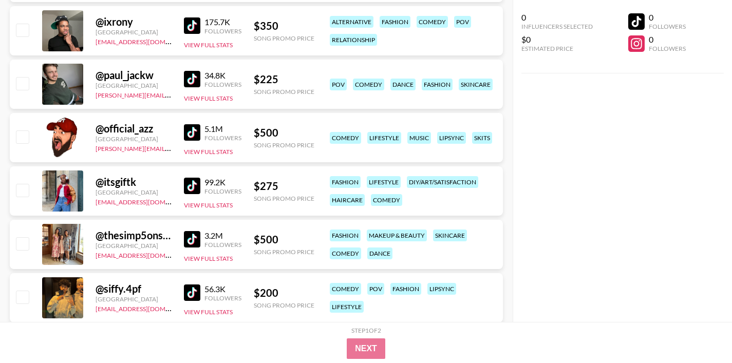
click at [191, 191] on img at bounding box center [192, 186] width 16 height 16
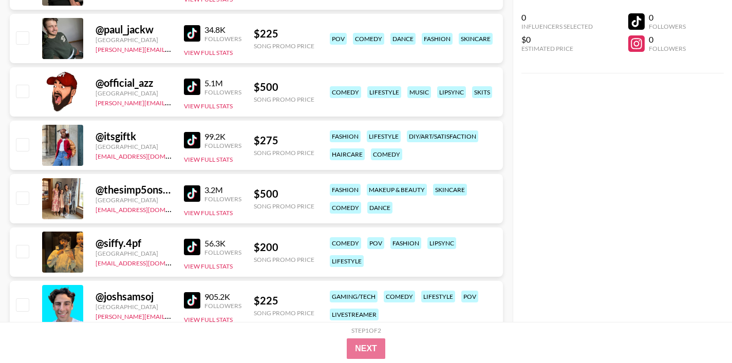
scroll to position [592, 0]
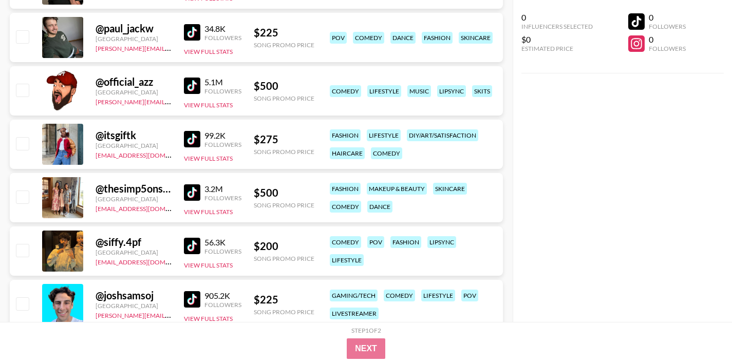
click at [192, 194] on img at bounding box center [192, 192] width 16 height 16
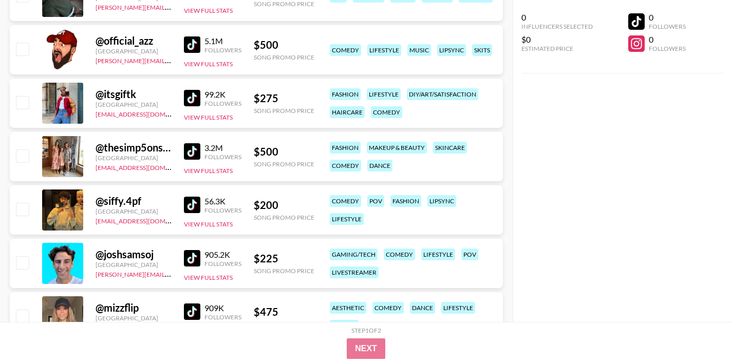
scroll to position [647, 0]
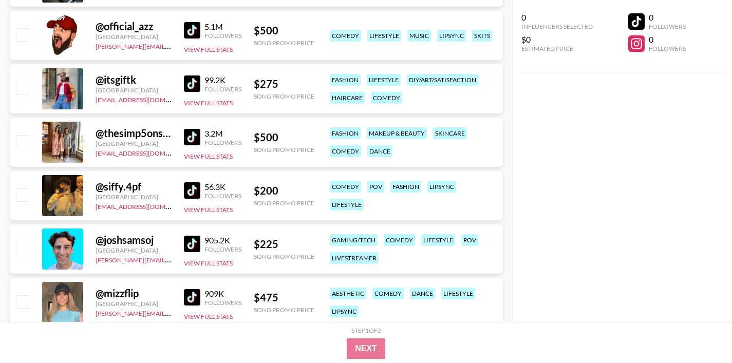
click at [195, 193] on img at bounding box center [192, 190] width 16 height 16
click at [193, 245] on img at bounding box center [192, 244] width 16 height 16
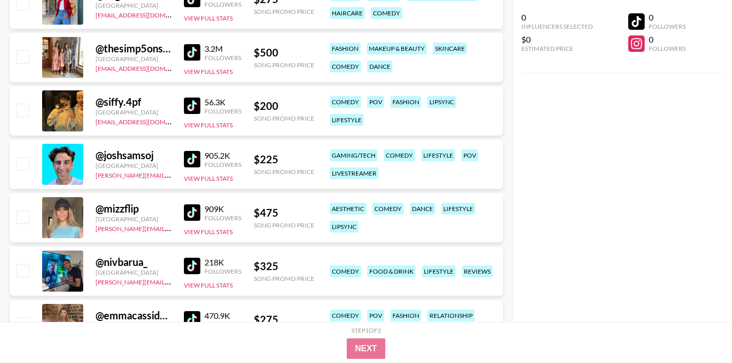
scroll to position [741, 0]
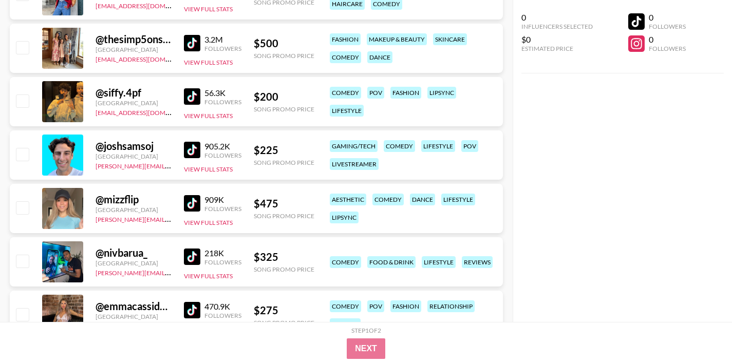
click at [193, 202] on img at bounding box center [192, 203] width 16 height 16
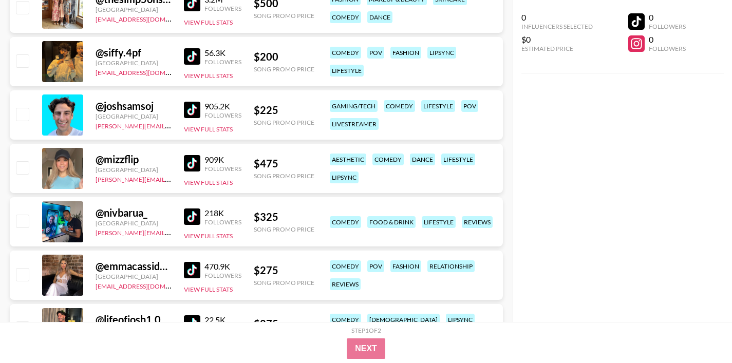
scroll to position [792, 0]
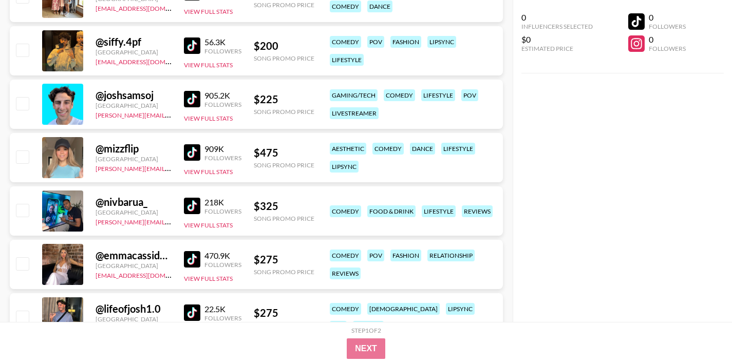
click at [193, 204] on img at bounding box center [192, 206] width 16 height 16
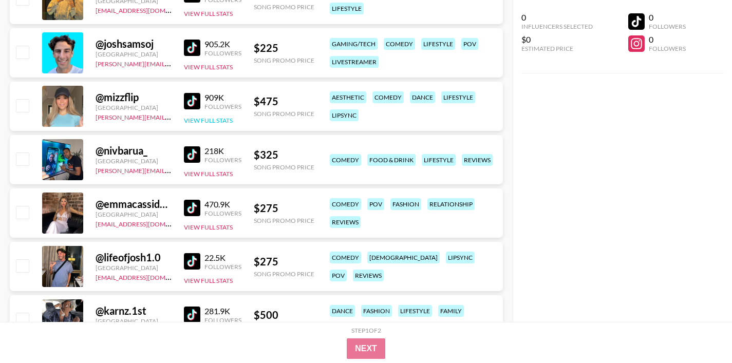
scroll to position [845, 0]
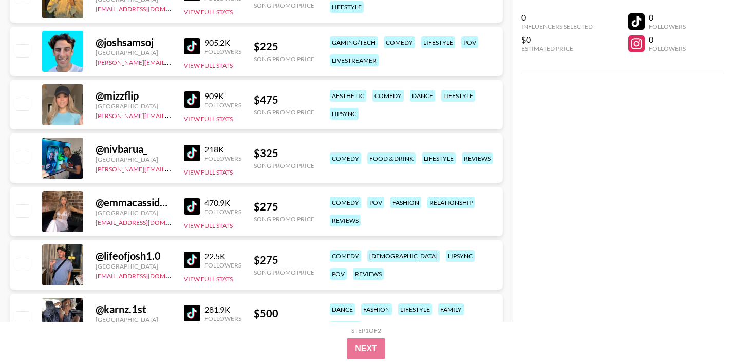
click at [198, 208] on img at bounding box center [192, 206] width 16 height 16
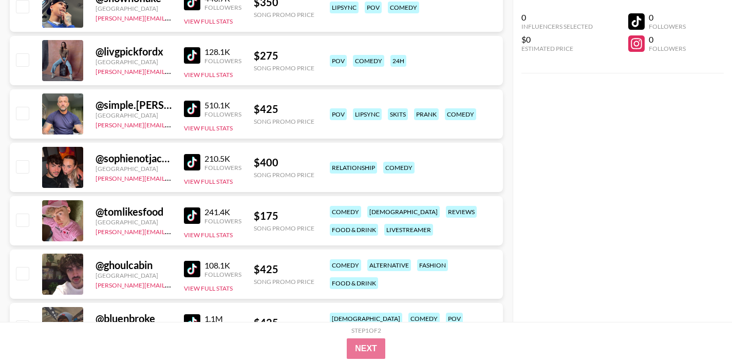
scroll to position [1477, 0]
click at [196, 262] on img at bounding box center [192, 268] width 16 height 16
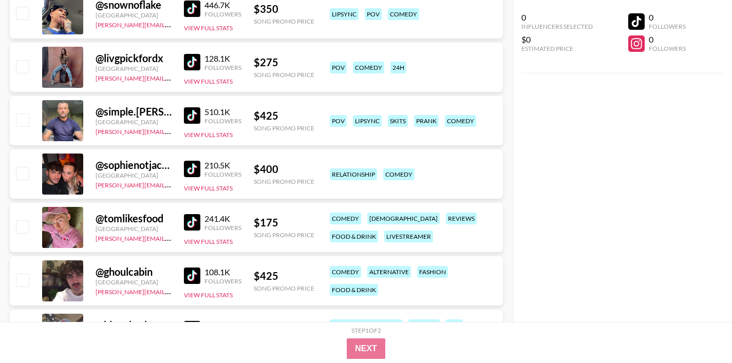
scroll to position [1469, 0]
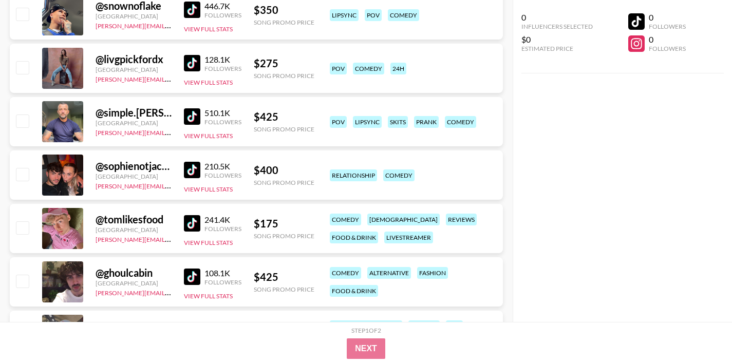
click at [194, 172] on img at bounding box center [192, 170] width 16 height 16
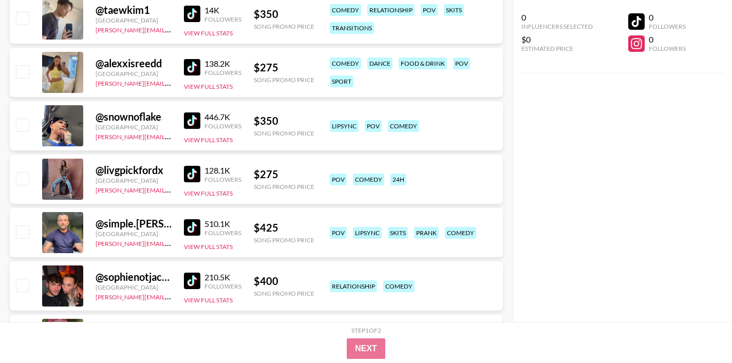
scroll to position [1346, 0]
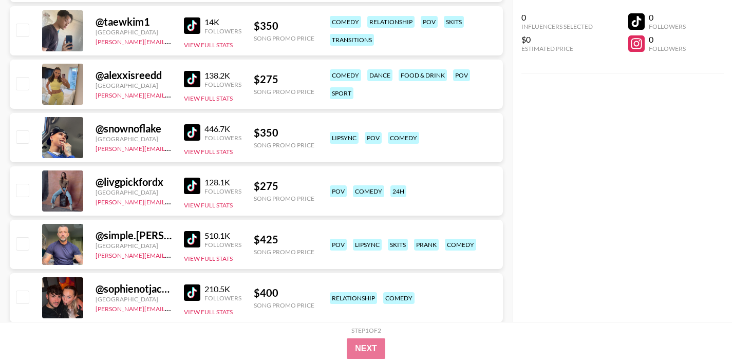
click at [197, 181] on img at bounding box center [192, 186] width 16 height 16
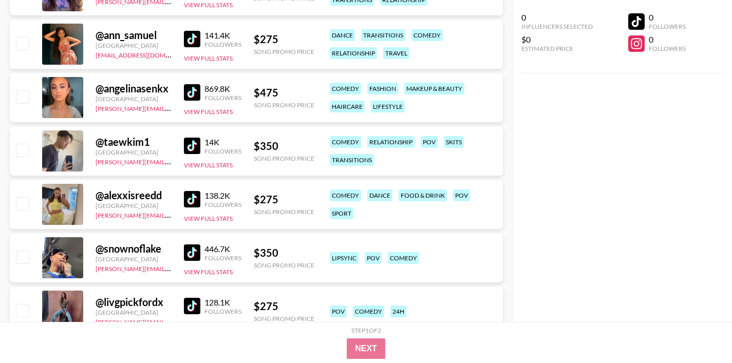
scroll to position [1226, 0]
click at [68, 246] on div at bounding box center [62, 257] width 41 height 41
click at [190, 250] on img at bounding box center [192, 252] width 16 height 16
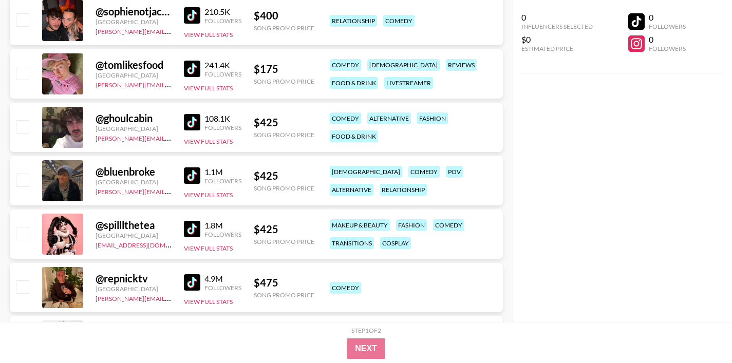
scroll to position [1624, 0]
click at [188, 179] on img at bounding box center [192, 175] width 16 height 16
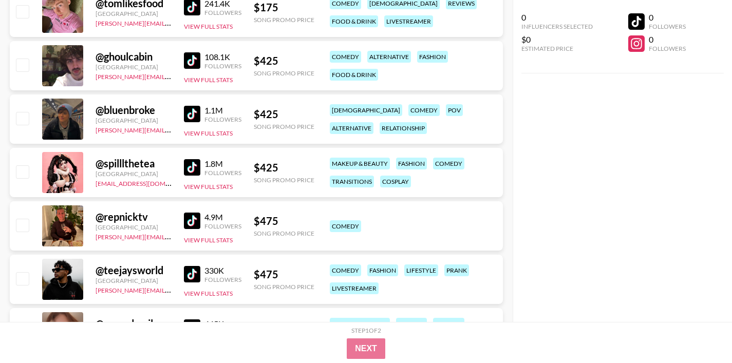
scroll to position [1695, 0]
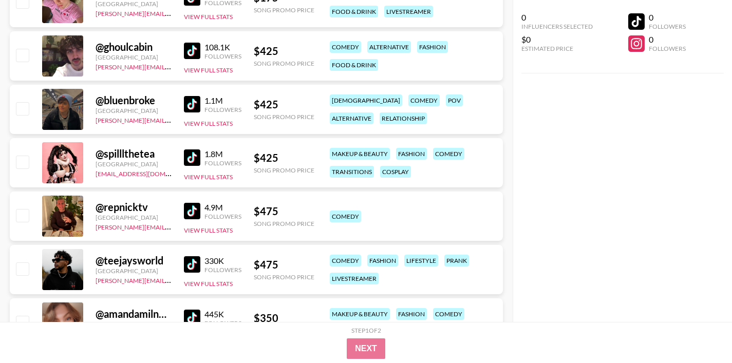
click at [191, 214] on img at bounding box center [192, 211] width 16 height 16
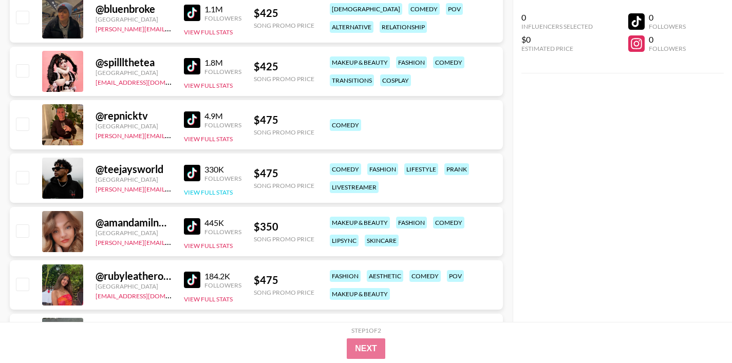
scroll to position [1789, 0]
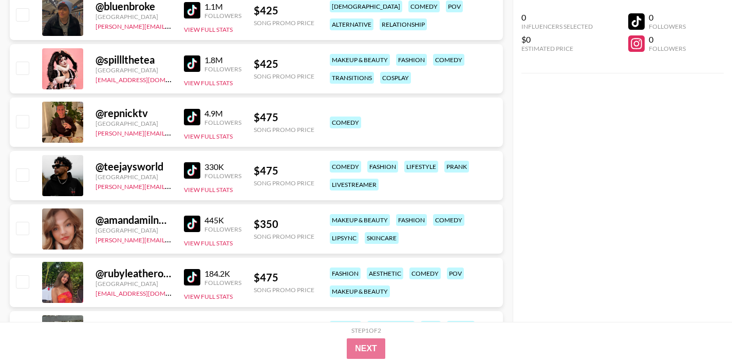
click at [197, 170] on img at bounding box center [192, 170] width 16 height 16
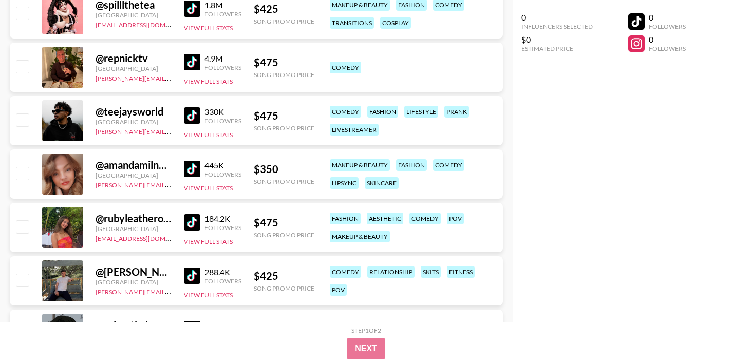
scroll to position [1844, 0]
click at [190, 168] on img at bounding box center [192, 168] width 16 height 16
click at [196, 217] on img at bounding box center [192, 222] width 16 height 16
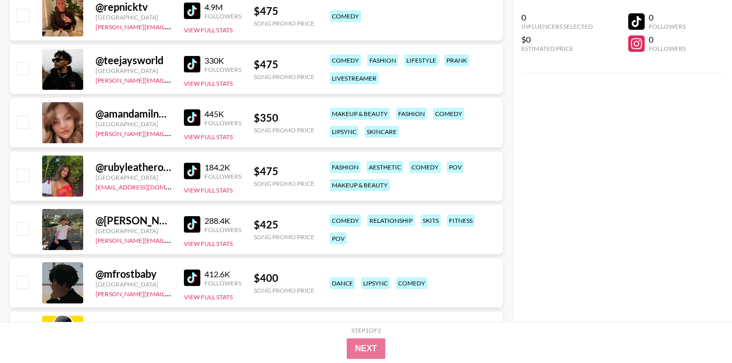
scroll to position [1926, 0]
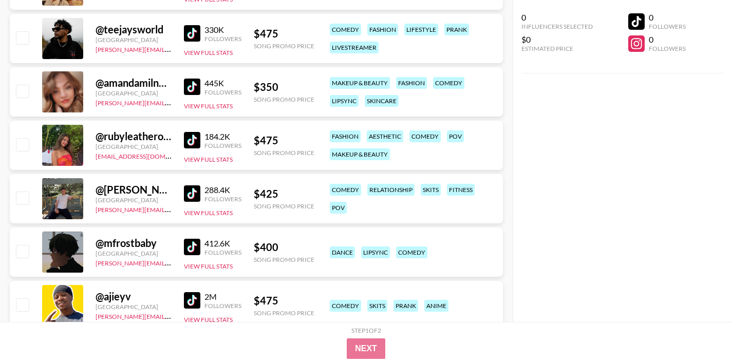
click at [194, 191] on img at bounding box center [192, 193] width 16 height 16
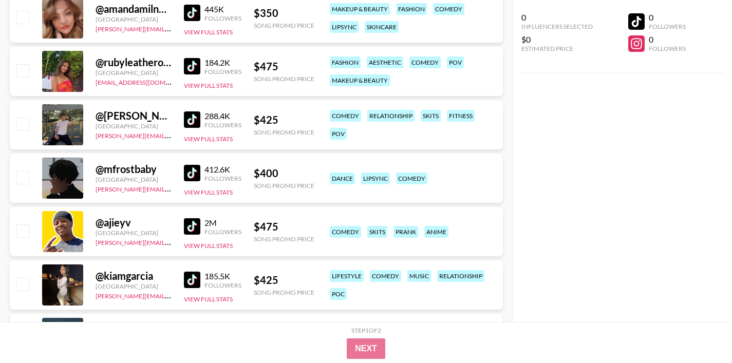
scroll to position [2001, 0]
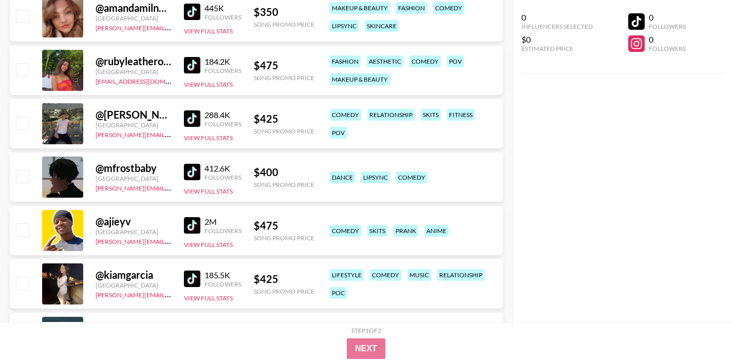
click at [195, 175] on img at bounding box center [192, 172] width 16 height 16
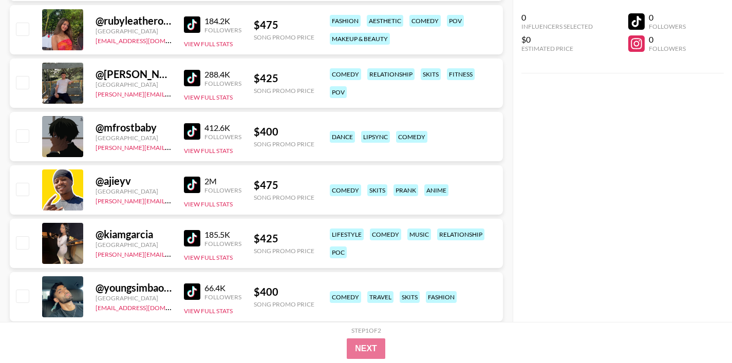
scroll to position [2042, 0]
click at [191, 181] on img at bounding box center [192, 184] width 16 height 16
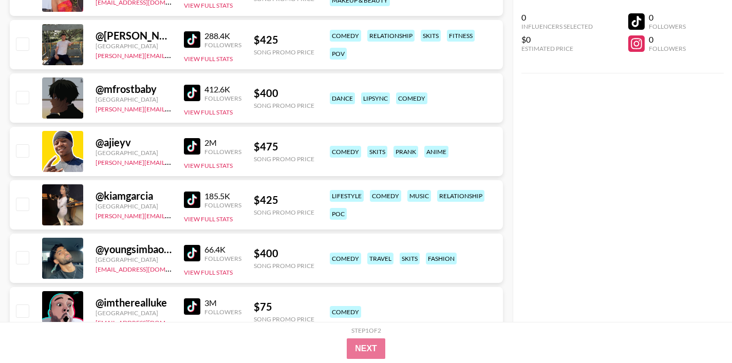
scroll to position [2088, 0]
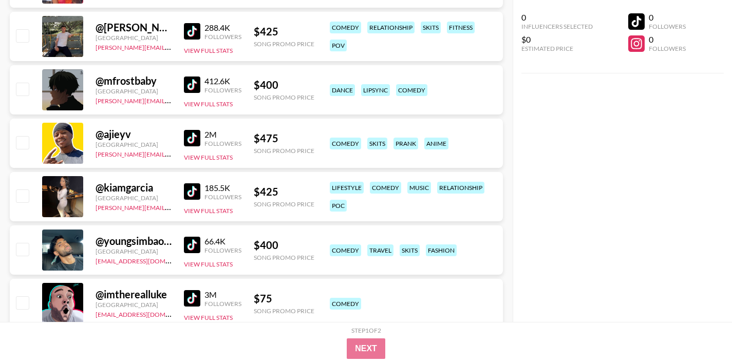
click at [193, 194] on img at bounding box center [192, 191] width 16 height 16
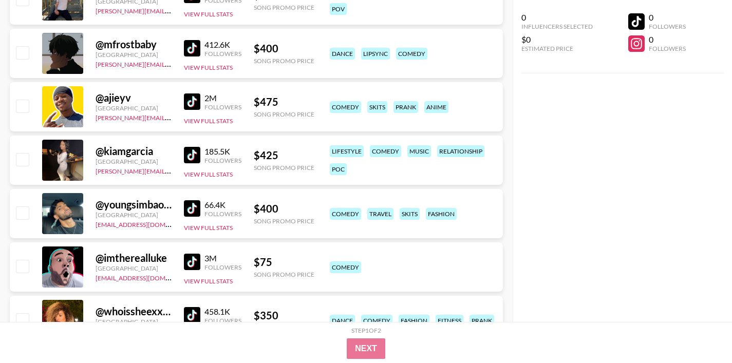
click at [193, 207] on img at bounding box center [192, 208] width 16 height 16
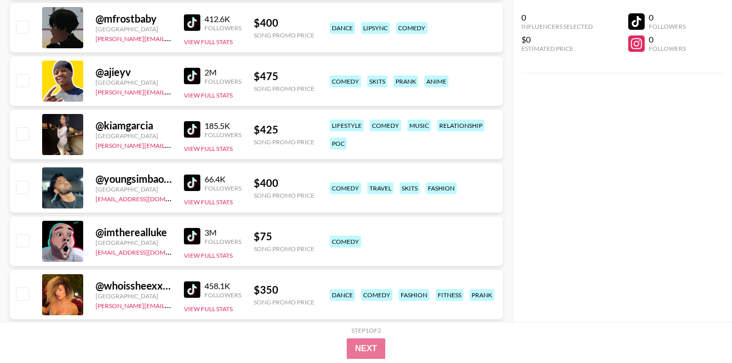
scroll to position [2184, 0]
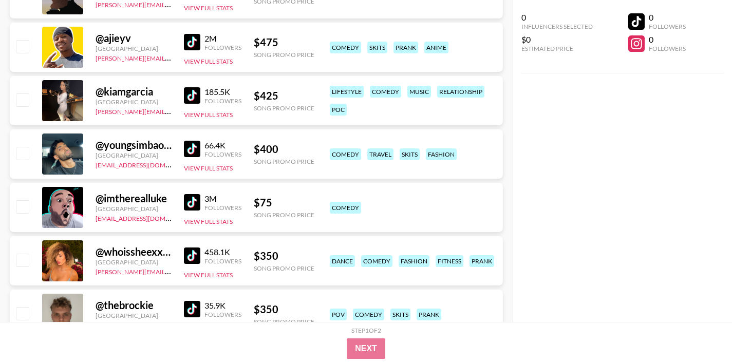
click at [191, 208] on img at bounding box center [192, 202] width 16 height 16
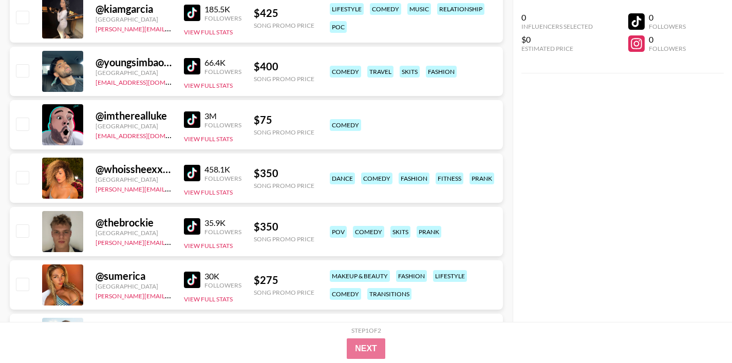
scroll to position [2269, 0]
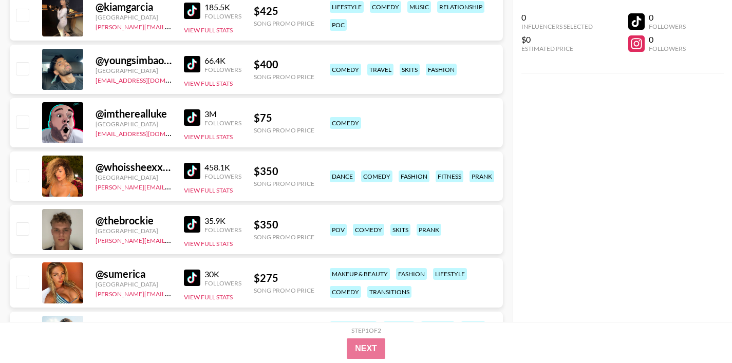
click at [187, 170] on img at bounding box center [192, 171] width 16 height 16
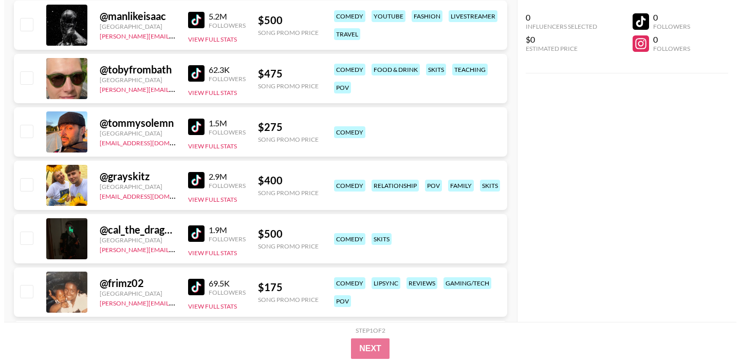
scroll to position [0, 0]
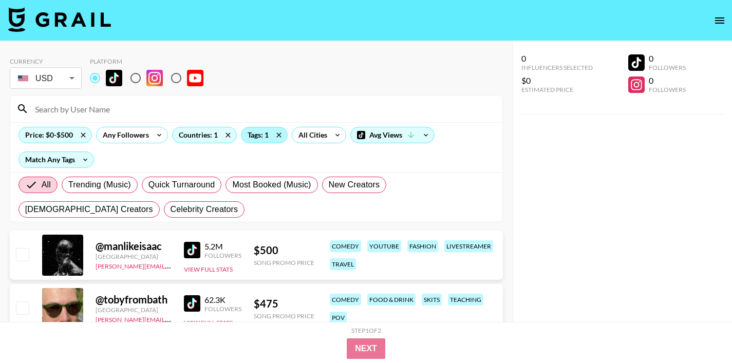
click at [263, 134] on div "Tags: 1" at bounding box center [264, 134] width 46 height 15
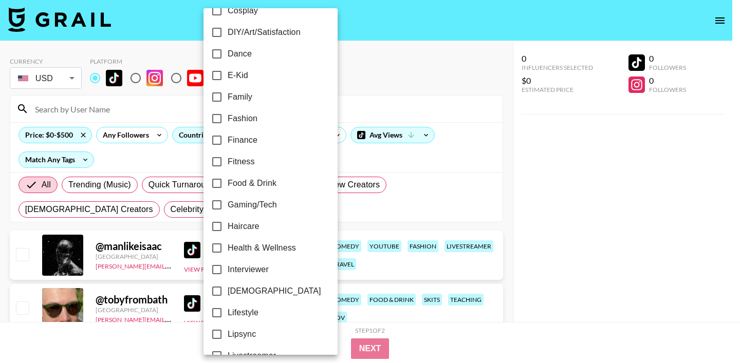
scroll to position [237, 0]
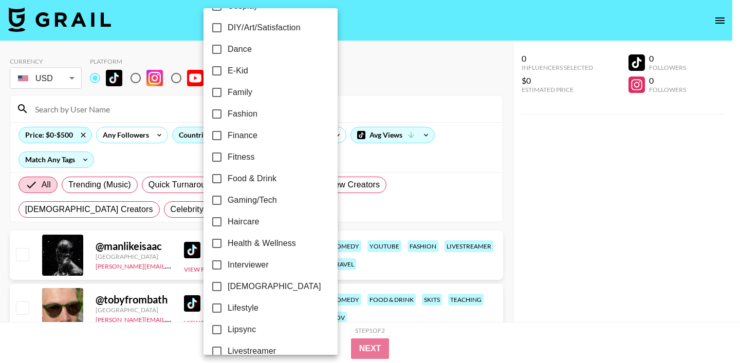
click at [222, 113] on input "Fashion" at bounding box center [217, 114] width 22 height 22
checkbox input "true"
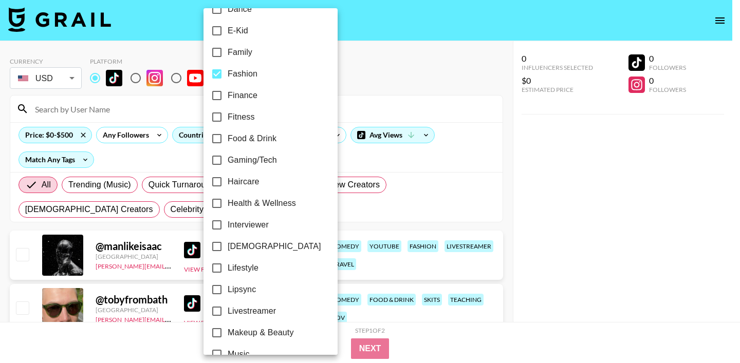
scroll to position [289, 0]
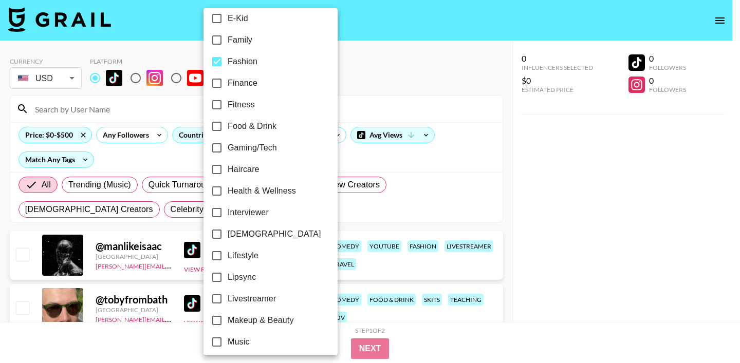
click at [213, 127] on input "Food & Drink" at bounding box center [217, 127] width 22 height 22
checkbox input "true"
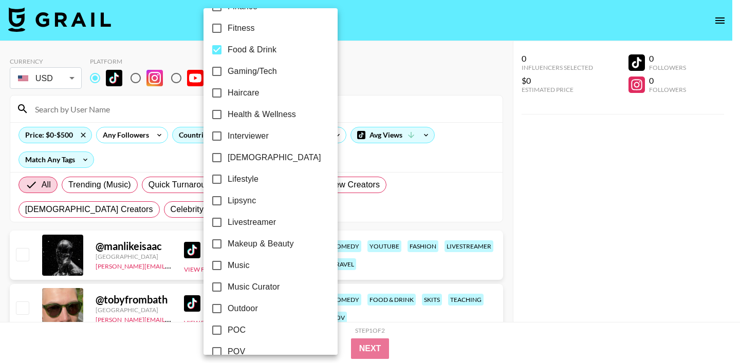
scroll to position [370, 0]
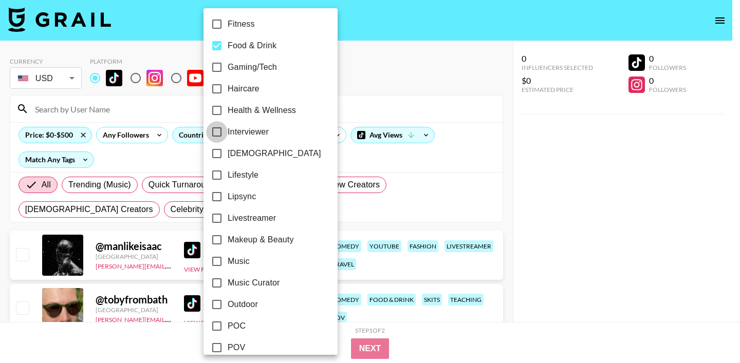
click at [216, 132] on input "Interviewer" at bounding box center [217, 132] width 22 height 22
checkbox input "true"
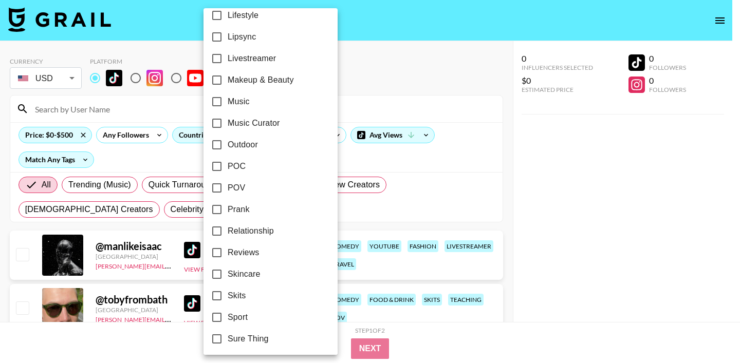
scroll to position [532, 0]
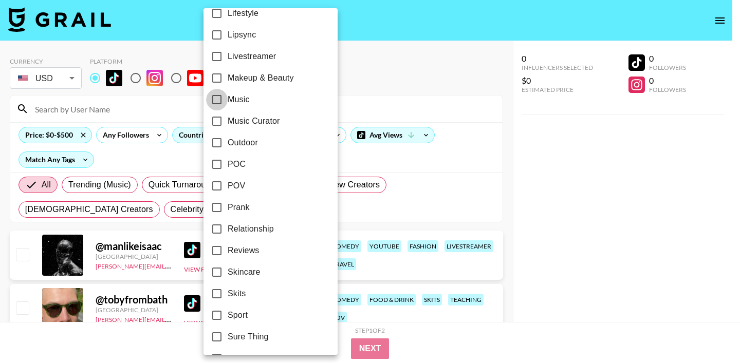
click at [215, 96] on input "Music" at bounding box center [217, 100] width 22 height 22
checkbox input "true"
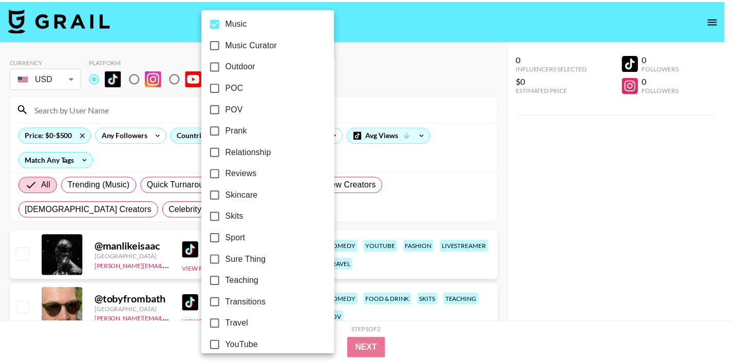
scroll to position [619, 0]
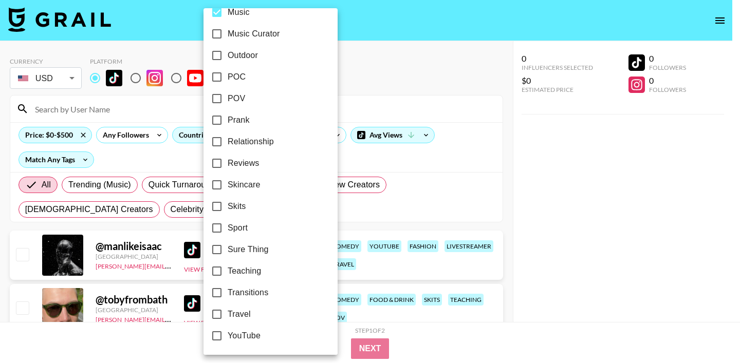
click at [451, 124] on div at bounding box center [370, 181] width 740 height 363
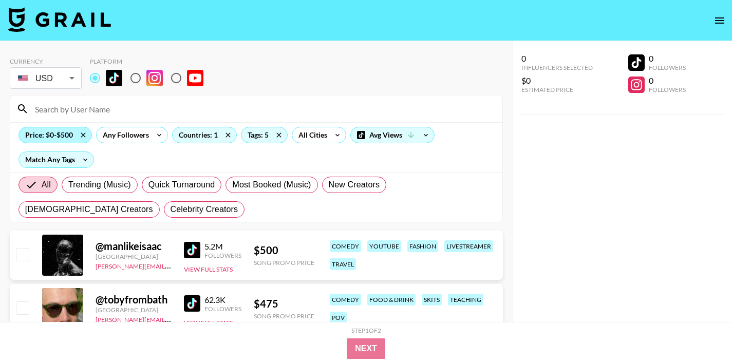
click at [67, 135] on div "Price: $0-$500" at bounding box center [55, 134] width 72 height 15
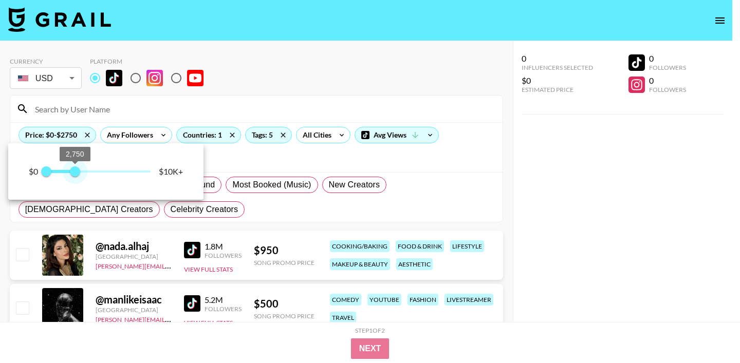
drag, startPoint x: 54, startPoint y: 173, endPoint x: 74, endPoint y: 173, distance: 20.0
click at [74, 173] on span "2,750" at bounding box center [75, 171] width 10 height 10
type input "3000"
click at [78, 173] on span "3,000" at bounding box center [77, 171] width 10 height 10
click at [333, 91] on div at bounding box center [370, 181] width 740 height 363
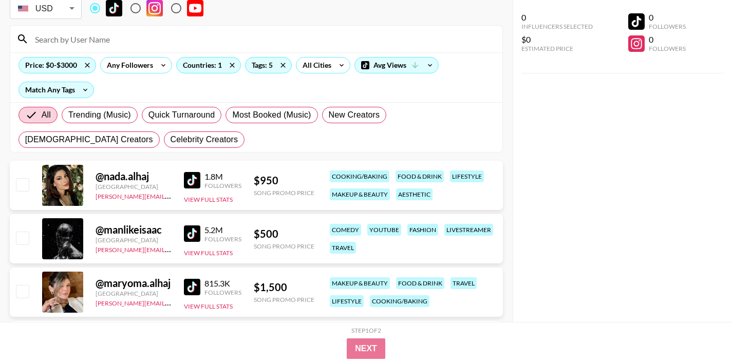
scroll to position [80, 0]
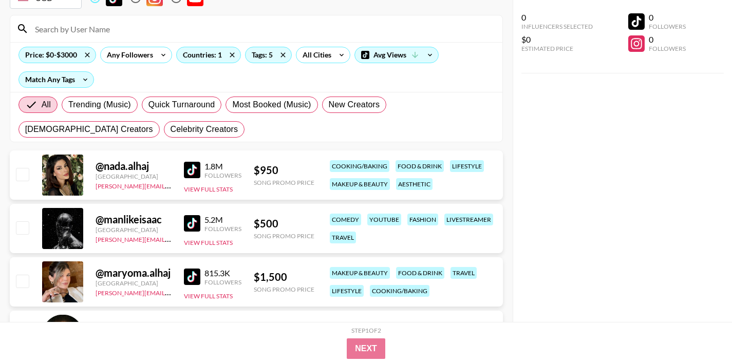
click at [191, 170] on img at bounding box center [192, 170] width 16 height 16
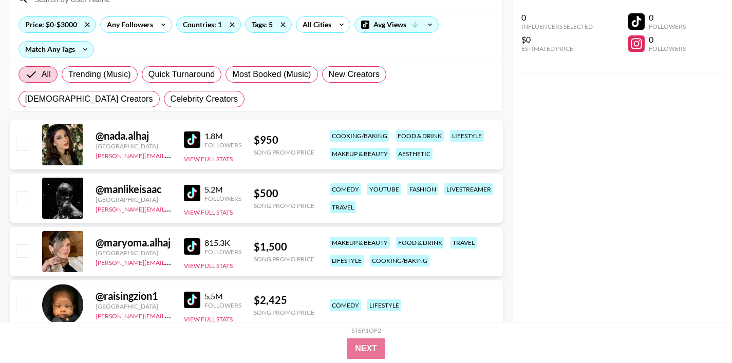
scroll to position [122, 0]
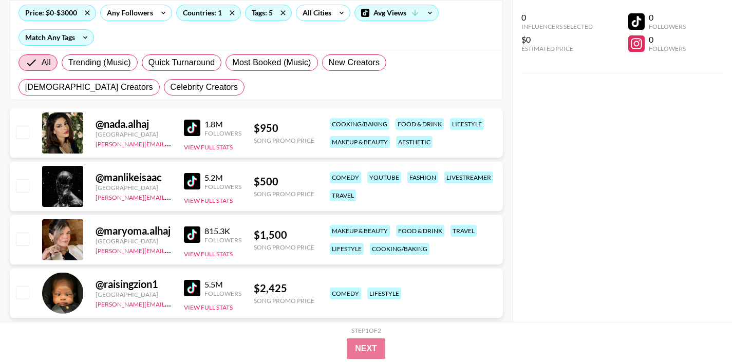
click at [192, 178] on img at bounding box center [192, 181] width 16 height 16
click at [195, 236] on img at bounding box center [192, 234] width 16 height 16
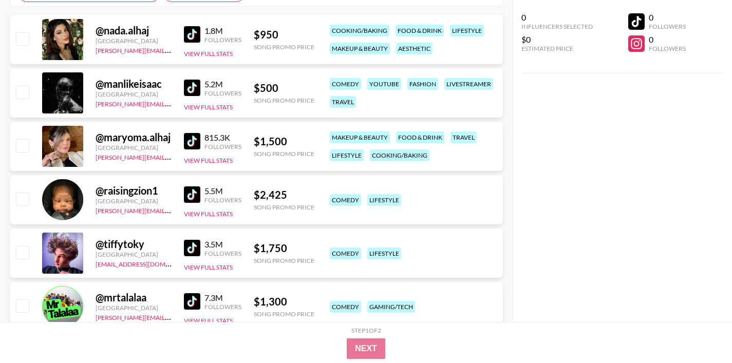
scroll to position [221, 0]
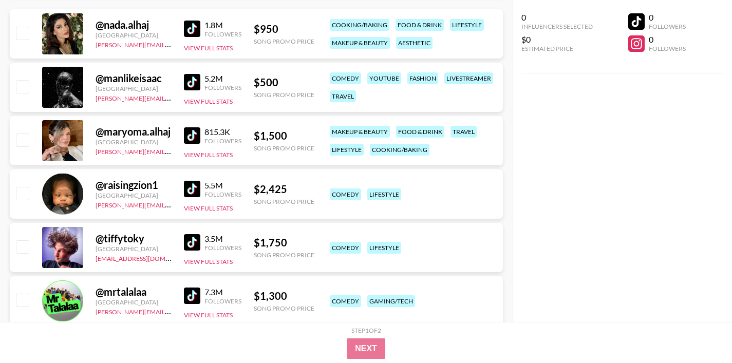
click at [192, 188] on img at bounding box center [192, 189] width 16 height 16
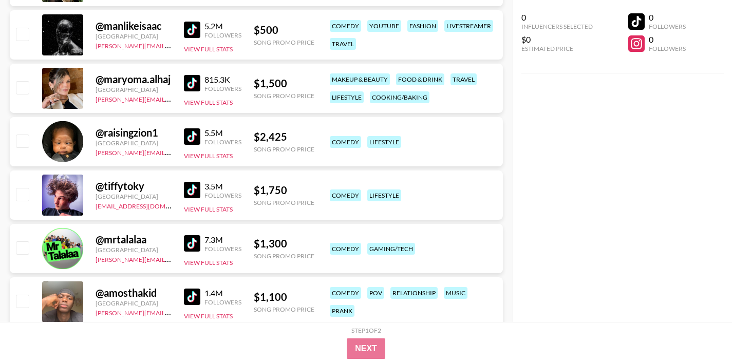
scroll to position [274, 0]
click at [196, 190] on img at bounding box center [192, 189] width 16 height 16
click at [197, 193] on img at bounding box center [192, 189] width 16 height 16
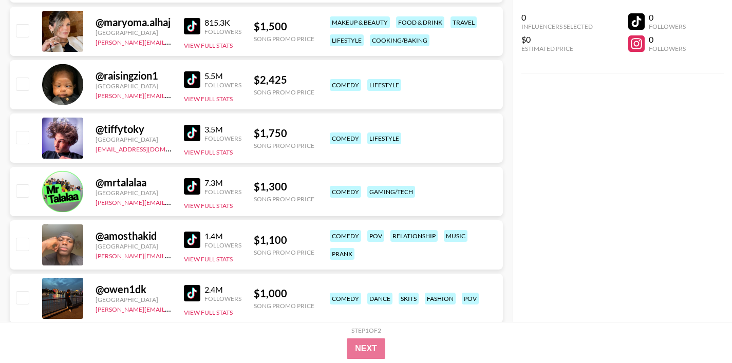
scroll to position [339, 0]
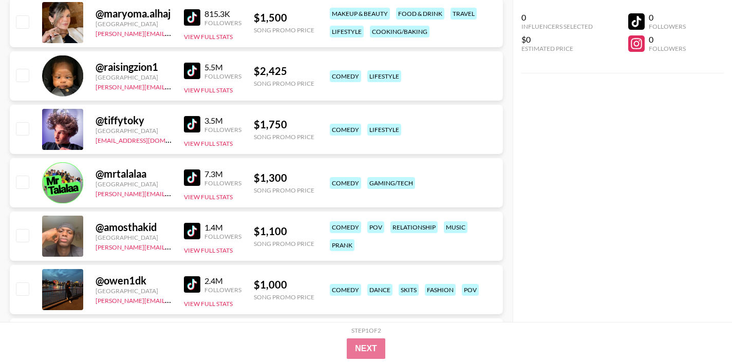
click at [191, 180] on img at bounding box center [192, 177] width 16 height 16
click at [191, 232] on img at bounding box center [192, 231] width 16 height 16
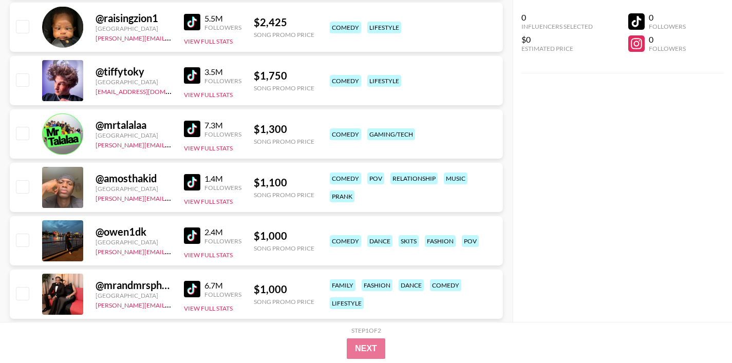
scroll to position [413, 0]
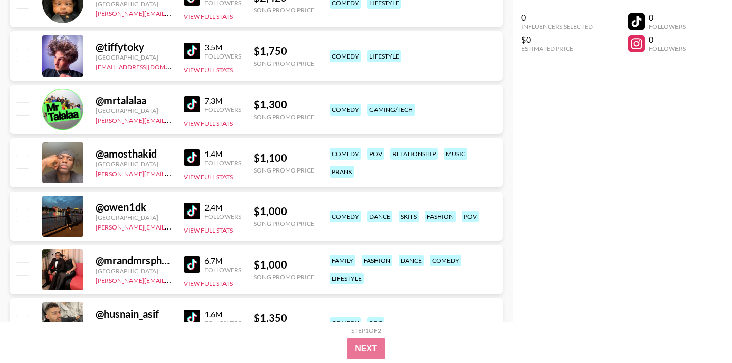
click at [191, 207] on img at bounding box center [192, 211] width 16 height 16
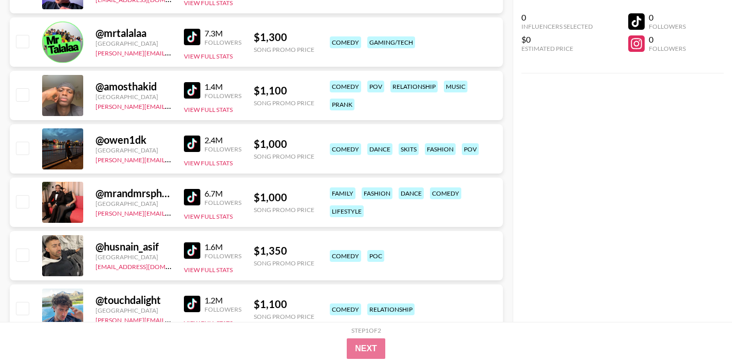
scroll to position [486, 0]
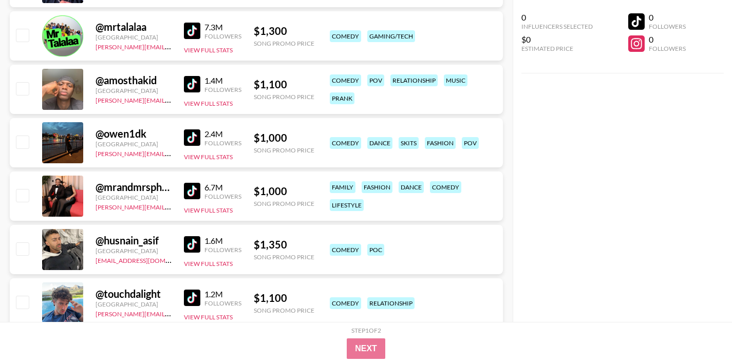
click at [187, 192] on img at bounding box center [192, 191] width 16 height 16
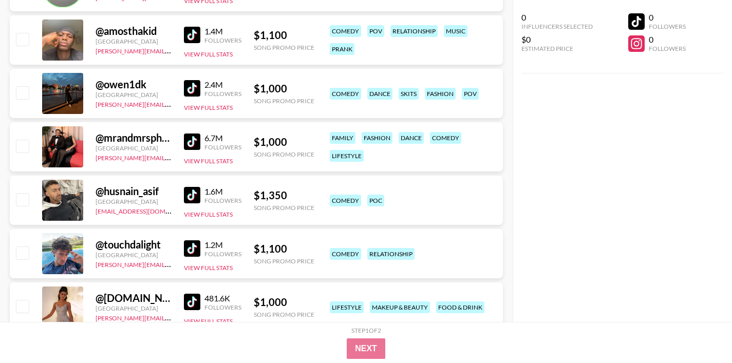
scroll to position [536, 0]
click at [192, 197] on img at bounding box center [192, 194] width 16 height 16
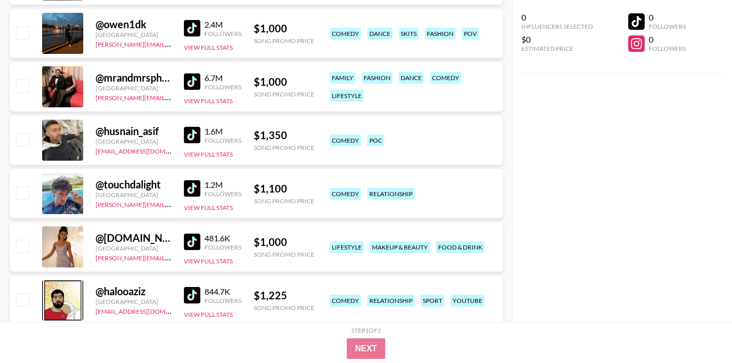
scroll to position [596, 0]
click at [197, 188] on img at bounding box center [192, 188] width 16 height 16
click at [189, 239] on img at bounding box center [192, 241] width 16 height 16
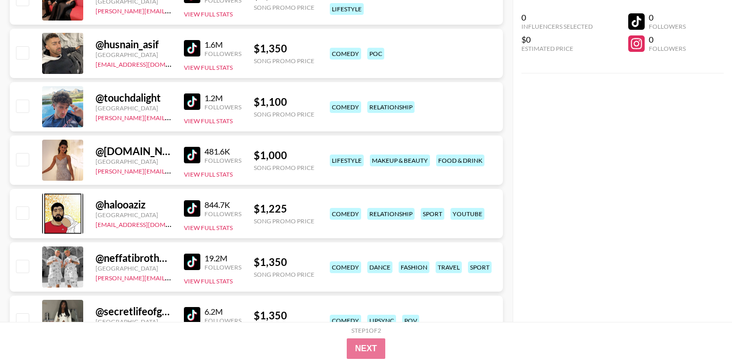
scroll to position [692, 0]
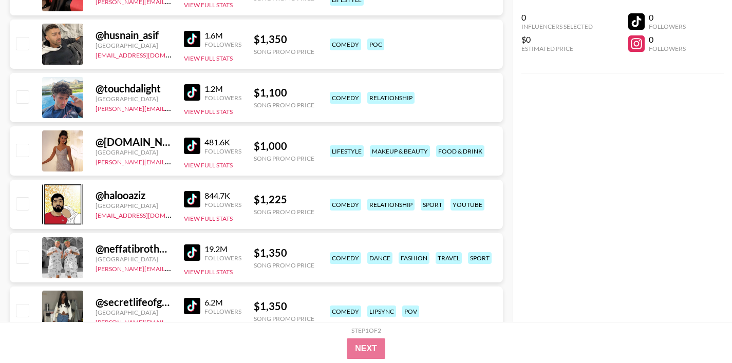
click at [195, 200] on img at bounding box center [192, 199] width 16 height 16
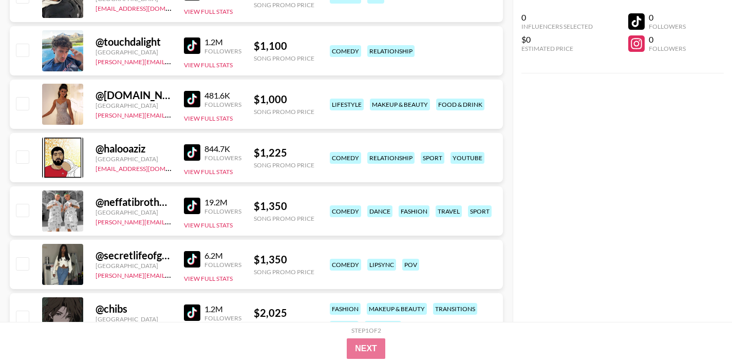
scroll to position [743, 0]
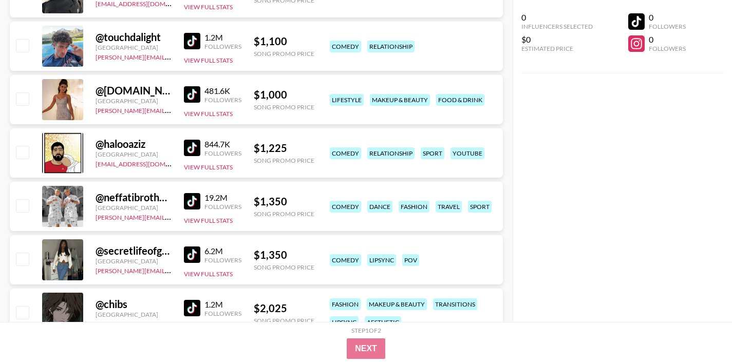
click at [190, 197] on img at bounding box center [192, 201] width 16 height 16
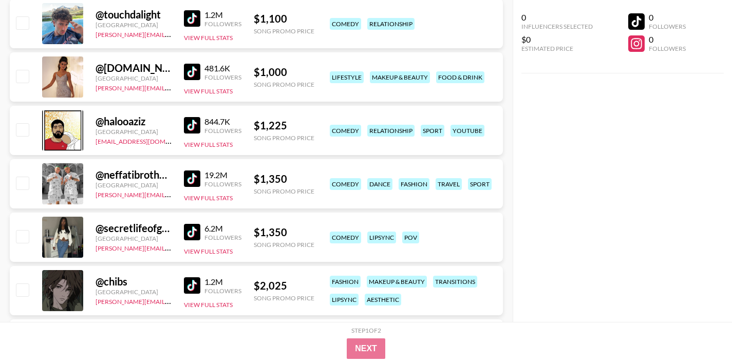
scroll to position [778, 0]
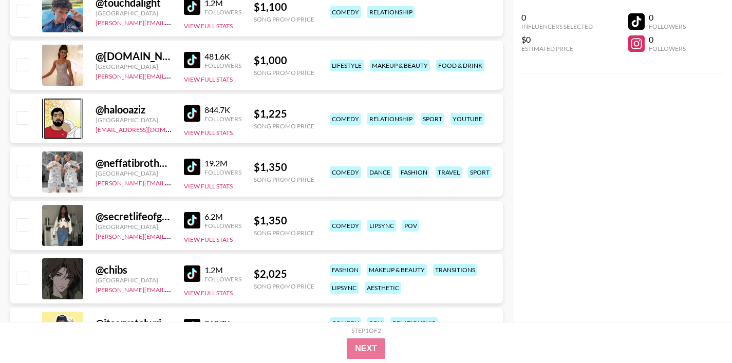
click at [196, 222] on img at bounding box center [192, 220] width 16 height 16
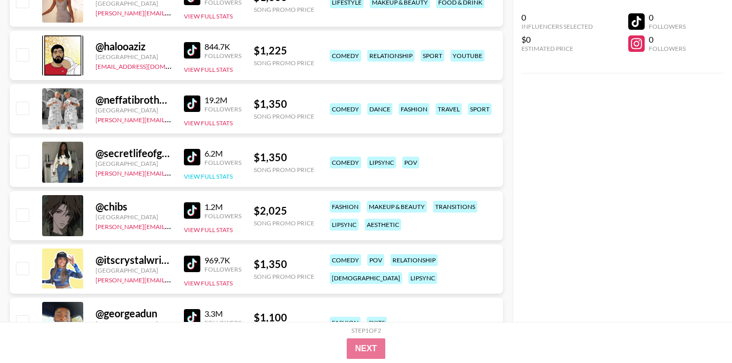
scroll to position [856, 0]
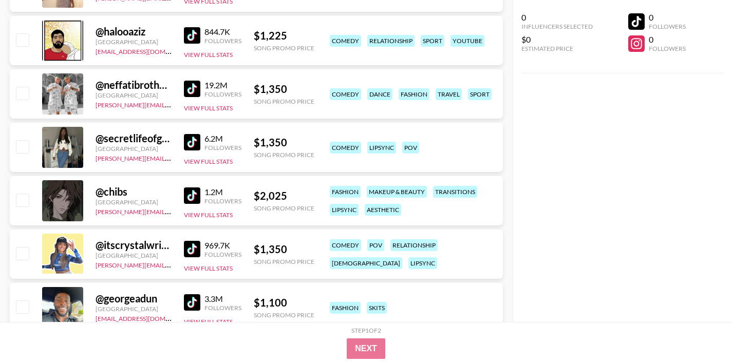
click at [196, 192] on img at bounding box center [192, 195] width 16 height 16
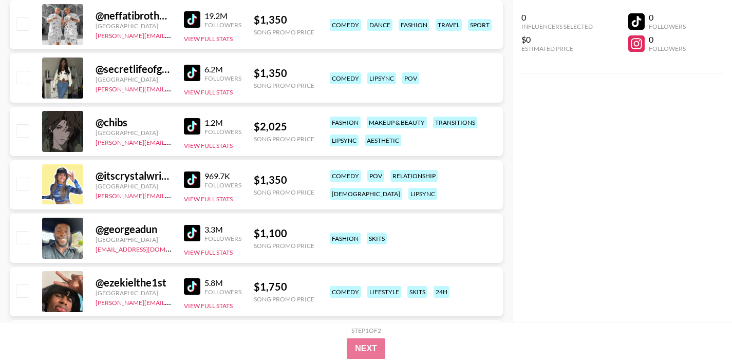
scroll to position [932, 0]
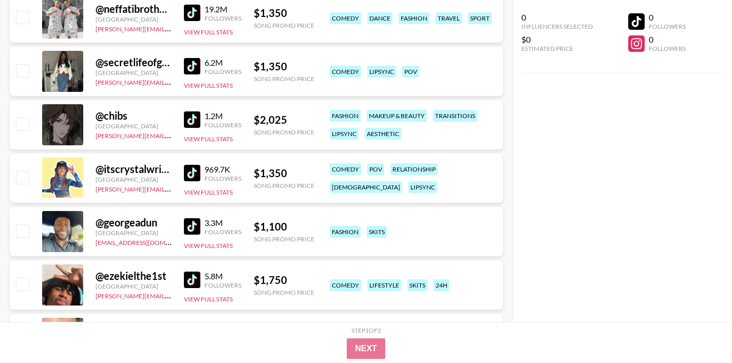
click at [189, 172] on img at bounding box center [192, 173] width 16 height 16
click at [191, 229] on img at bounding box center [192, 226] width 16 height 16
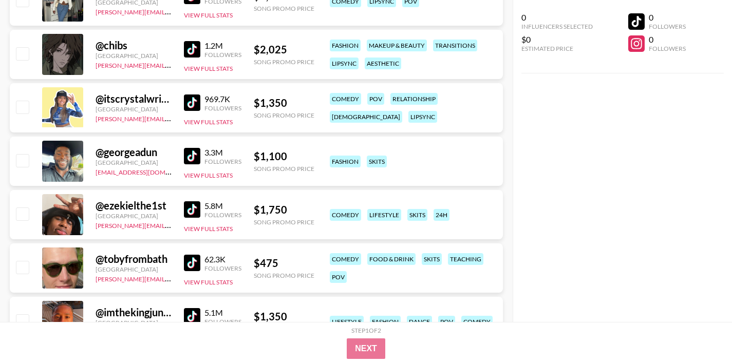
scroll to position [1012, 0]
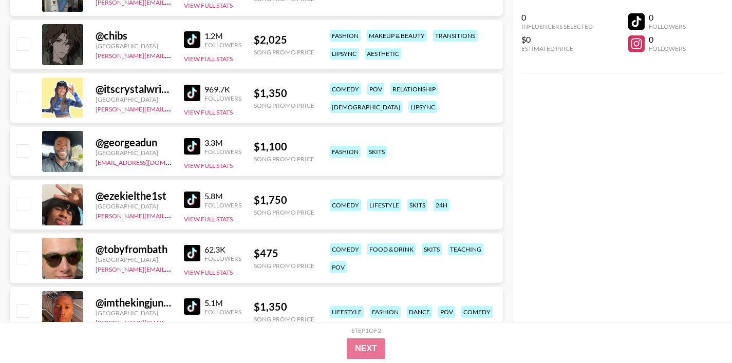
click at [196, 202] on img at bounding box center [192, 200] width 16 height 16
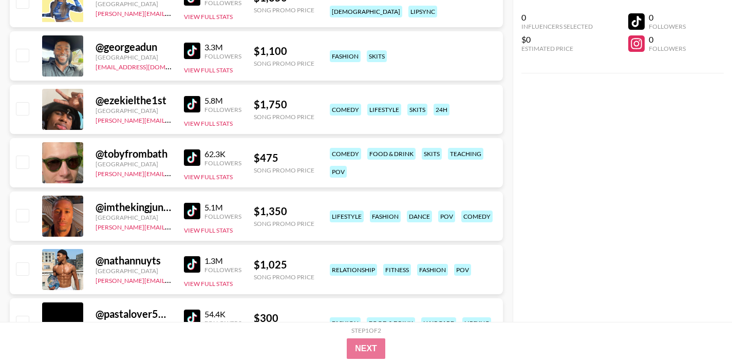
scroll to position [1110, 0]
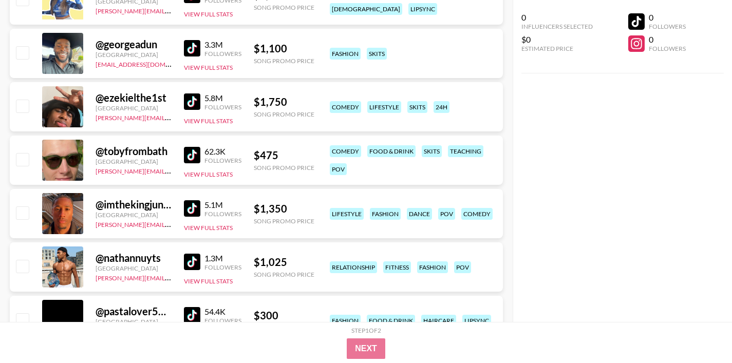
click at [193, 211] on img at bounding box center [192, 208] width 16 height 16
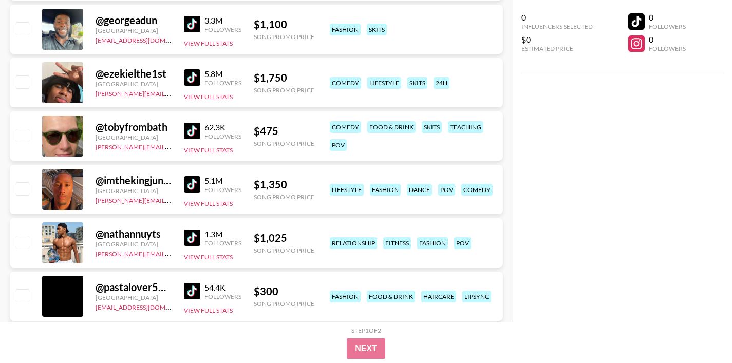
scroll to position [1152, 0]
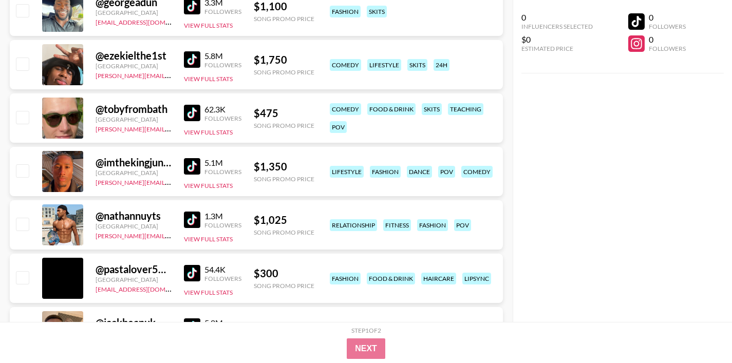
click at [189, 216] on img at bounding box center [192, 220] width 16 height 16
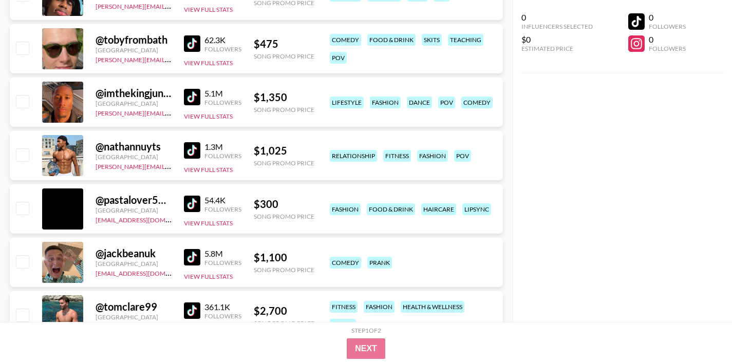
scroll to position [1234, 0]
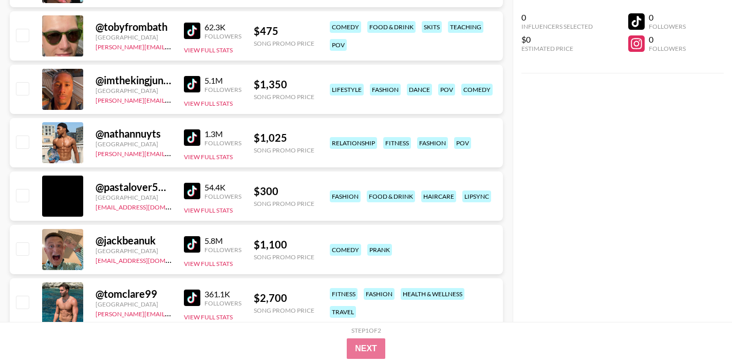
click at [190, 185] on img at bounding box center [192, 191] width 16 height 16
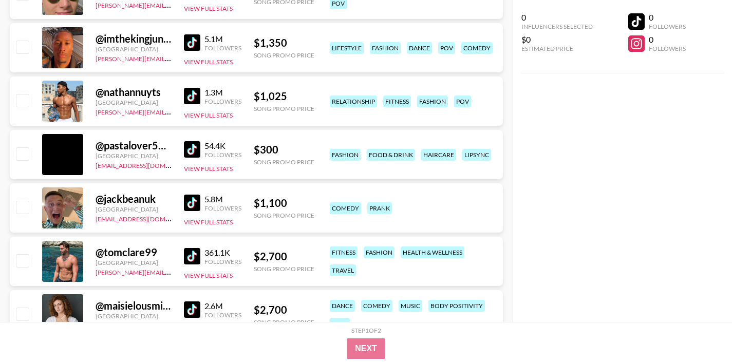
scroll to position [1276, 0]
click at [186, 205] on img at bounding box center [192, 202] width 16 height 16
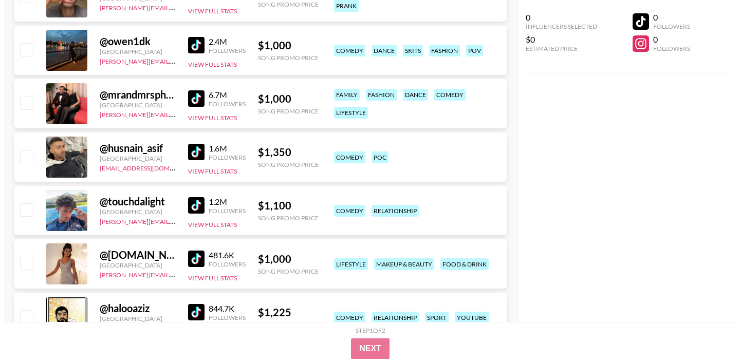
scroll to position [0, 0]
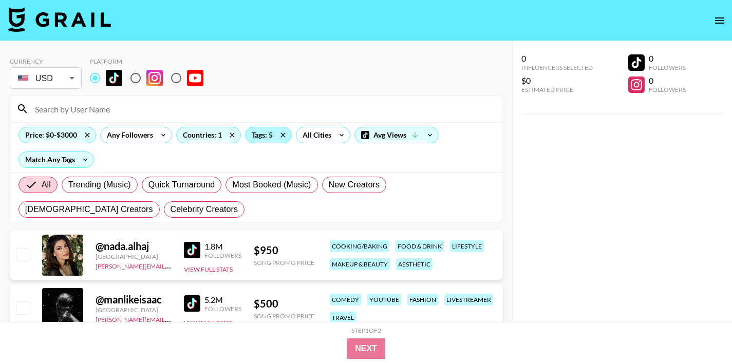
click at [270, 135] on div "Tags: 5" at bounding box center [268, 134] width 46 height 15
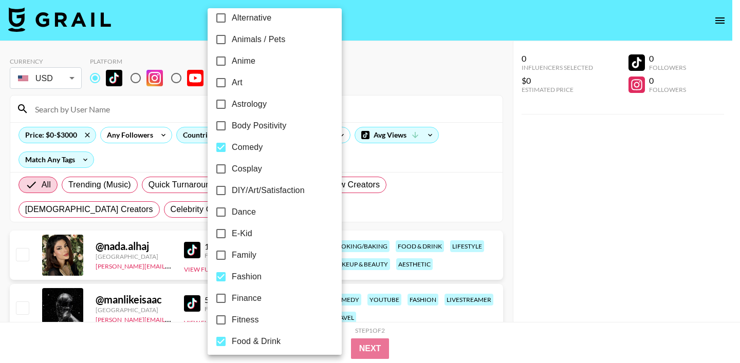
scroll to position [78, 0]
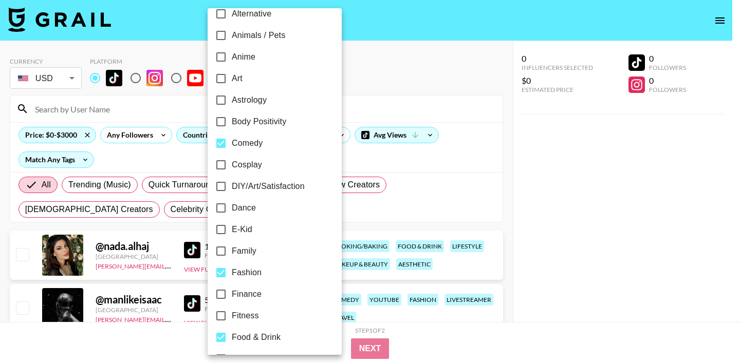
click at [220, 145] on input "Comedy" at bounding box center [221, 143] width 22 height 22
checkbox input "false"
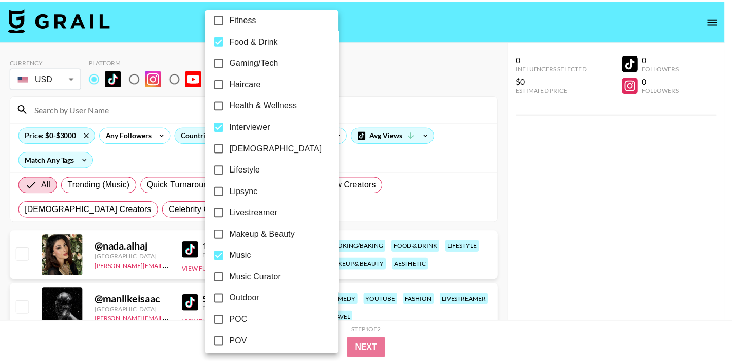
scroll to position [377, 0]
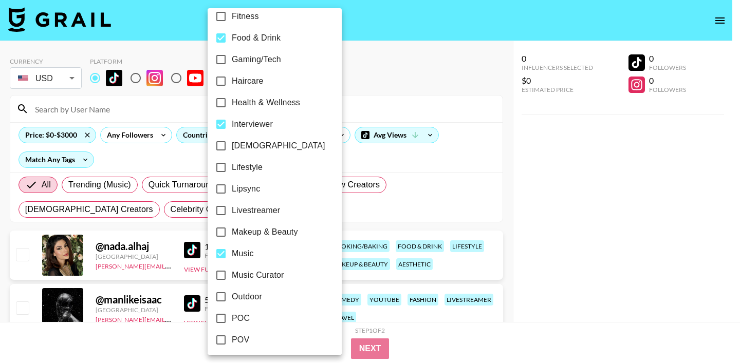
click at [408, 78] on div at bounding box center [370, 181] width 740 height 363
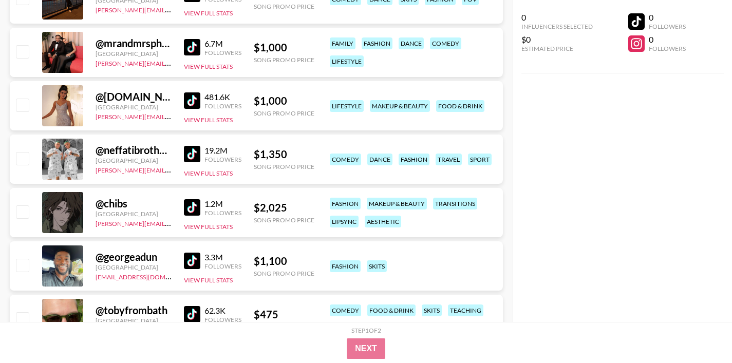
scroll to position [0, 0]
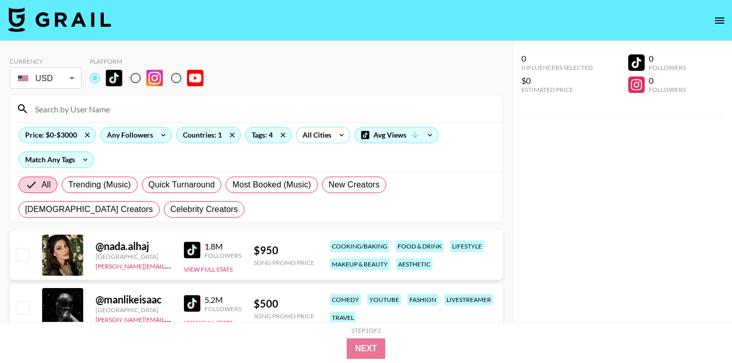
click at [140, 137] on div "Any Followers" at bounding box center [128, 134] width 54 height 15
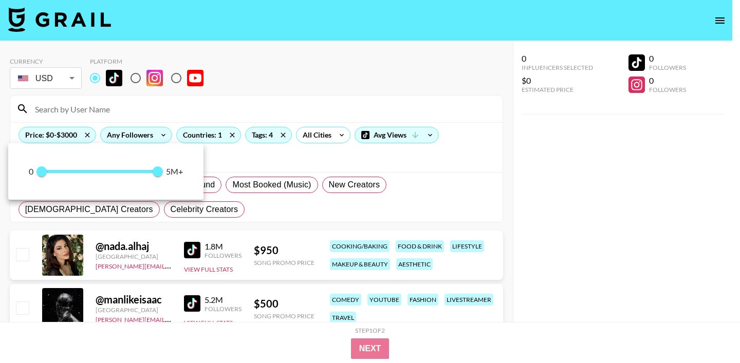
click at [140, 137] on div at bounding box center [370, 181] width 740 height 363
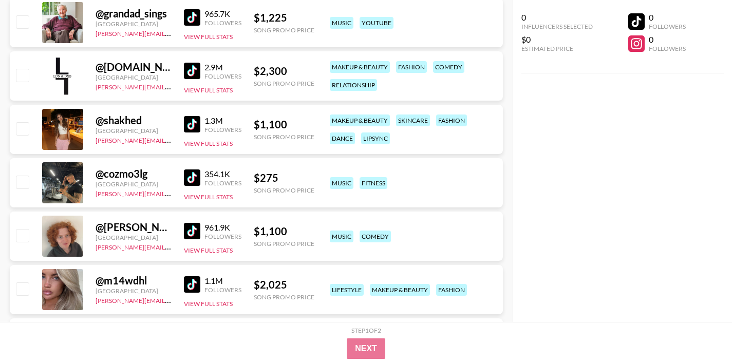
scroll to position [1304, 0]
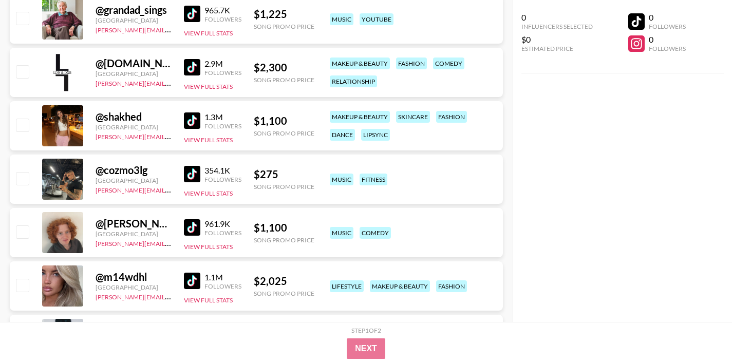
click at [193, 222] on img at bounding box center [192, 227] width 16 height 16
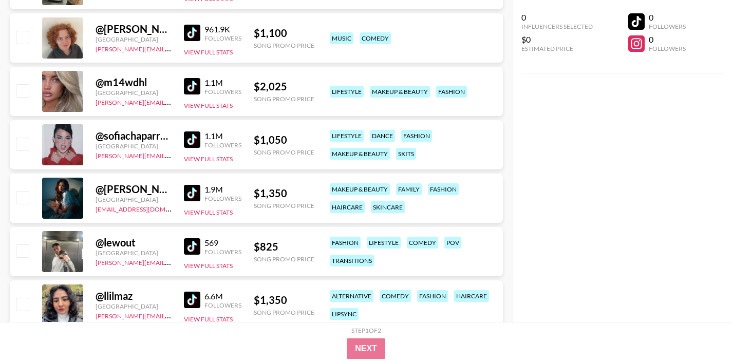
scroll to position [1504, 0]
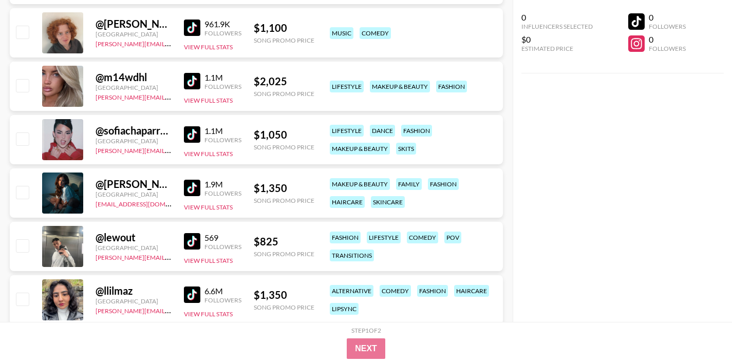
click at [190, 242] on img at bounding box center [192, 241] width 16 height 16
click at [193, 198] on div "1.9M Followers View Full Stats" at bounding box center [213, 193] width 58 height 36
click at [192, 193] on img at bounding box center [192, 188] width 16 height 16
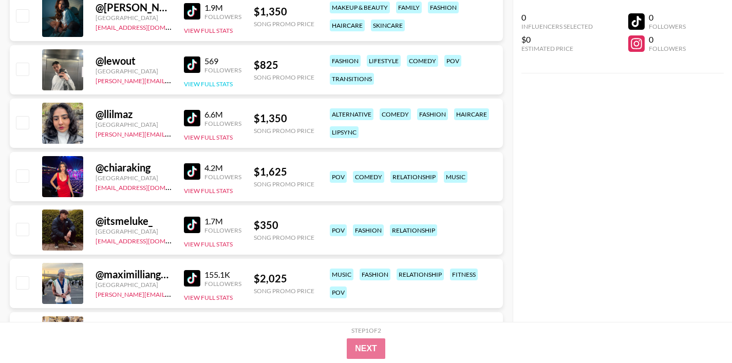
scroll to position [1682, 0]
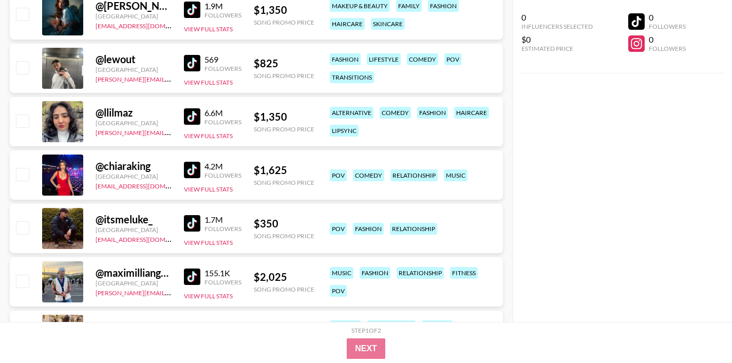
click at [190, 225] on img at bounding box center [192, 223] width 16 height 16
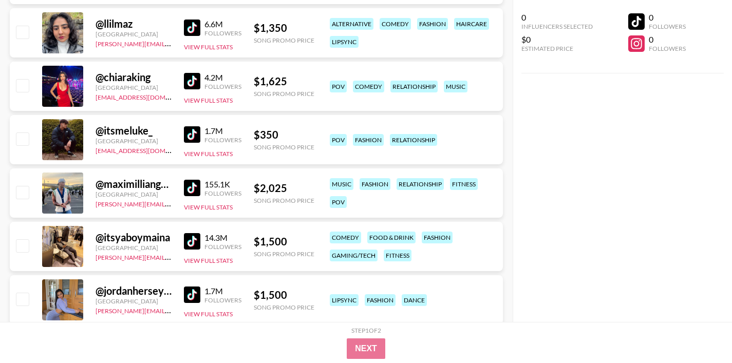
scroll to position [1772, 0]
click at [185, 191] on img at bounding box center [192, 187] width 16 height 16
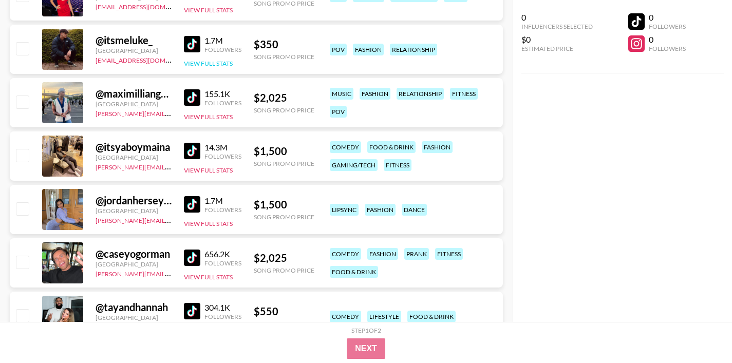
scroll to position [1881, 0]
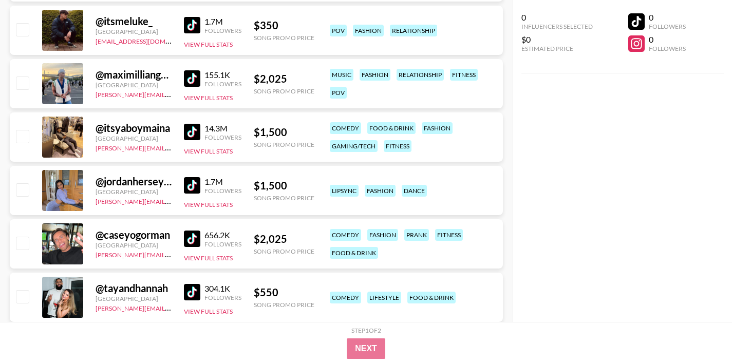
click at [199, 134] on img at bounding box center [192, 132] width 16 height 16
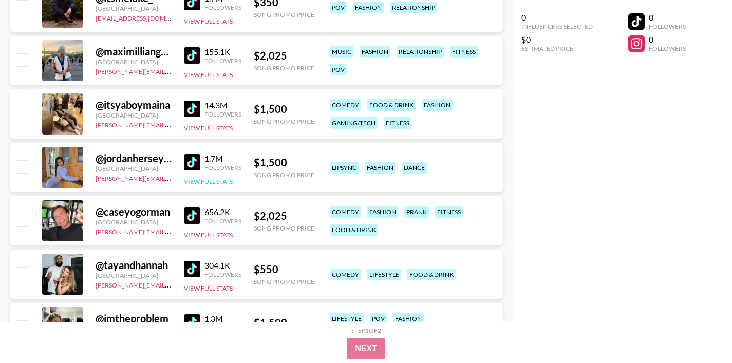
scroll to position [1907, 0]
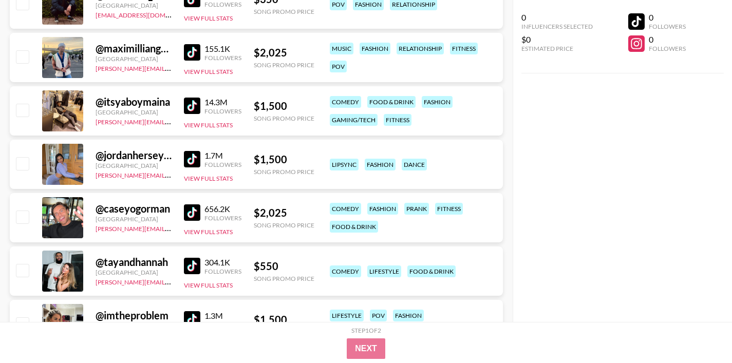
click at [191, 214] on img at bounding box center [192, 212] width 16 height 16
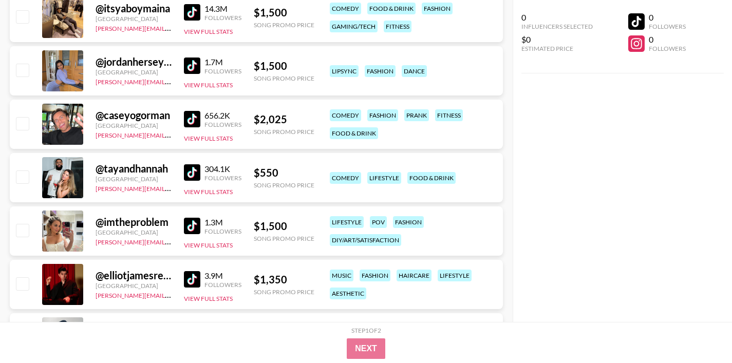
scroll to position [2031, 0]
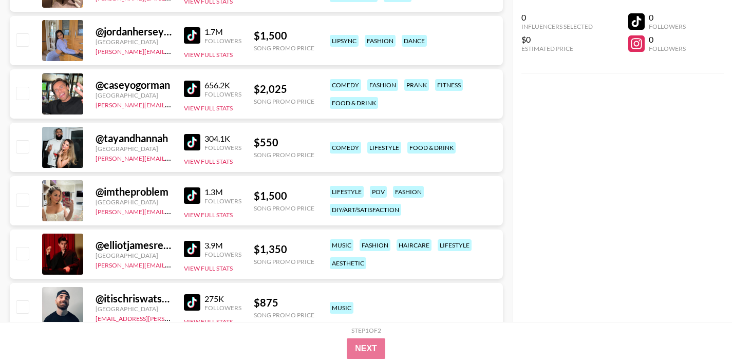
click at [190, 142] on img at bounding box center [192, 142] width 16 height 16
click at [194, 196] on img at bounding box center [192, 195] width 16 height 16
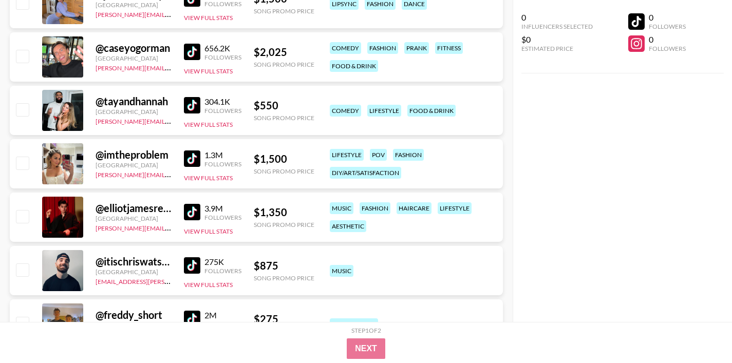
scroll to position [2071, 0]
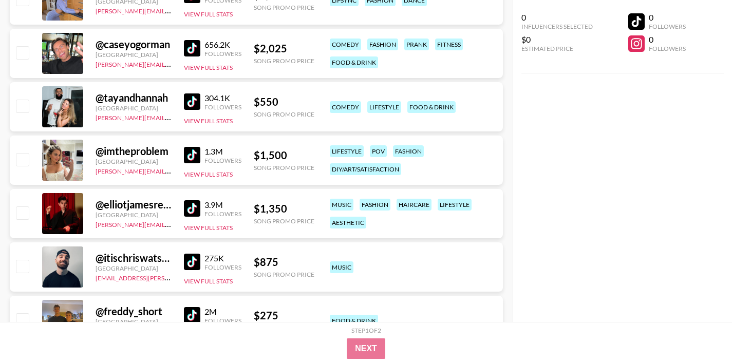
click at [188, 150] on img at bounding box center [192, 155] width 16 height 16
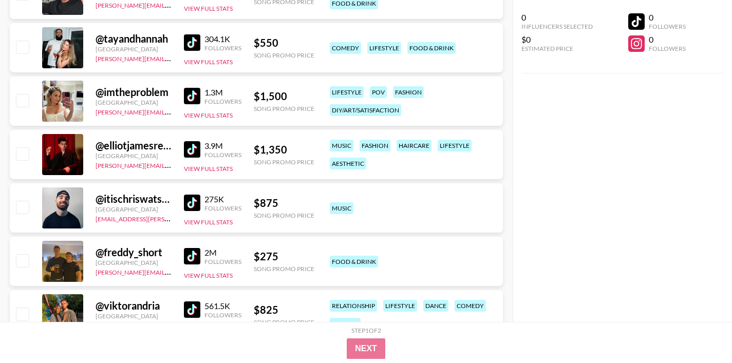
scroll to position [2139, 0]
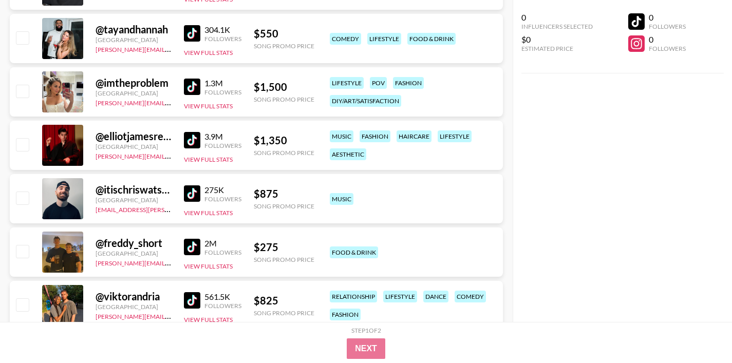
click at [194, 137] on img at bounding box center [192, 140] width 16 height 16
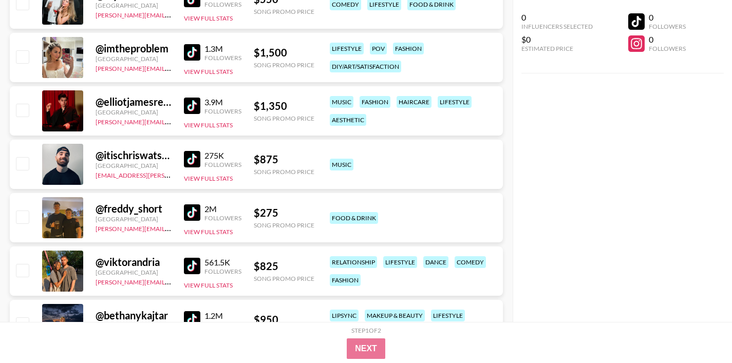
scroll to position [2177, 0]
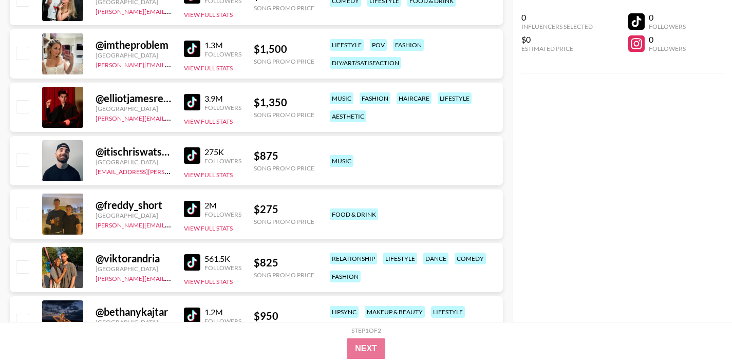
click at [191, 156] on img at bounding box center [192, 155] width 16 height 16
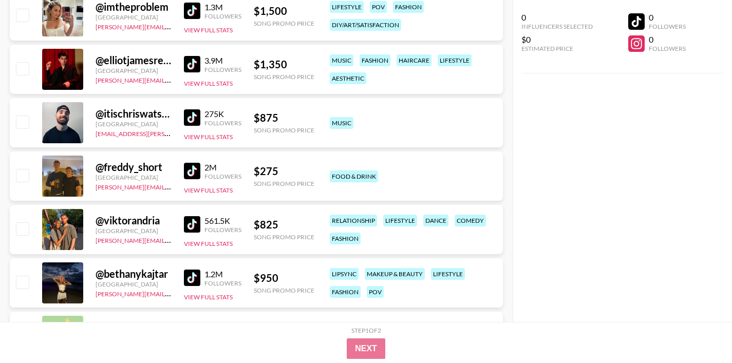
scroll to position [2216, 0]
click at [197, 168] on img at bounding box center [192, 170] width 16 height 16
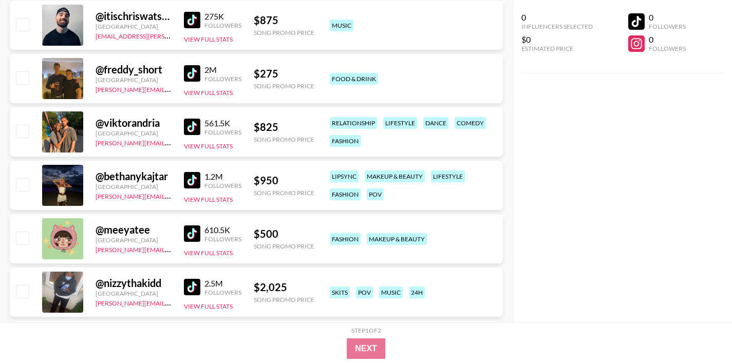
scroll to position [2315, 0]
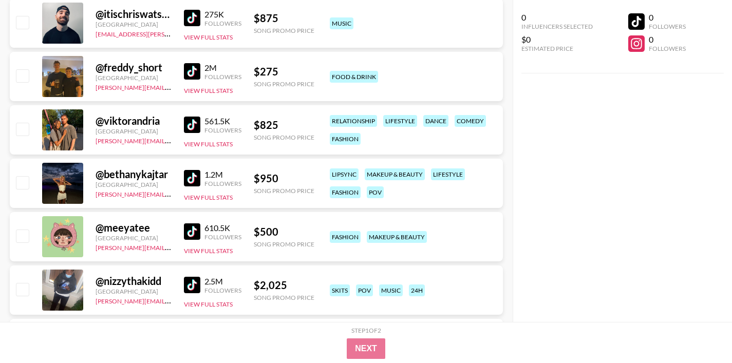
click at [191, 124] on img at bounding box center [192, 125] width 16 height 16
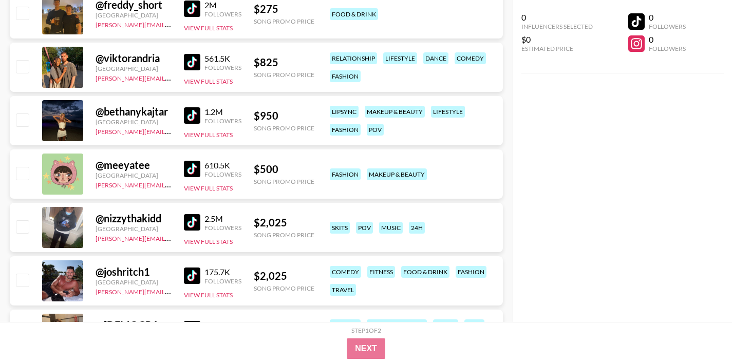
scroll to position [2383, 0]
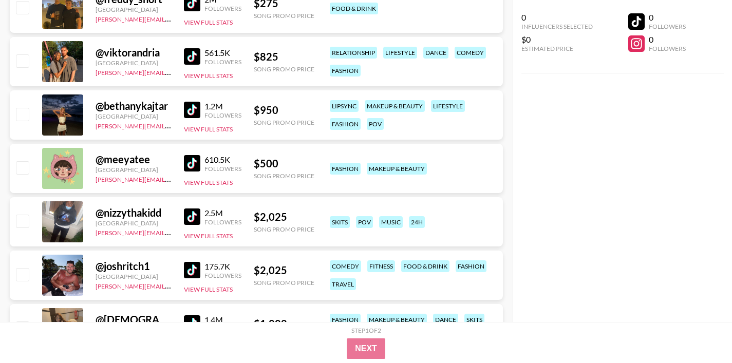
click at [194, 271] on img at bounding box center [192, 270] width 16 height 16
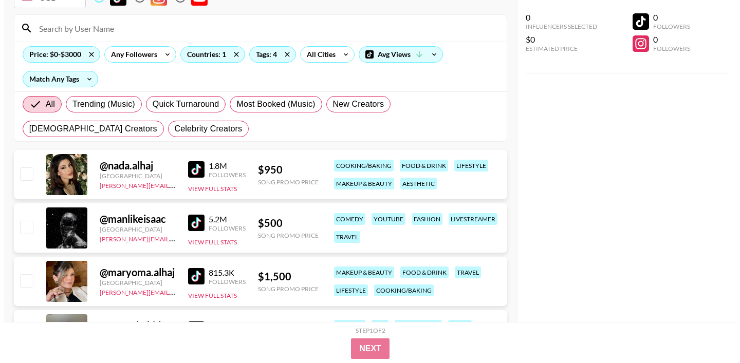
scroll to position [0, 0]
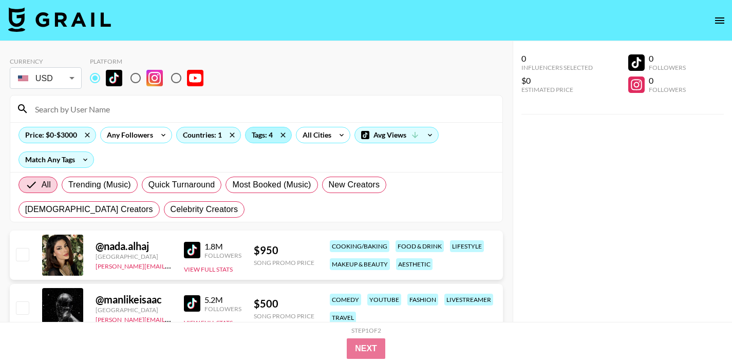
click at [270, 136] on div "Tags: 4" at bounding box center [268, 134] width 46 height 15
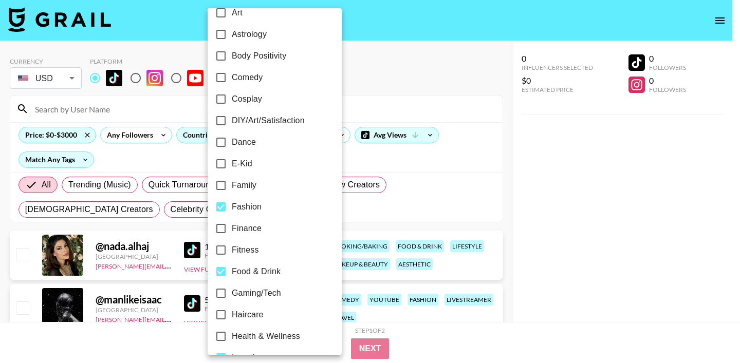
scroll to position [156, 0]
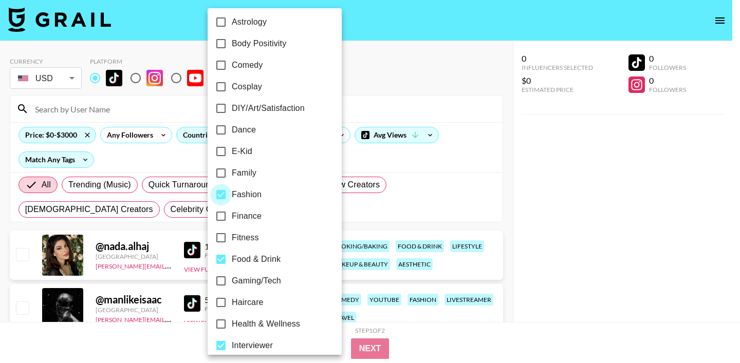
click at [223, 196] on input "Fashion" at bounding box center [221, 195] width 22 height 22
checkbox input "false"
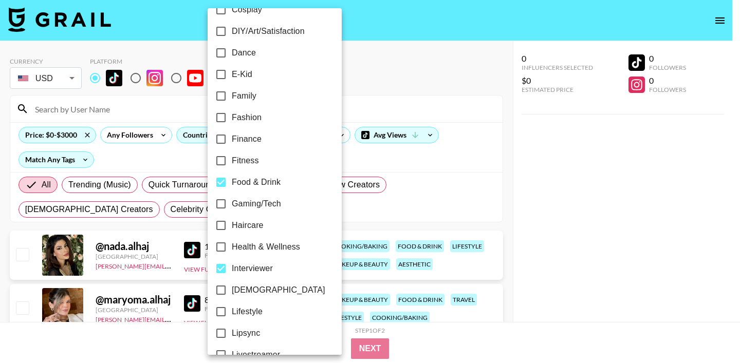
scroll to position [245, 0]
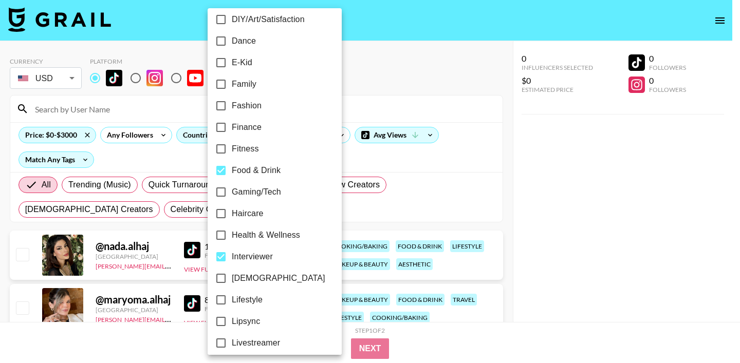
click at [223, 251] on input "Interviewer" at bounding box center [221, 257] width 22 height 22
click at [223, 252] on input "Interviewer" at bounding box center [221, 257] width 22 height 22
checkbox input "true"
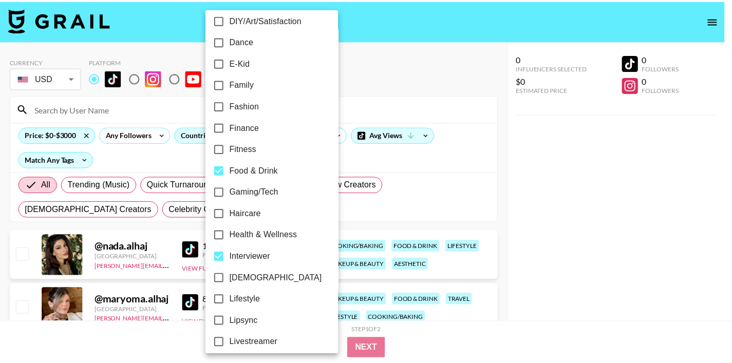
scroll to position [403, 0]
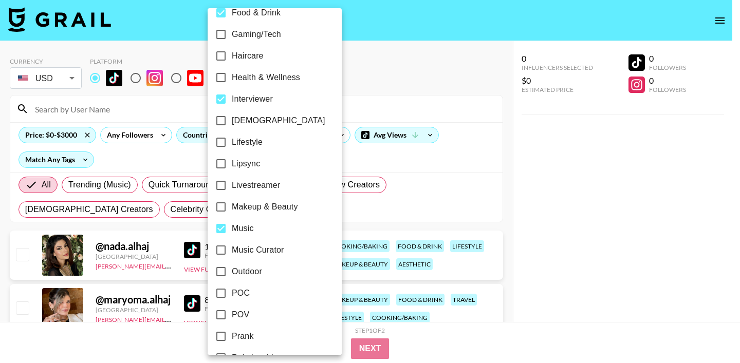
click at [219, 237] on input "Music" at bounding box center [221, 229] width 22 height 22
checkbox input "false"
click at [445, 152] on div at bounding box center [370, 181] width 740 height 363
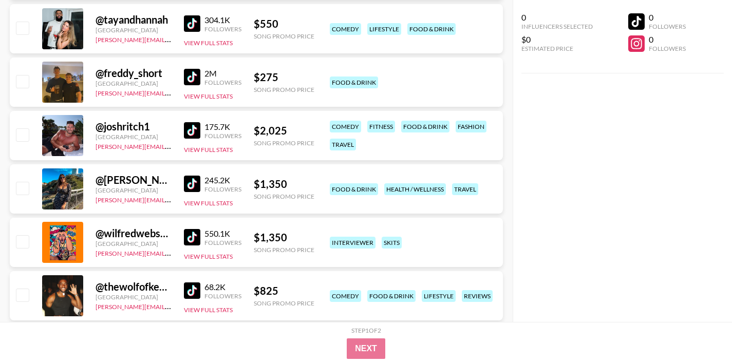
scroll to position [607, 0]
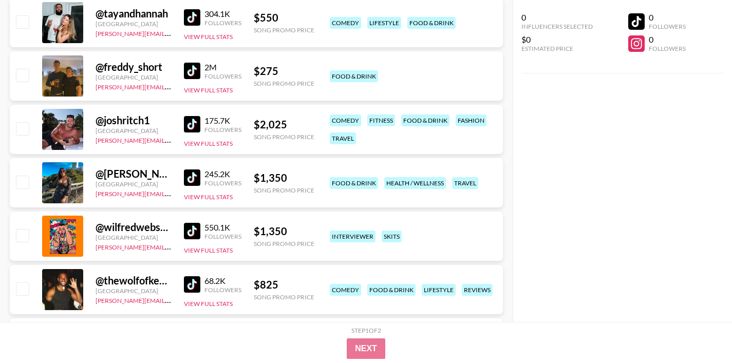
click at [184, 176] on img at bounding box center [192, 177] width 16 height 16
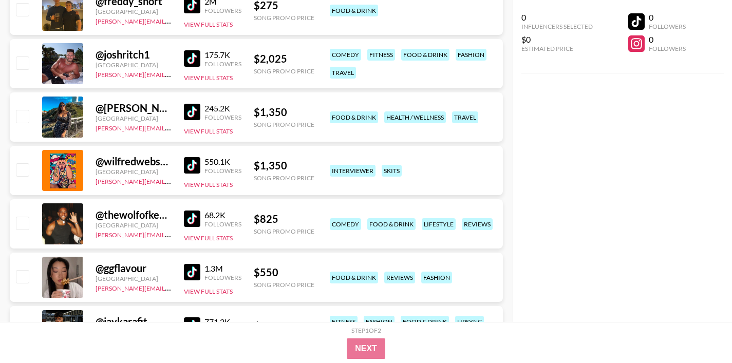
scroll to position [673, 0]
click at [193, 163] on img at bounding box center [192, 165] width 16 height 16
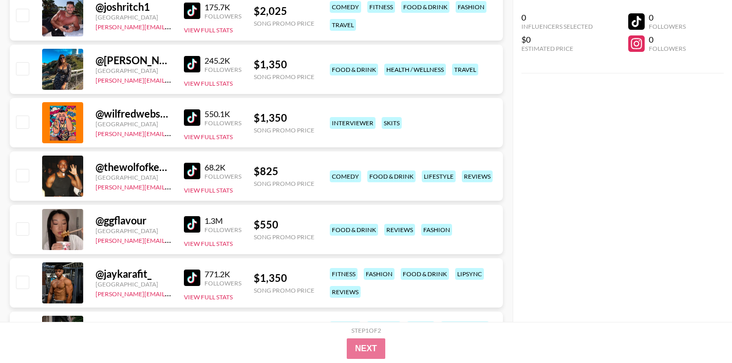
scroll to position [733, 0]
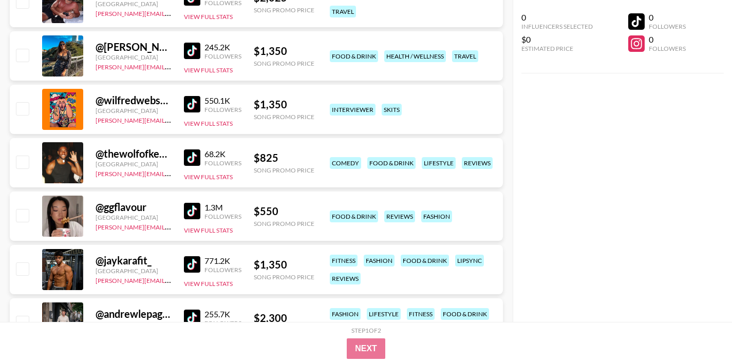
click at [193, 154] on img at bounding box center [192, 157] width 16 height 16
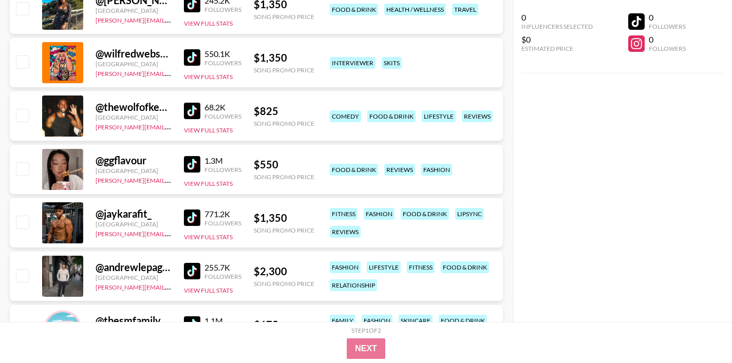
scroll to position [781, 0]
click at [195, 166] on img at bounding box center [192, 164] width 16 height 16
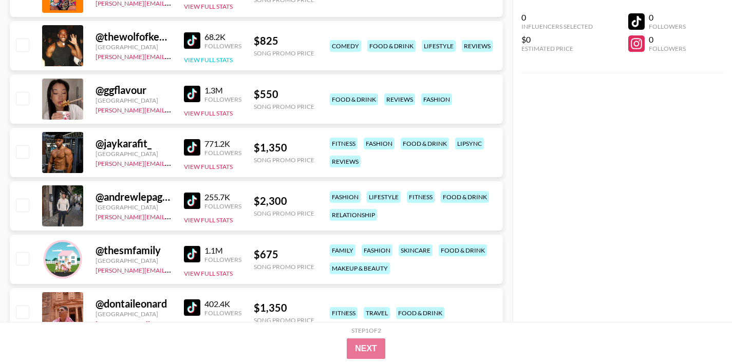
scroll to position [852, 0]
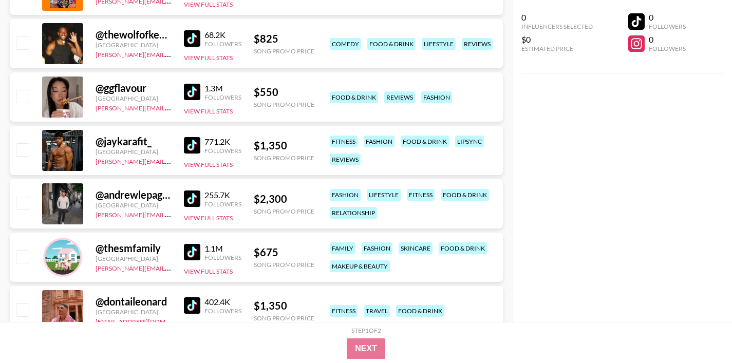
click at [197, 147] on img at bounding box center [192, 145] width 16 height 16
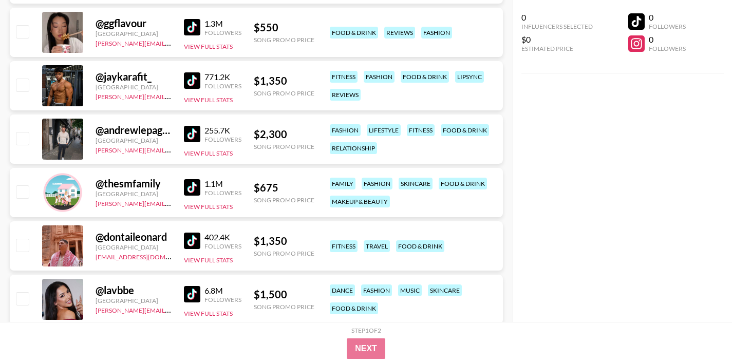
scroll to position [920, 0]
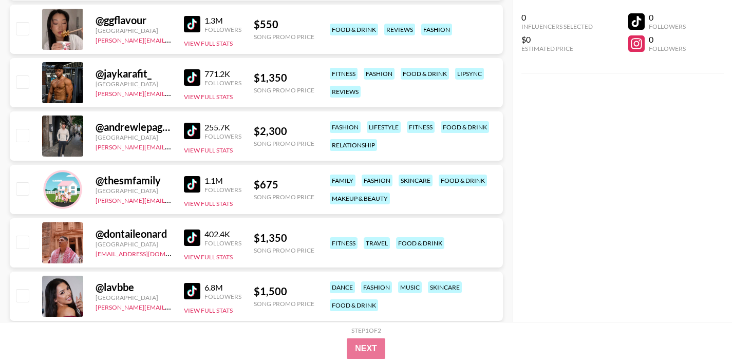
click at [192, 130] on img at bounding box center [192, 131] width 16 height 16
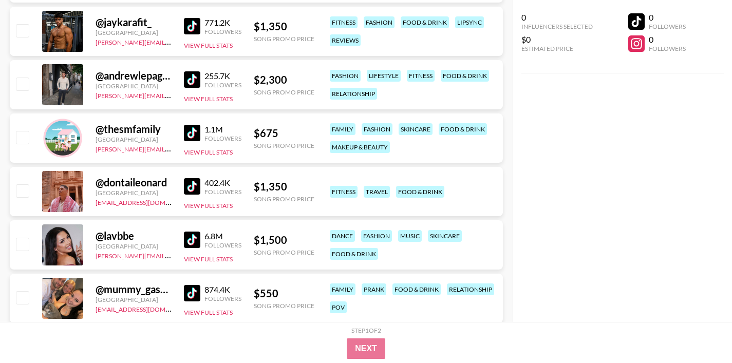
scroll to position [975, 0]
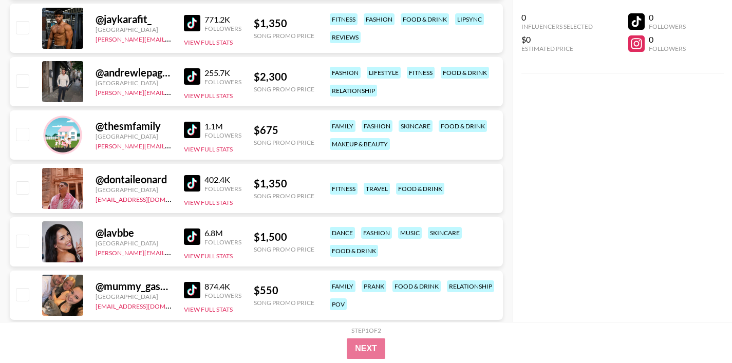
click at [187, 129] on img at bounding box center [192, 130] width 16 height 16
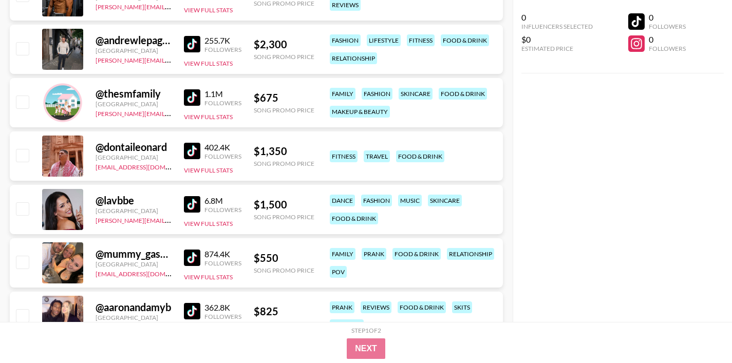
scroll to position [1009, 0]
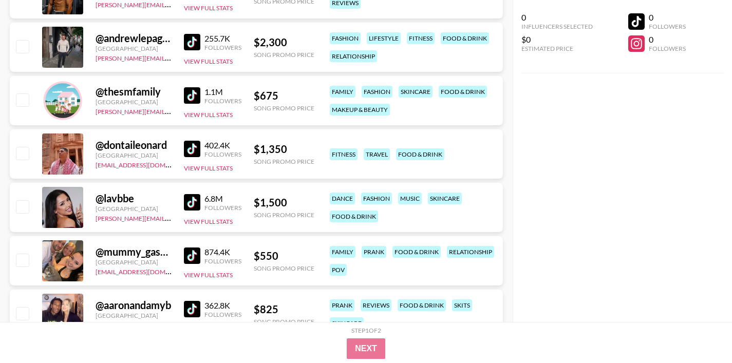
click at [195, 148] on img at bounding box center [192, 149] width 16 height 16
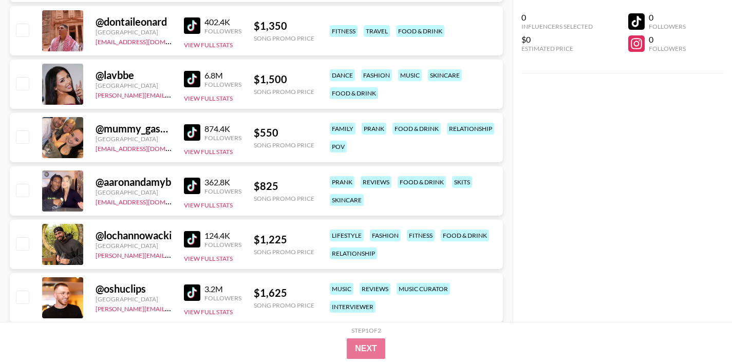
scroll to position [1135, 0]
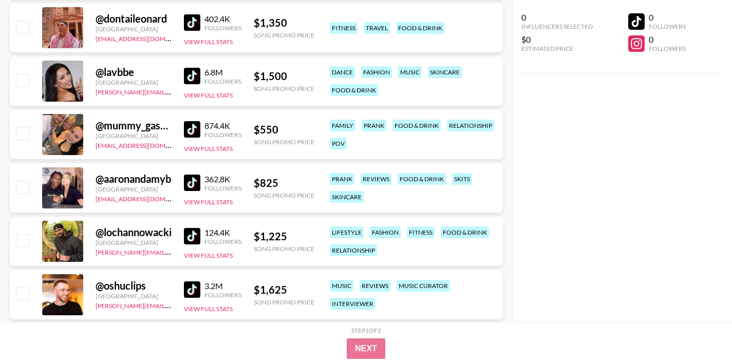
click at [192, 181] on img at bounding box center [192, 183] width 16 height 16
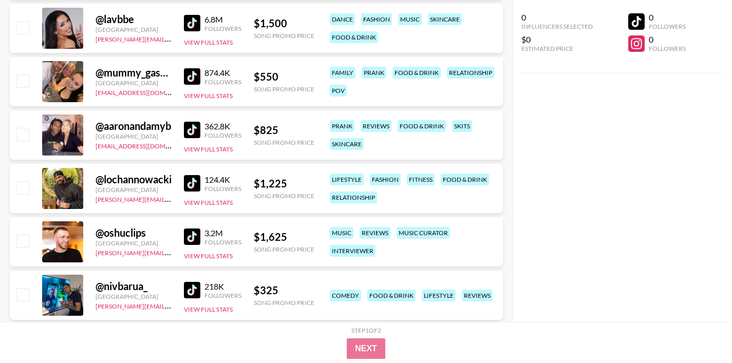
scroll to position [1192, 0]
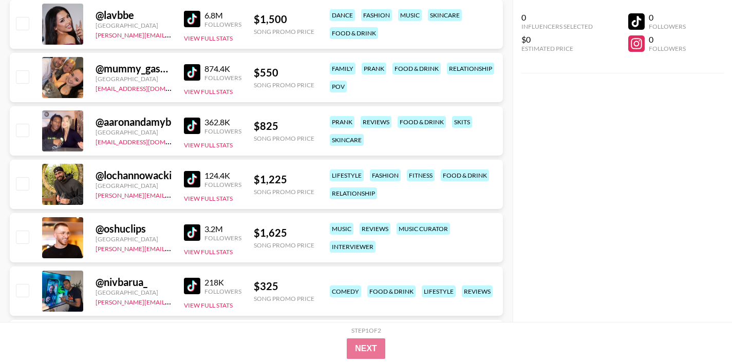
click at [192, 177] on img at bounding box center [192, 179] width 16 height 16
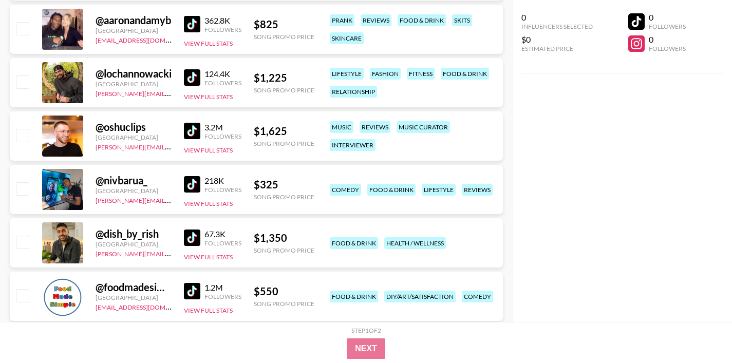
scroll to position [1313, 0]
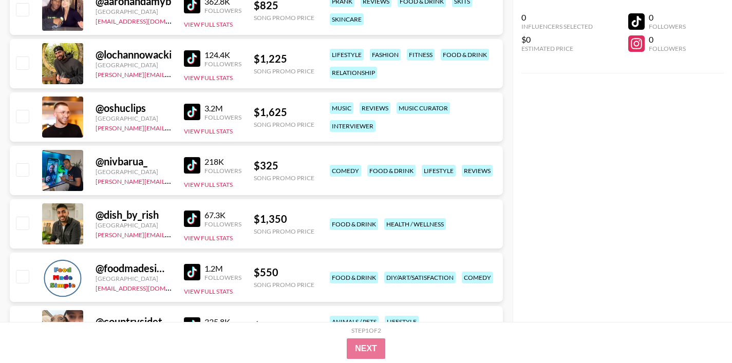
click at [188, 220] on img at bounding box center [192, 219] width 16 height 16
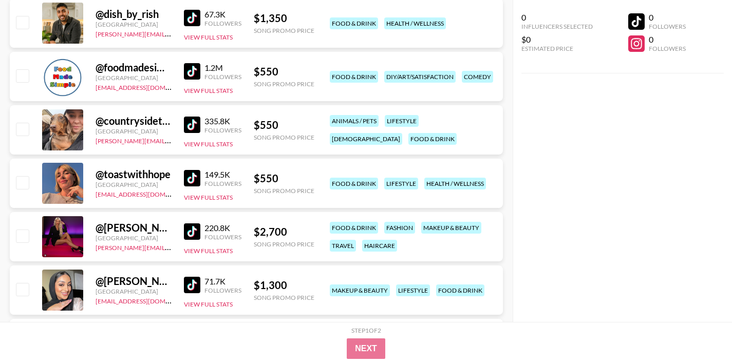
scroll to position [1523, 0]
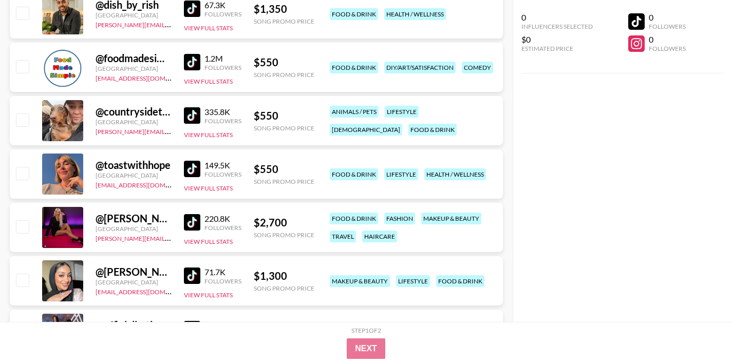
click at [191, 168] on img at bounding box center [192, 169] width 16 height 16
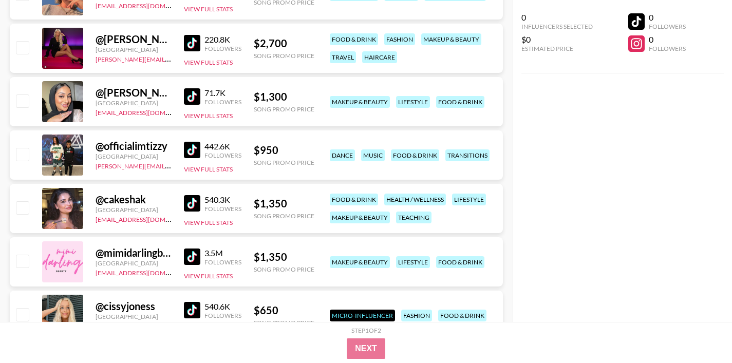
scroll to position [1703, 0]
click at [196, 148] on img at bounding box center [192, 149] width 16 height 16
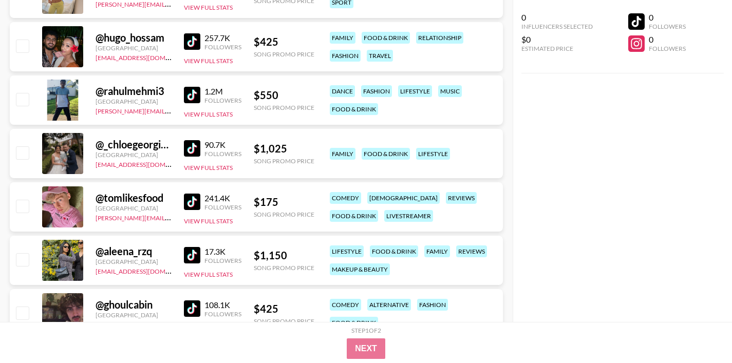
scroll to position [2155, 0]
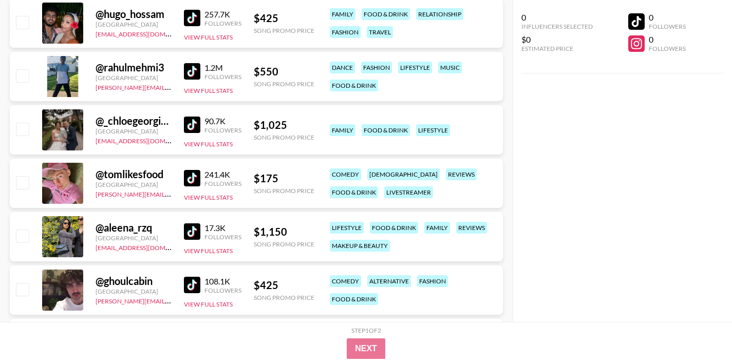
click at [197, 176] on img at bounding box center [192, 178] width 16 height 16
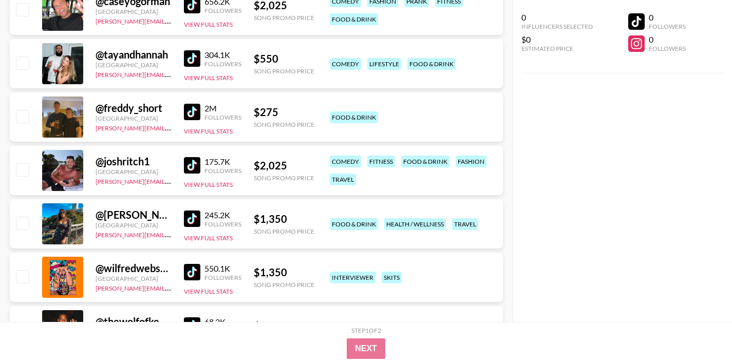
scroll to position [0, 0]
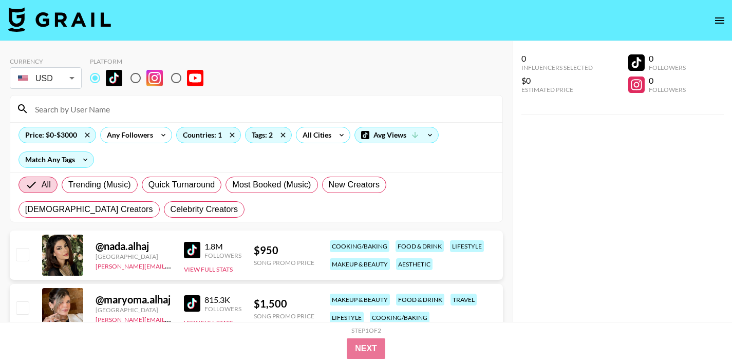
click at [87, 106] on input at bounding box center [262, 109] width 467 height 16
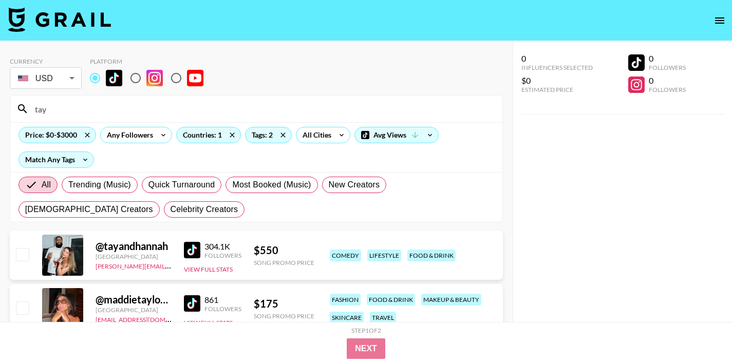
click at [82, 109] on input "tay" at bounding box center [262, 109] width 467 height 16
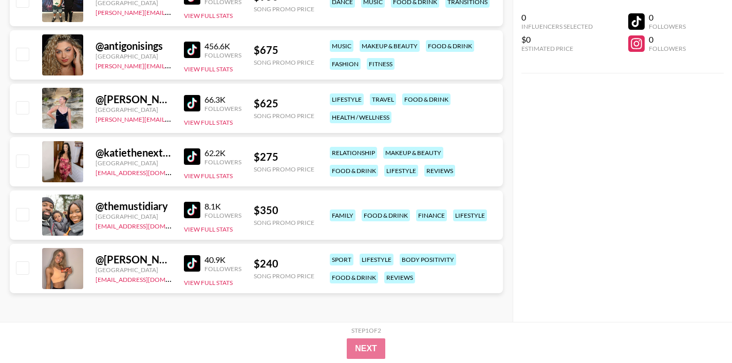
type input "t"
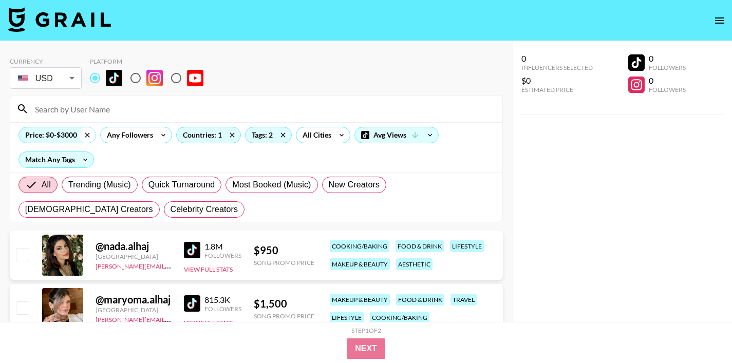
click at [85, 134] on icon at bounding box center [87, 134] width 16 height 15
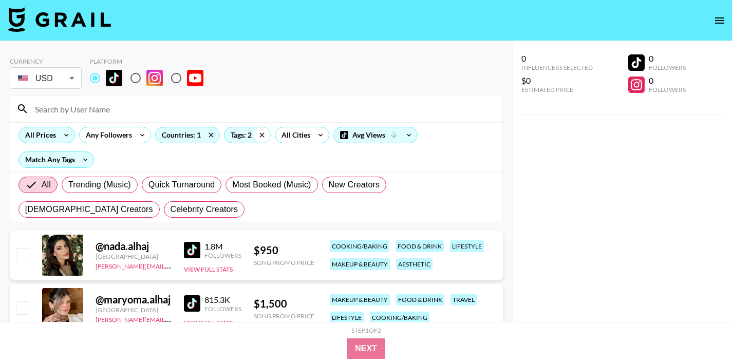
click at [262, 135] on icon at bounding box center [262, 134] width 16 height 15
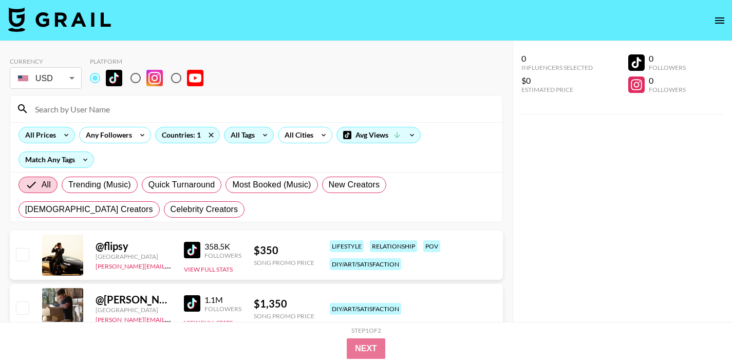
click at [93, 105] on input at bounding box center [262, 109] width 467 height 16
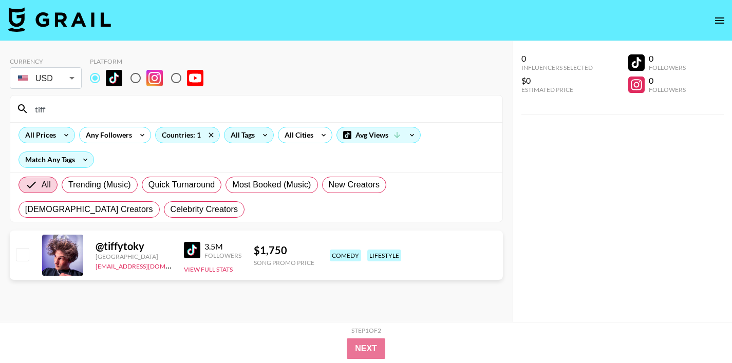
click at [52, 108] on input "tiff" at bounding box center [262, 109] width 467 height 16
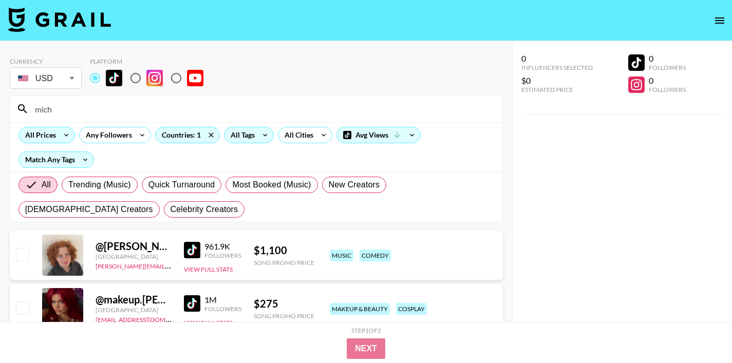
click at [90, 104] on input "mich" at bounding box center [262, 109] width 467 height 16
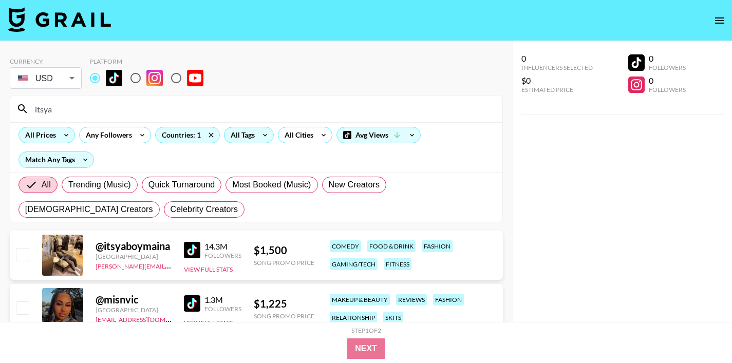
click at [66, 106] on input "itsya" at bounding box center [262, 109] width 467 height 16
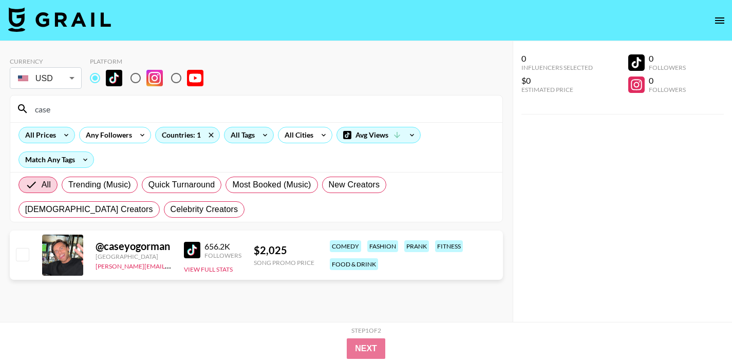
click at [83, 116] on input "case" at bounding box center [262, 109] width 467 height 16
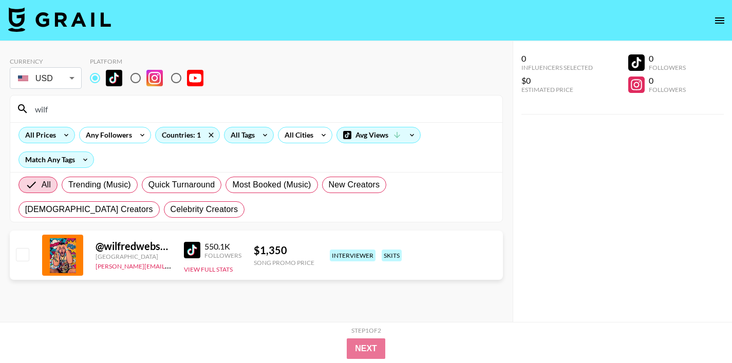
click at [64, 111] on input "wilf" at bounding box center [262, 109] width 467 height 16
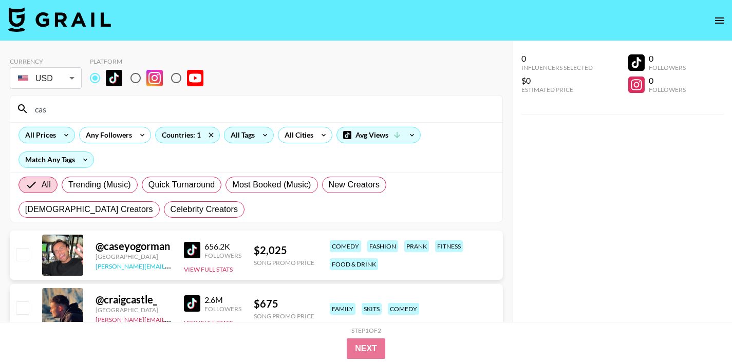
type input "cas"
